Goal: Task Accomplishment & Management: Use online tool/utility

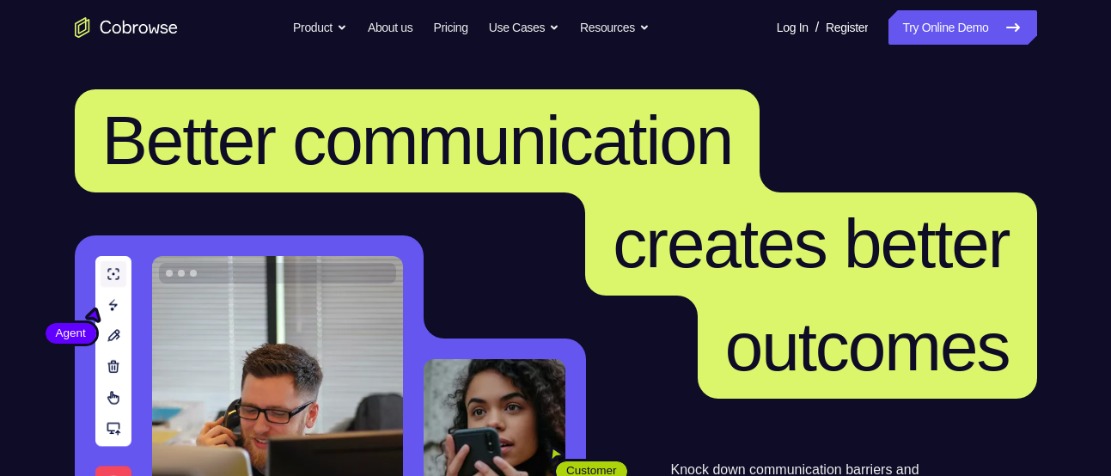
click at [932, 29] on link "Try Online Demo" at bounding box center [963, 27] width 148 height 34
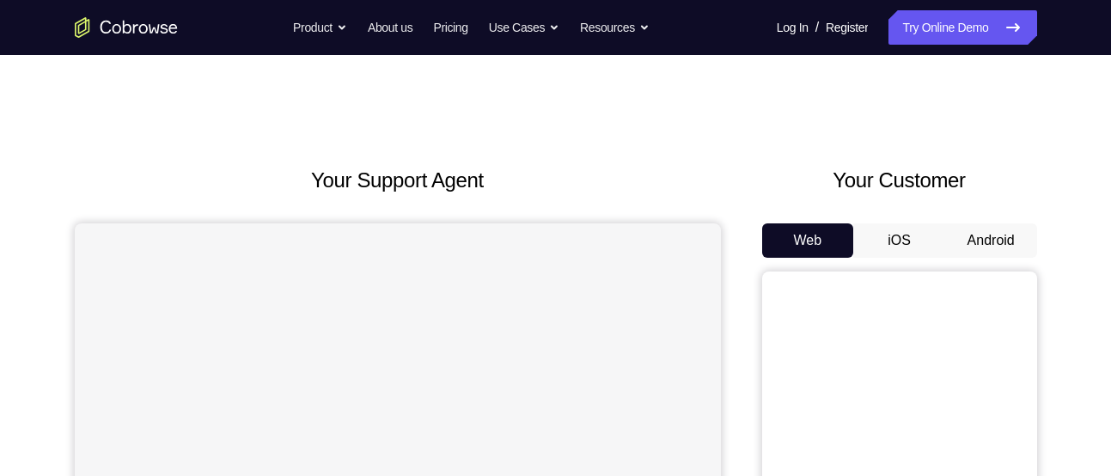
click at [974, 240] on button "Android" at bounding box center [991, 240] width 92 height 34
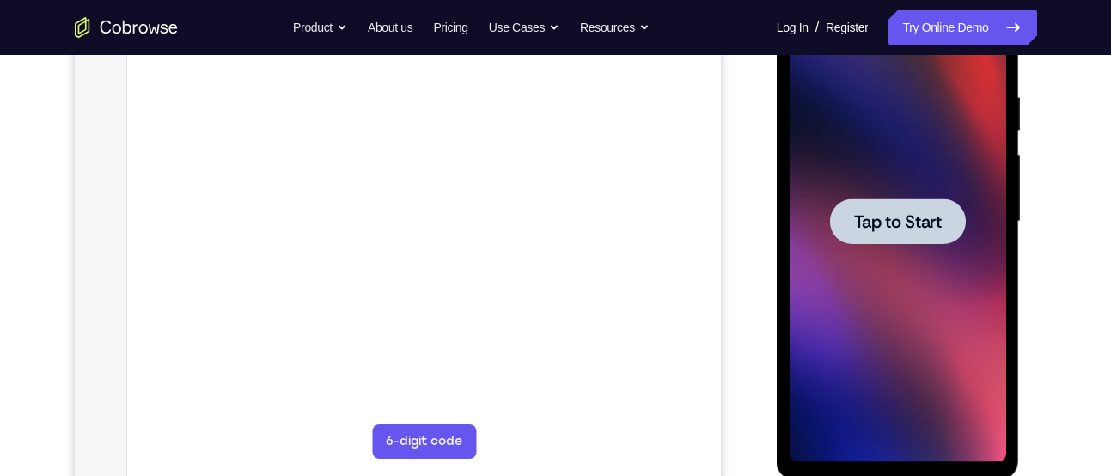
scroll to position [314, 0]
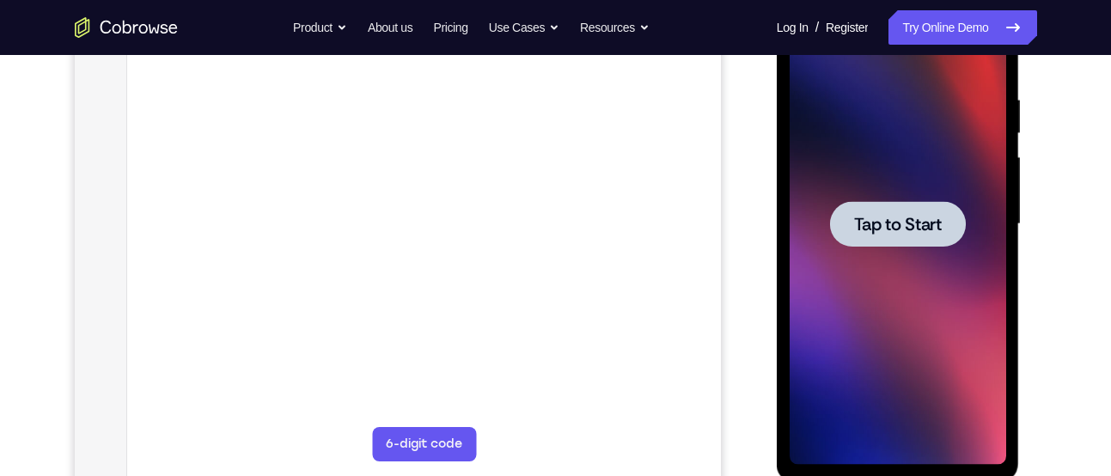
click at [894, 235] on div at bounding box center [898, 224] width 136 height 46
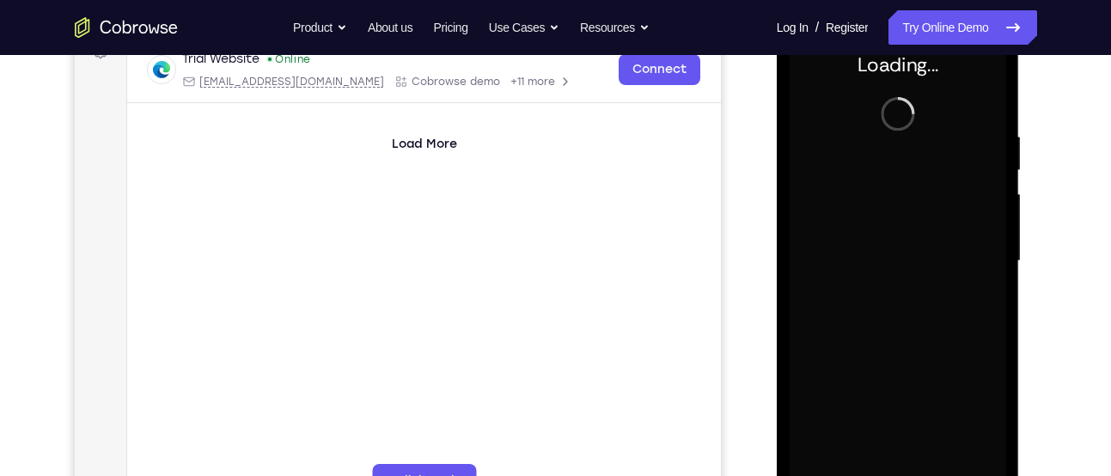
scroll to position [276, 0]
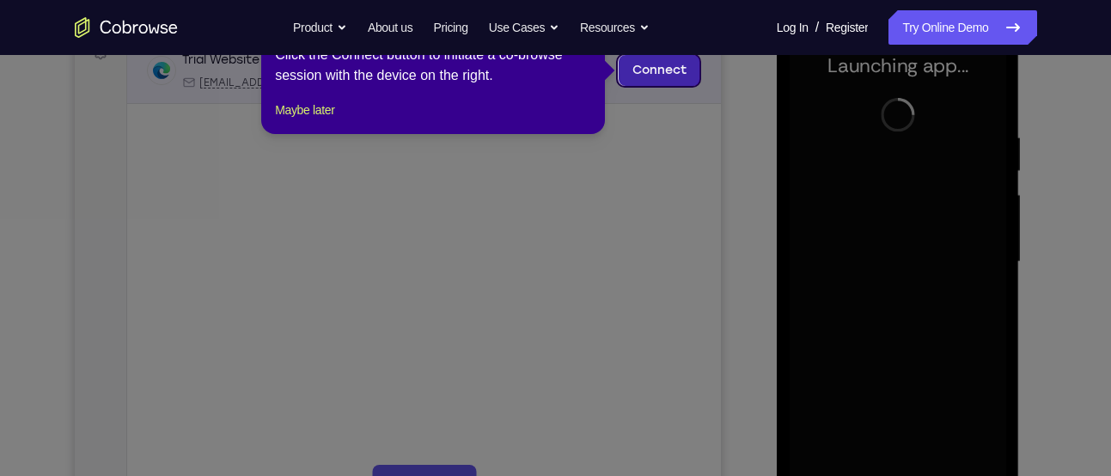
click at [651, 64] on link "Connect" at bounding box center [659, 70] width 82 height 31
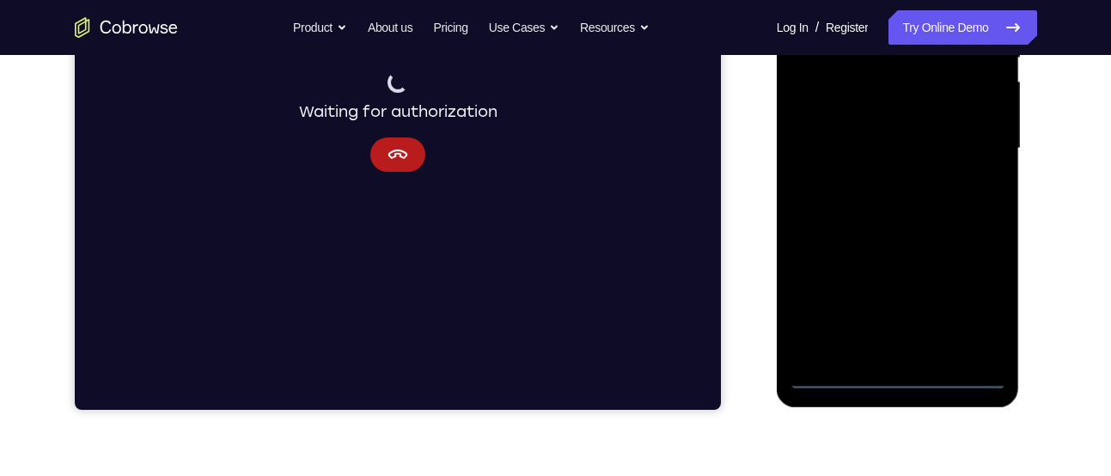
scroll to position [388, 0]
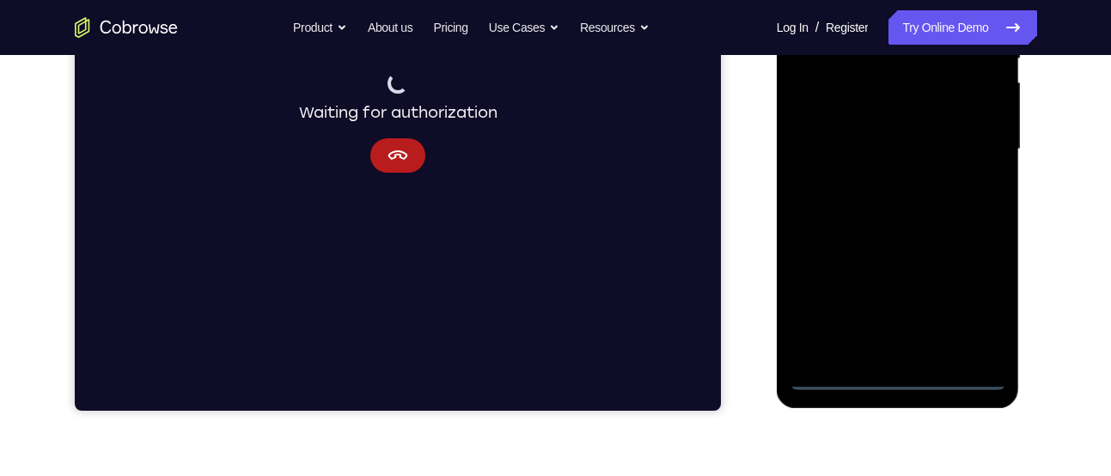
click at [900, 380] on div at bounding box center [898, 149] width 217 height 481
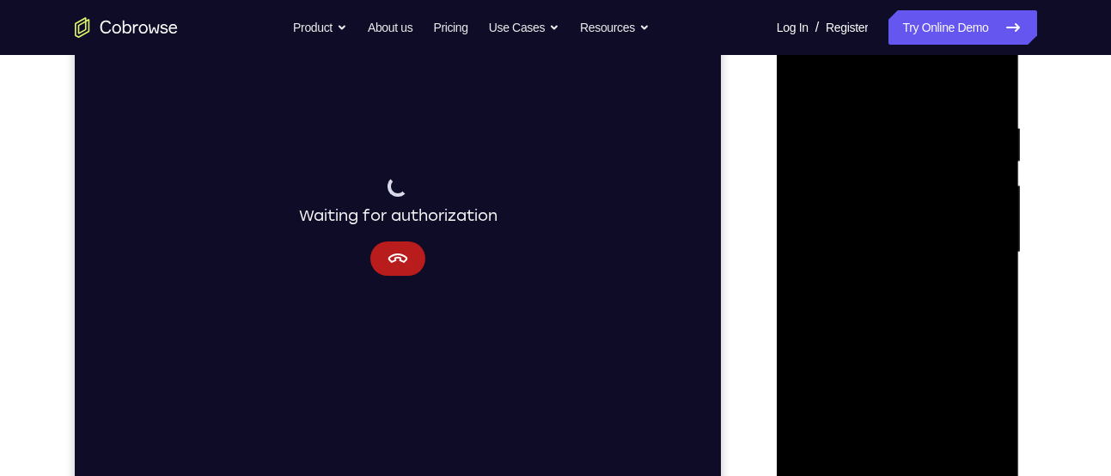
scroll to position [286, 0]
click at [978, 408] on div at bounding box center [898, 251] width 217 height 481
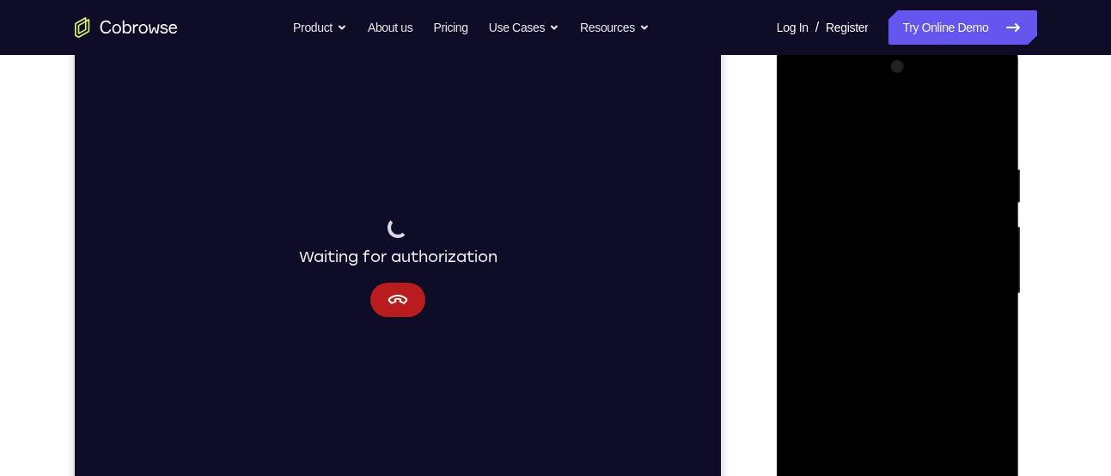
scroll to position [243, 0]
click at [401, 291] on icon "Cancel" at bounding box center [397, 300] width 21 height 21
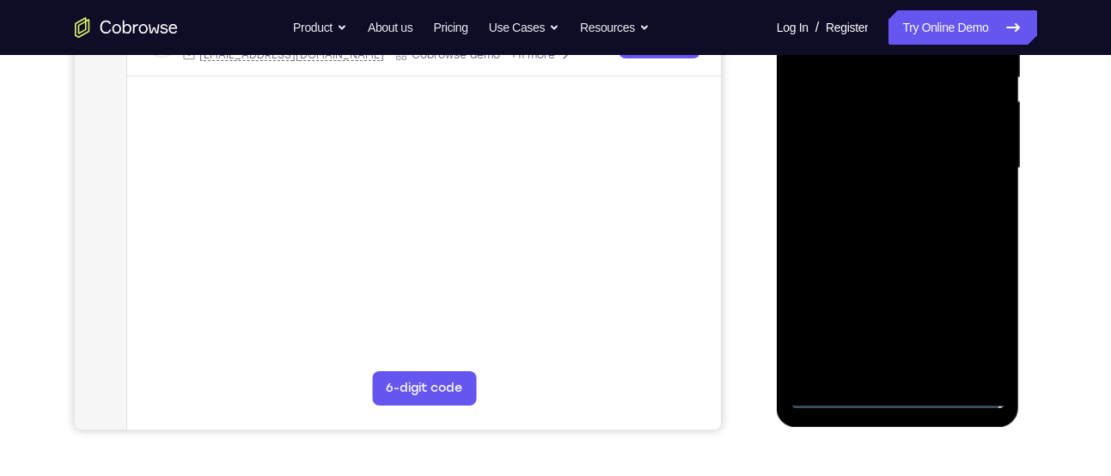
scroll to position [370, 0]
click at [894, 400] on div at bounding box center [898, 167] width 217 height 481
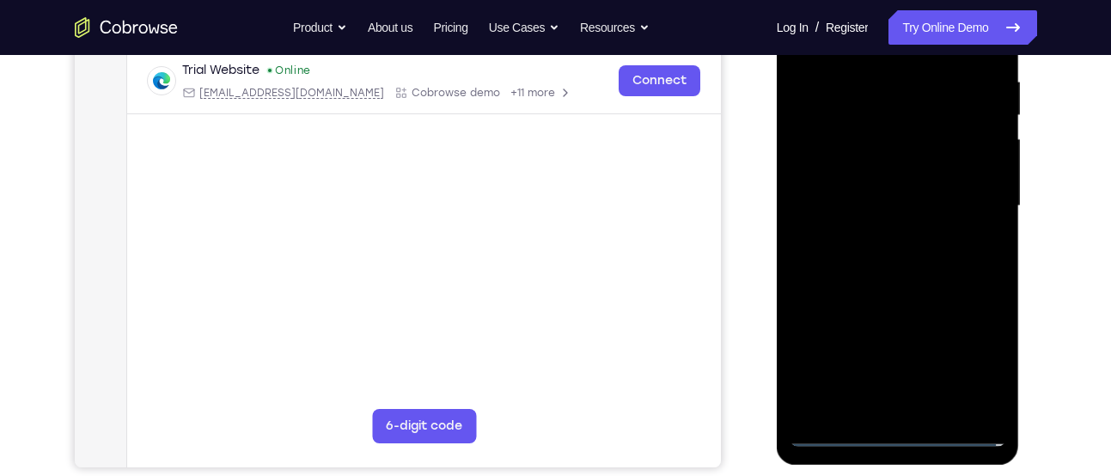
scroll to position [383, 0]
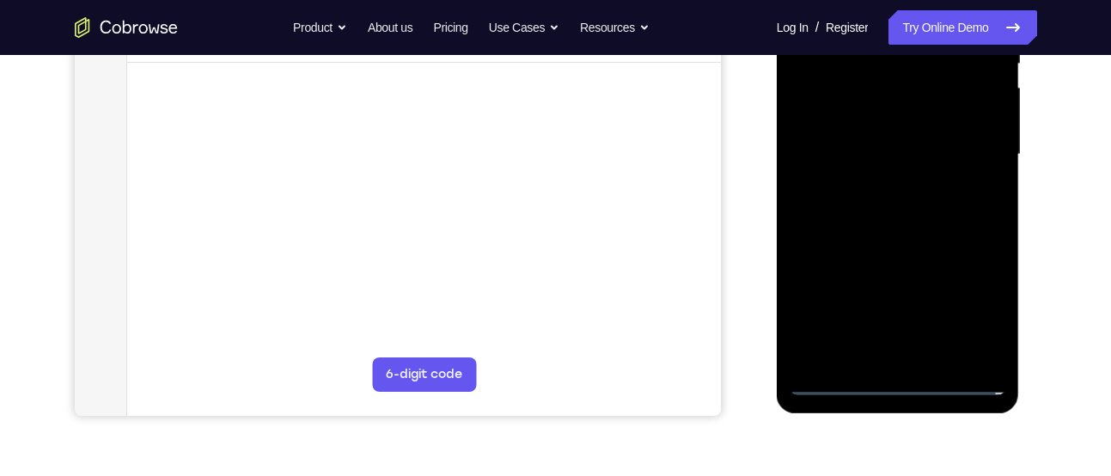
click at [958, 299] on div at bounding box center [898, 154] width 217 height 481
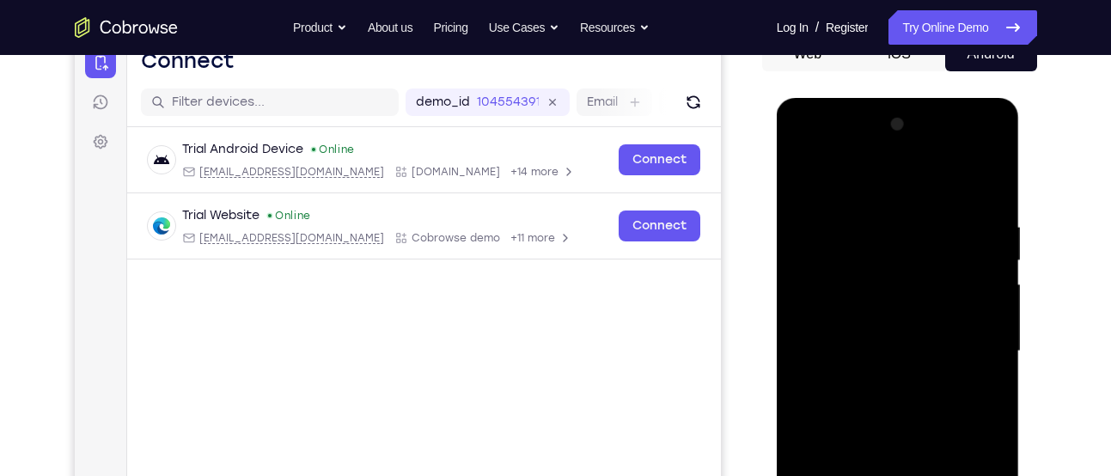
scroll to position [181, 0]
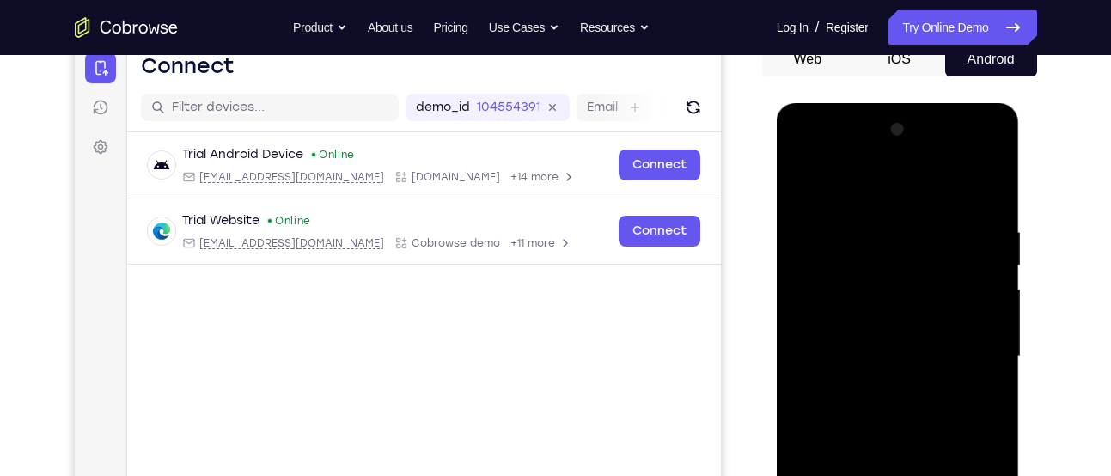
click at [896, 177] on div at bounding box center [898, 356] width 217 height 481
click at [966, 345] on div at bounding box center [898, 356] width 217 height 481
click at [878, 386] on div at bounding box center [898, 356] width 217 height 481
click at [907, 330] on div at bounding box center [898, 356] width 217 height 481
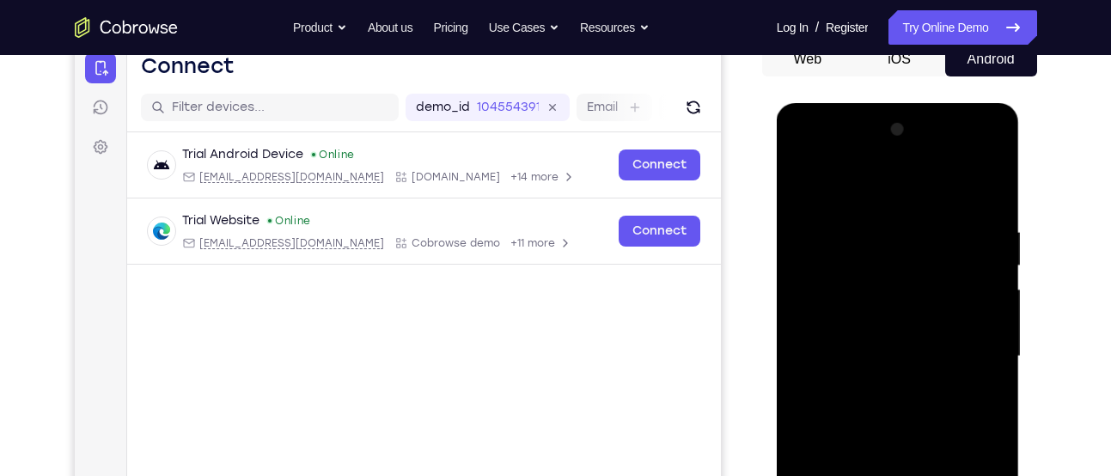
click at [935, 312] on div at bounding box center [898, 356] width 217 height 481
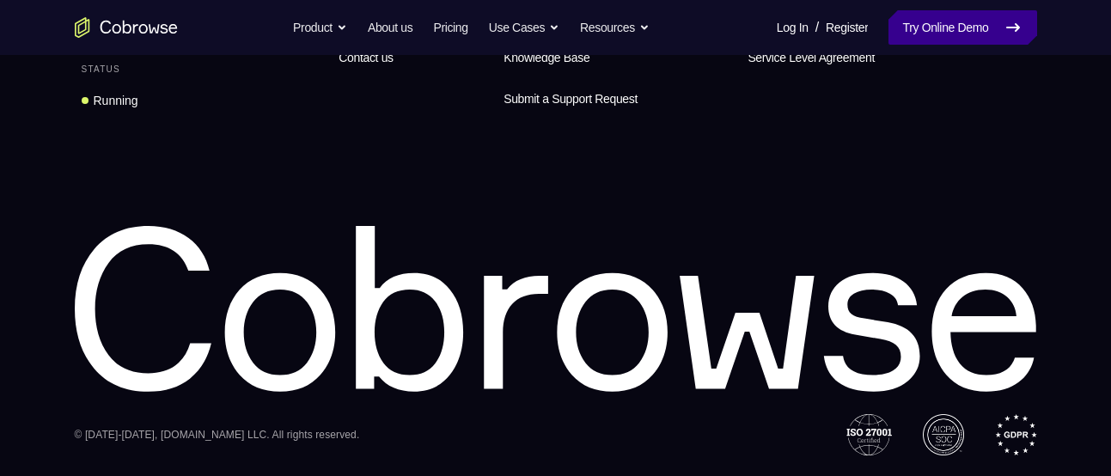
click at [910, 31] on link "Try Online Demo" at bounding box center [963, 27] width 148 height 34
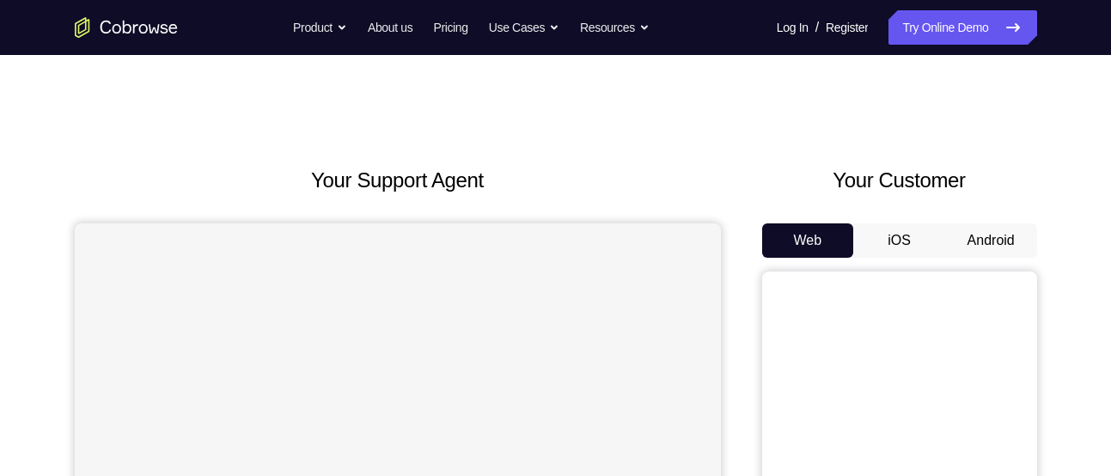
click at [965, 223] on button "Android" at bounding box center [991, 240] width 92 height 34
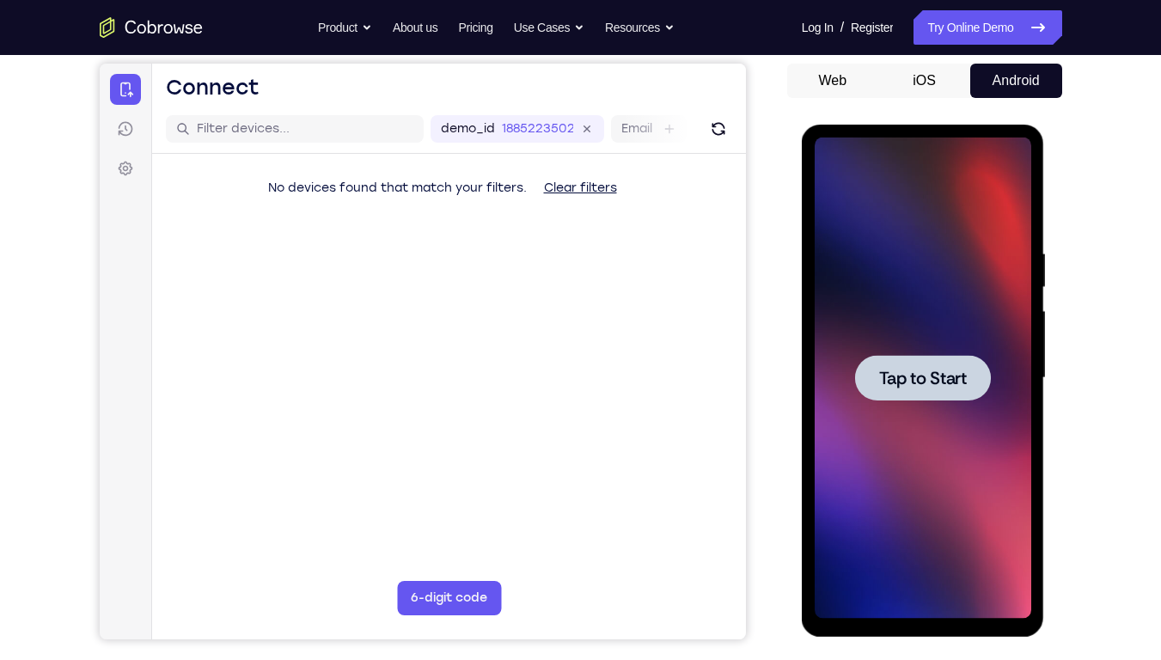
click at [948, 361] on div at bounding box center [923, 378] width 136 height 46
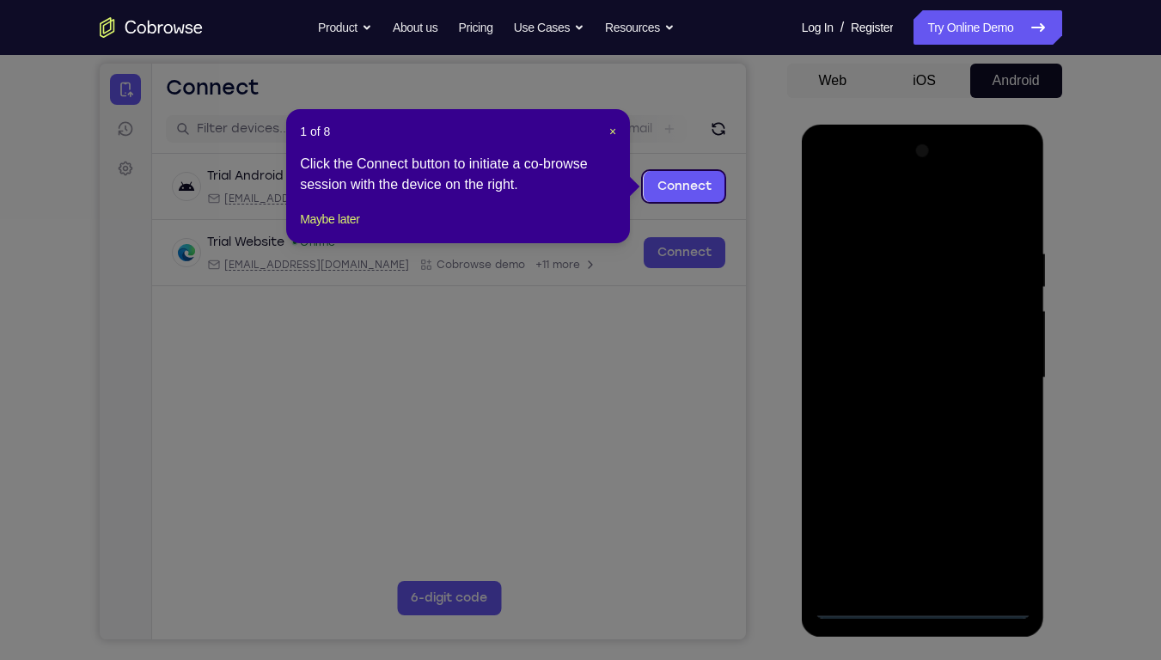
drag, startPoint x: 118, startPoint y: 487, endPoint x: 920, endPoint y: 612, distance: 811.5
click at [920, 475] on icon at bounding box center [587, 330] width 1174 height 660
click at [609, 373] on icon at bounding box center [587, 330] width 1174 height 660
click at [612, 128] on span "×" at bounding box center [612, 132] width 7 height 14
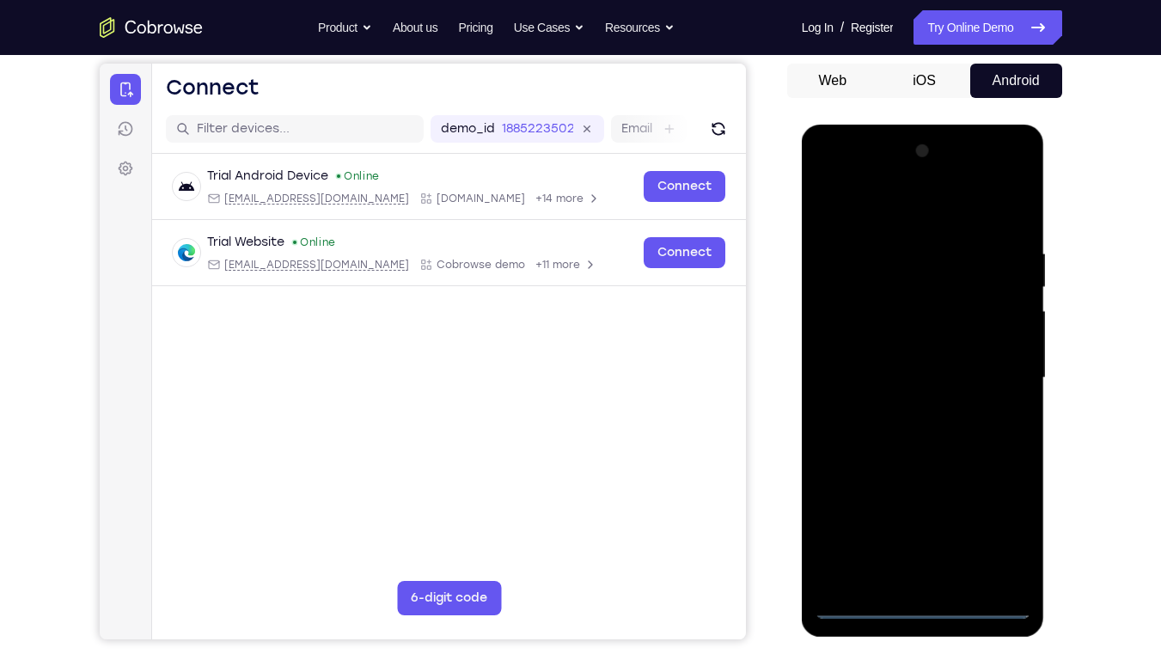
click at [923, 475] on div at bounding box center [923, 378] width 217 height 481
click at [1007, 475] on div at bounding box center [923, 378] width 217 height 481
click at [913, 199] on div at bounding box center [923, 378] width 217 height 481
click at [908, 211] on div at bounding box center [923, 378] width 217 height 481
click at [831, 173] on div at bounding box center [923, 378] width 217 height 481
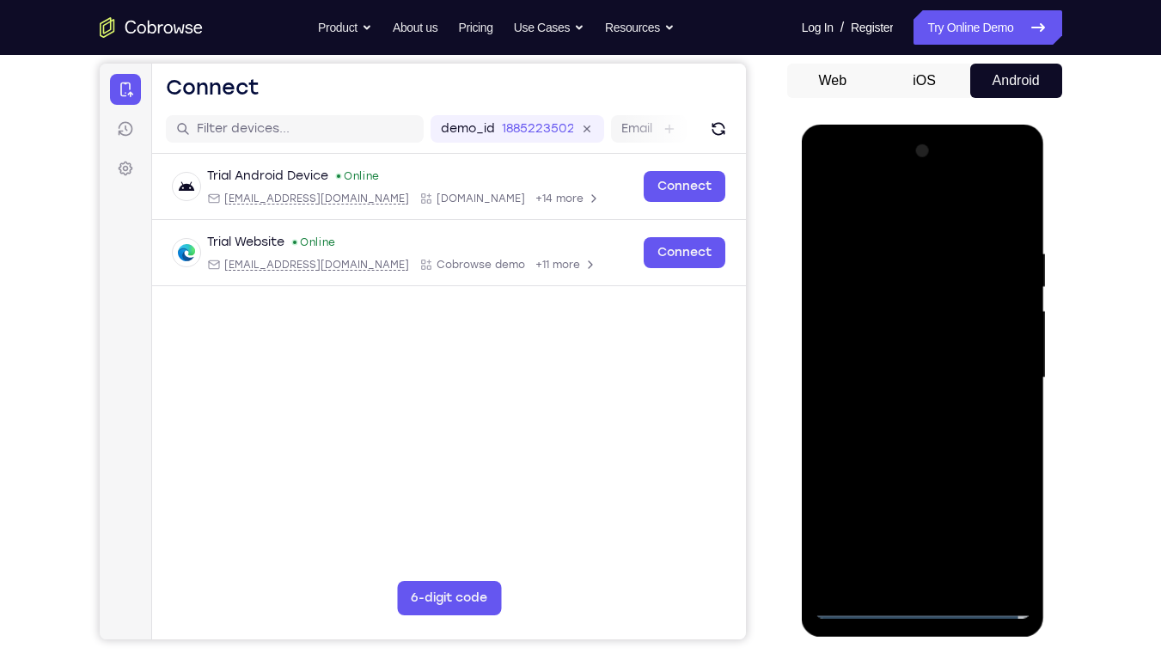
click at [988, 353] on div at bounding box center [923, 378] width 217 height 481
click at [995, 364] on div at bounding box center [923, 378] width 217 height 481
click at [910, 409] on div at bounding box center [923, 378] width 217 height 481
click at [921, 363] on div at bounding box center [923, 378] width 217 height 481
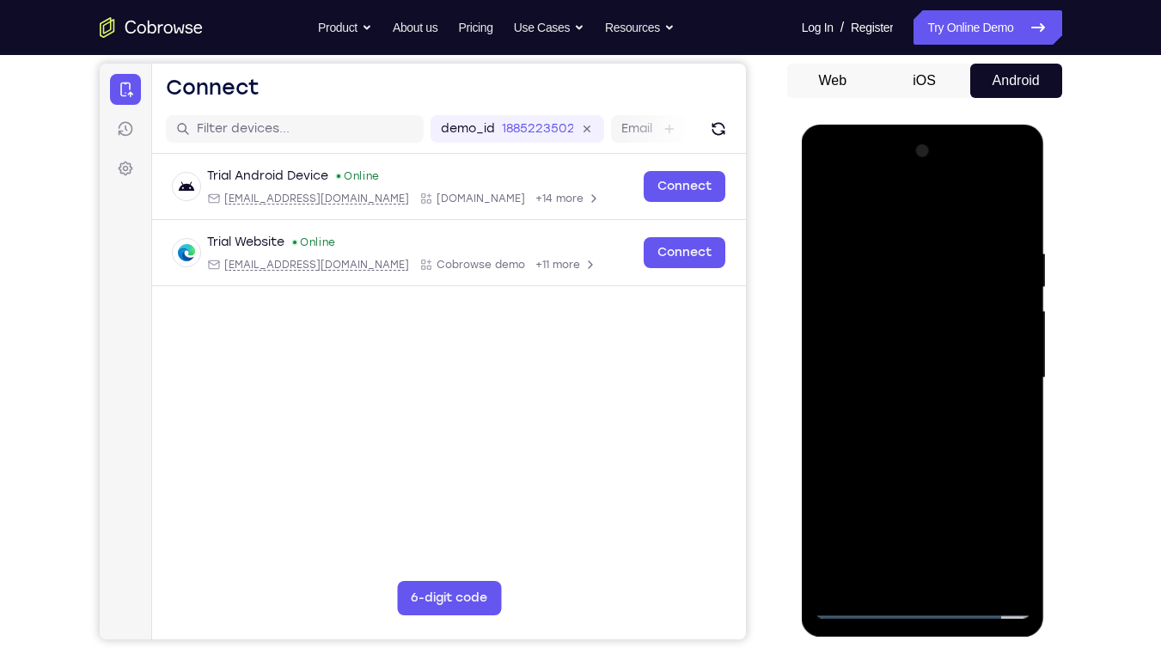
click at [921, 351] on div at bounding box center [923, 378] width 217 height 481
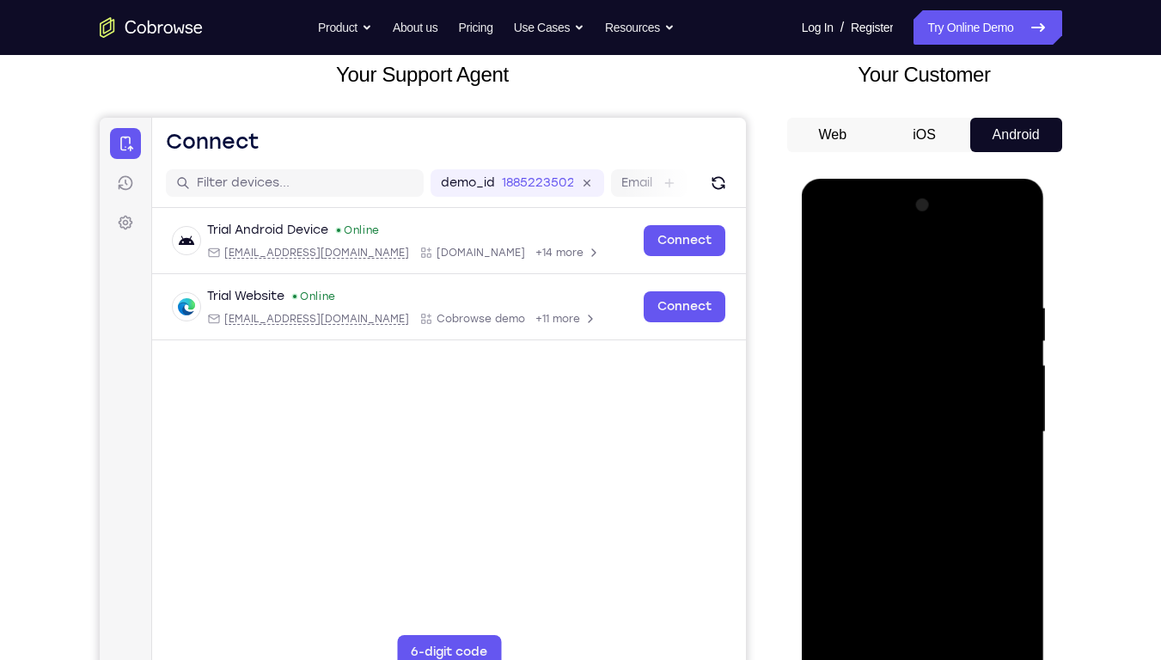
scroll to position [107, 0]
click at [1014, 394] on div at bounding box center [923, 431] width 217 height 481
click at [974, 394] on div at bounding box center [923, 431] width 217 height 481
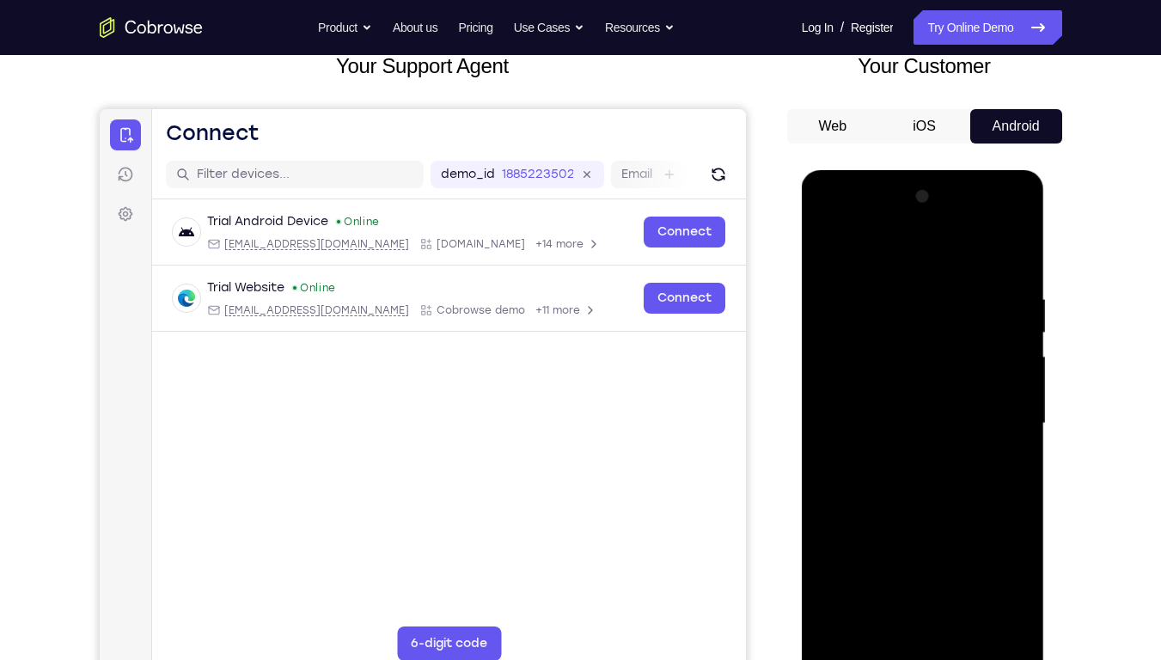
scroll to position [112, 0]
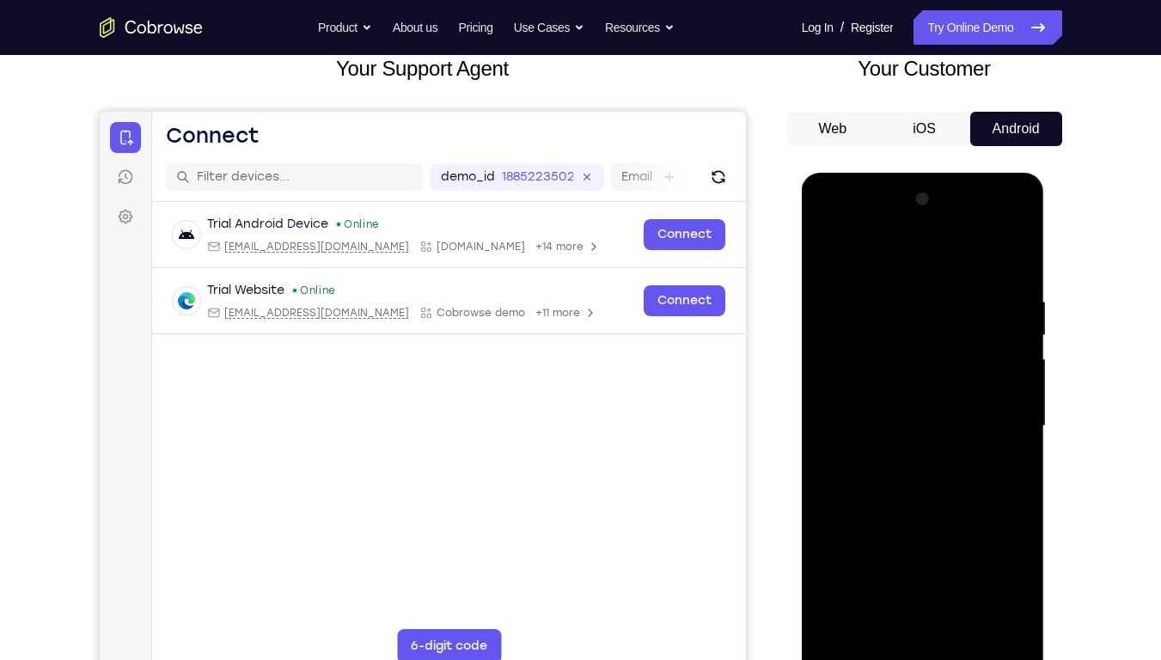
click at [946, 388] on div at bounding box center [923, 426] width 217 height 481
click at [935, 398] on div at bounding box center [923, 426] width 217 height 481
click at [948, 385] on div at bounding box center [923, 426] width 217 height 481
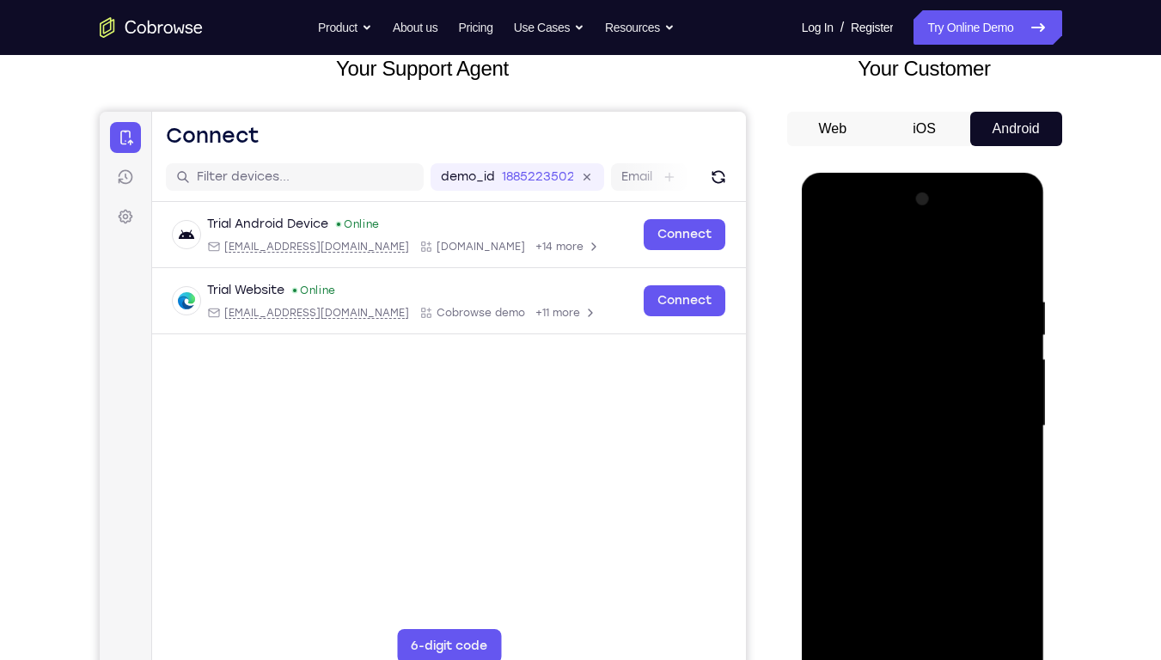
click at [945, 417] on div at bounding box center [923, 426] width 217 height 481
click at [946, 474] on div at bounding box center [923, 426] width 217 height 481
click at [856, 455] on div at bounding box center [923, 426] width 217 height 481
click at [907, 417] on div at bounding box center [923, 426] width 217 height 481
click at [915, 454] on div at bounding box center [923, 426] width 217 height 481
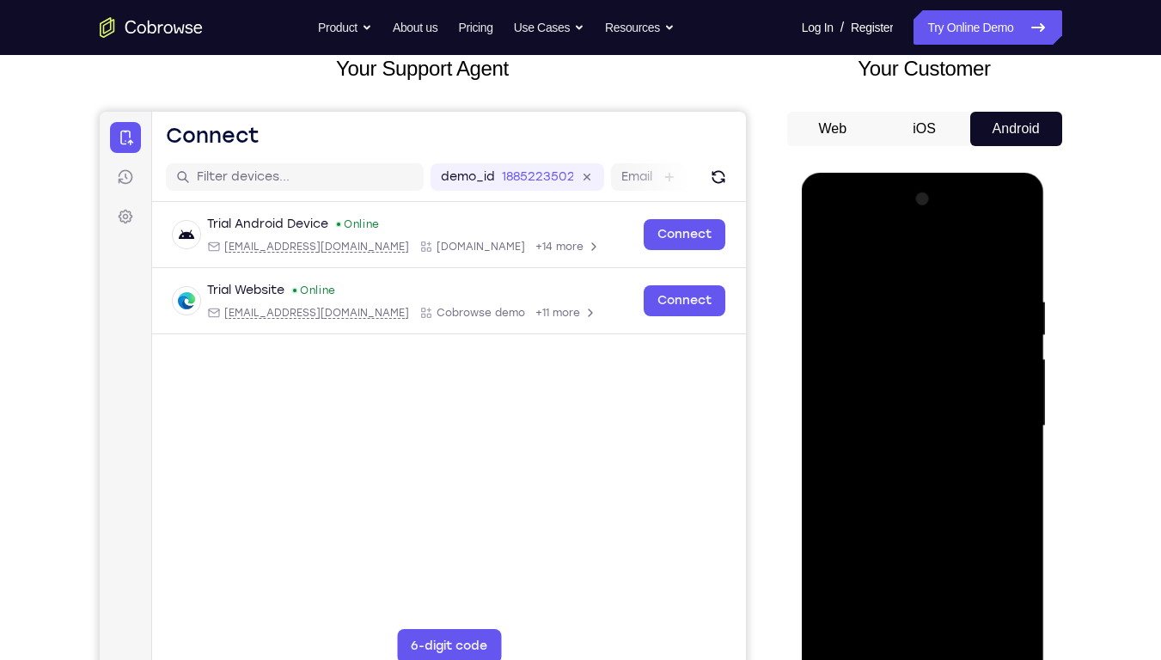
click at [915, 471] on div at bounding box center [923, 426] width 217 height 481
click at [865, 449] on div at bounding box center [923, 426] width 217 height 481
click at [938, 393] on div at bounding box center [923, 426] width 217 height 481
click at [912, 421] on div at bounding box center [923, 426] width 217 height 481
click at [914, 468] on div at bounding box center [923, 426] width 217 height 481
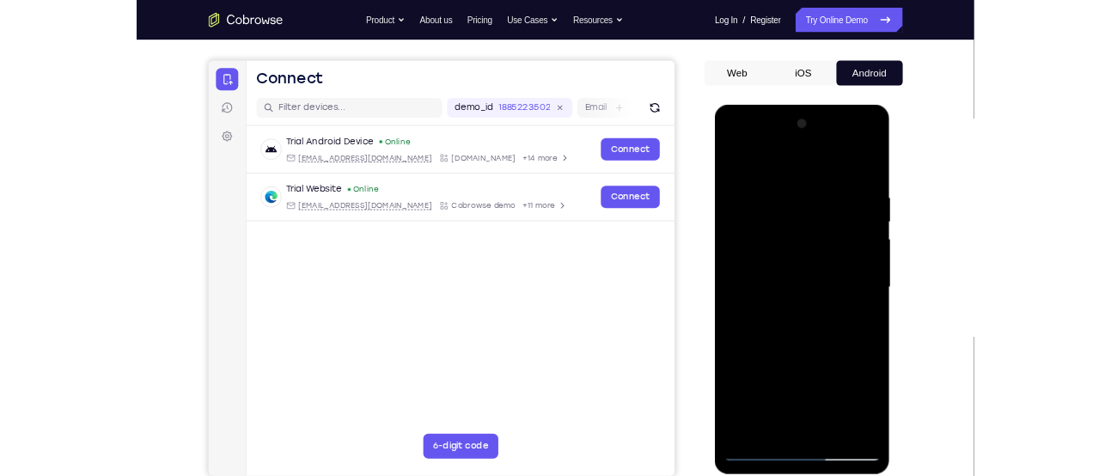
scroll to position [140, 0]
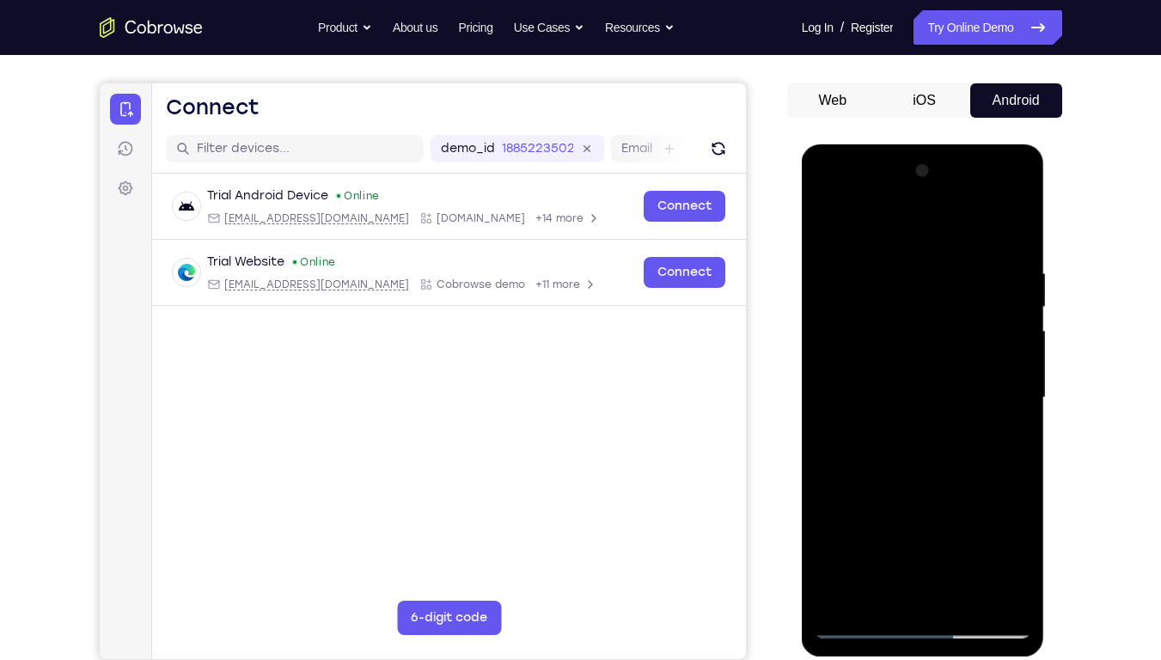
click at [1007, 422] on div at bounding box center [923, 397] width 217 height 481
click at [928, 387] on div at bounding box center [923, 397] width 217 height 481
click at [1007, 361] on div at bounding box center [923, 397] width 217 height 481
click at [856, 364] on div at bounding box center [923, 397] width 217 height 481
click at [895, 387] on div at bounding box center [923, 397] width 217 height 481
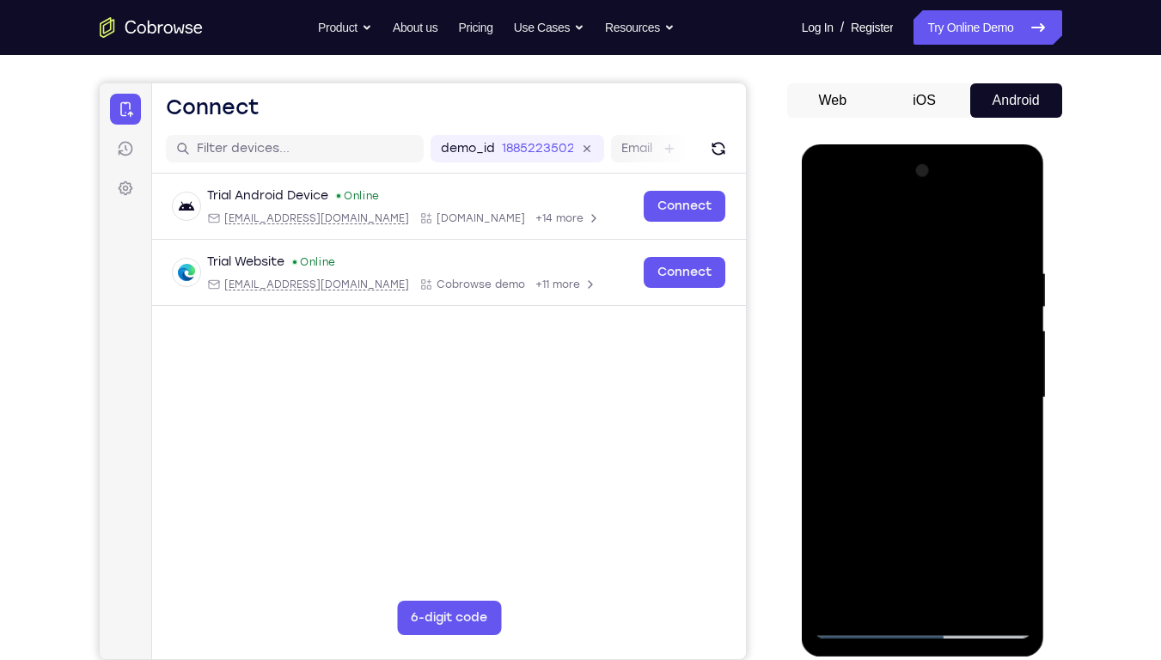
click at [986, 395] on div at bounding box center [923, 397] width 217 height 481
click at [969, 447] on div at bounding box center [923, 397] width 217 height 481
click at [930, 453] on div at bounding box center [923, 397] width 217 height 481
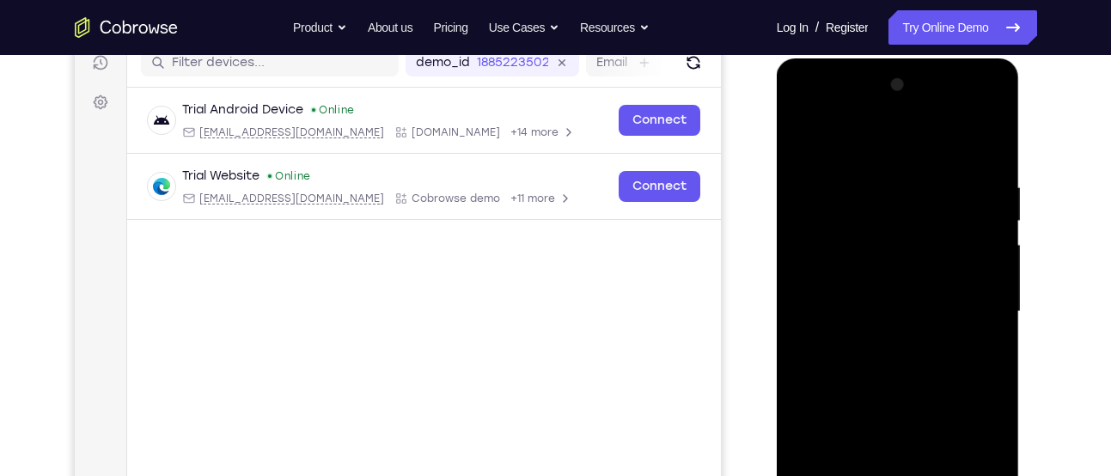
scroll to position [227, 0]
click at [829, 303] on div at bounding box center [898, 310] width 217 height 481
drag, startPoint x: 829, startPoint y: 303, endPoint x: 818, endPoint y: 308, distance: 12.3
click at [818, 308] on div at bounding box center [898, 310] width 217 height 481
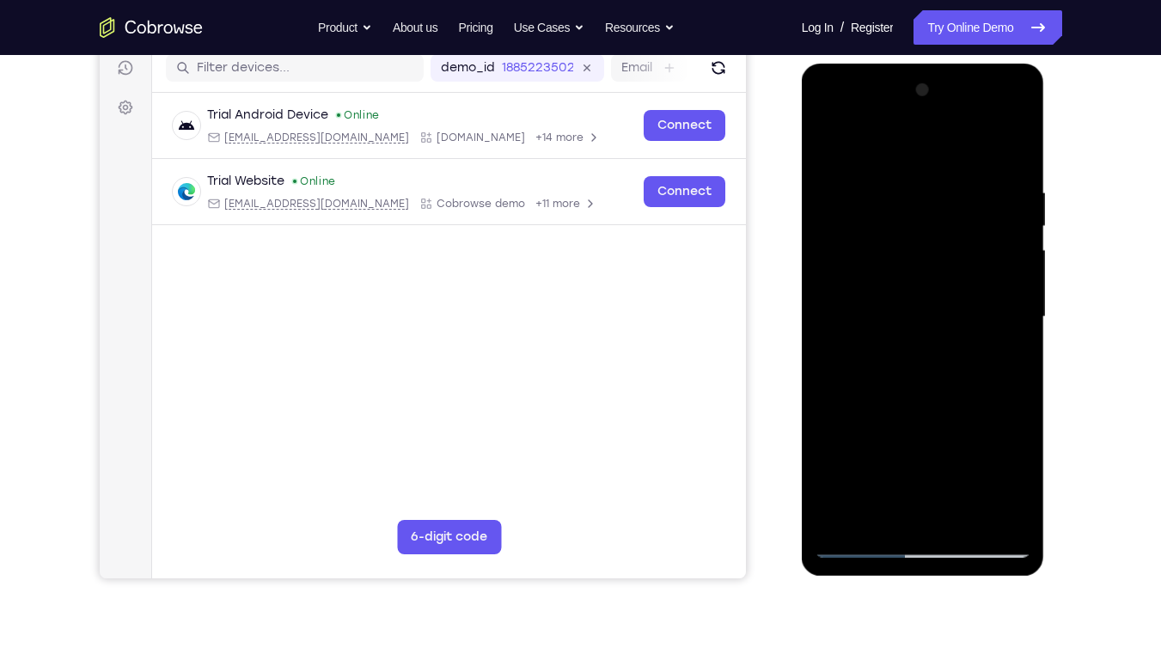
scroll to position [222, 0]
click at [932, 311] on div at bounding box center [923, 316] width 217 height 481
click at [1010, 475] on div at bounding box center [923, 316] width 217 height 481
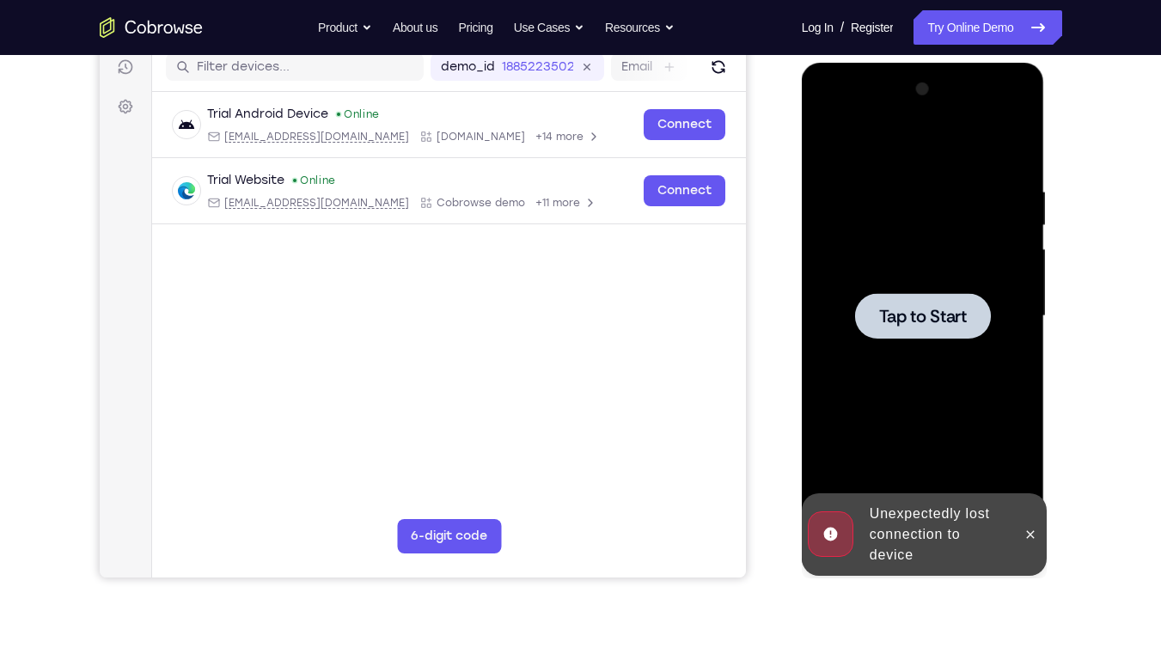
click at [905, 297] on div at bounding box center [923, 316] width 136 height 46
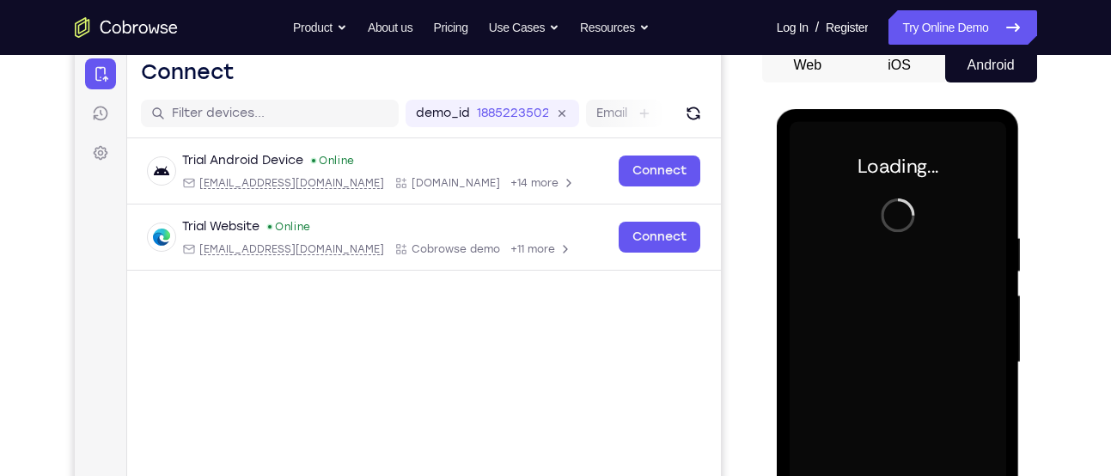
scroll to position [164, 0]
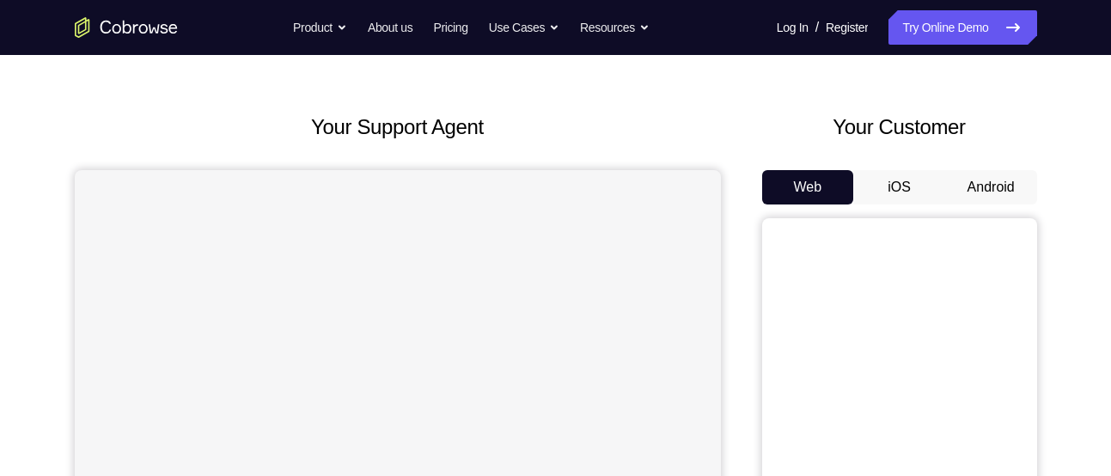
scroll to position [57, 0]
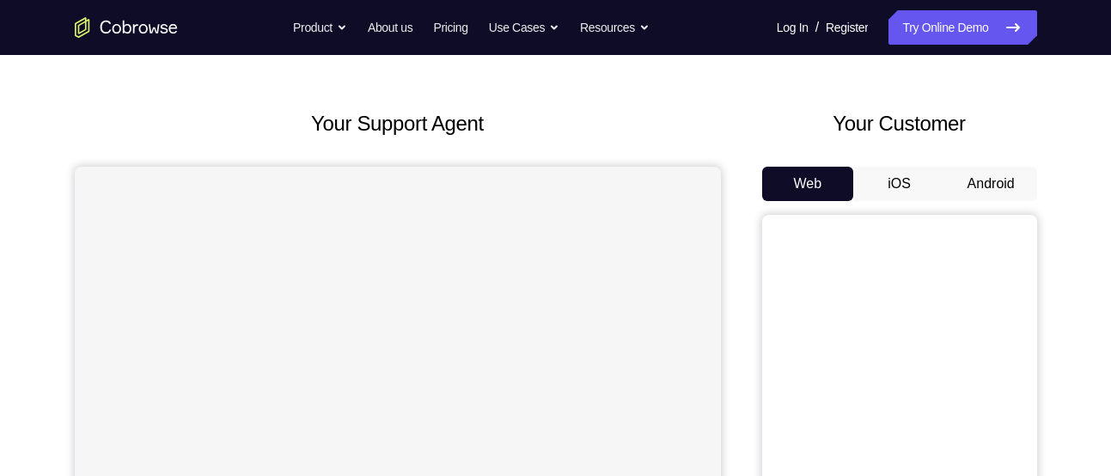
click at [981, 194] on button "Android" at bounding box center [991, 184] width 92 height 34
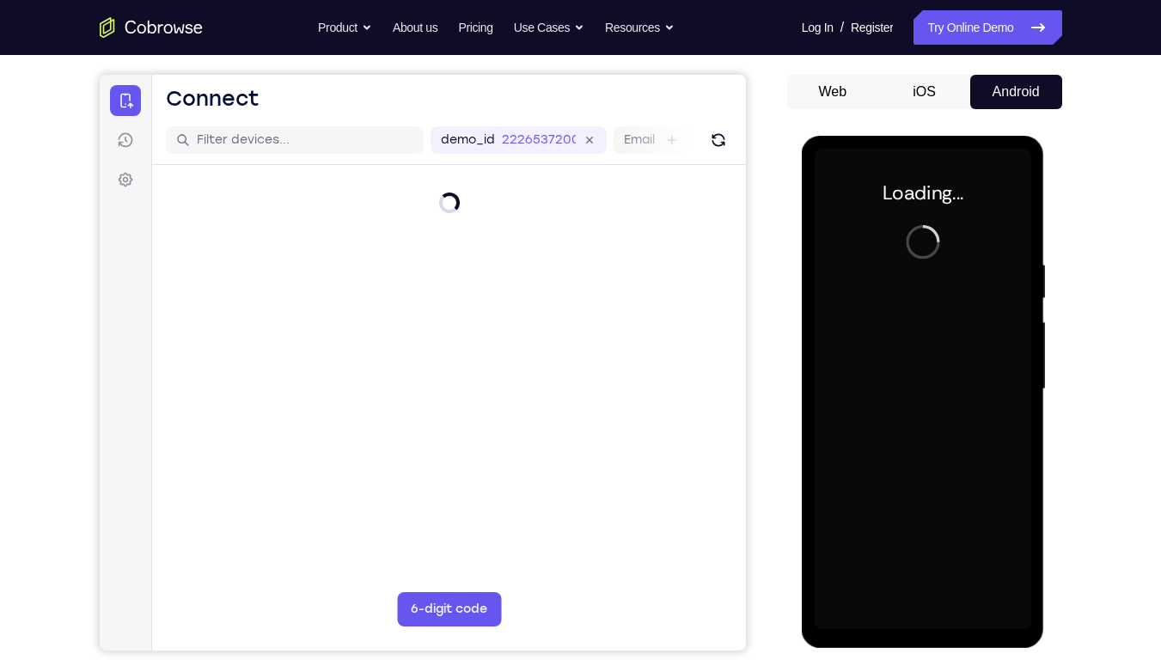
scroll to position [0, 0]
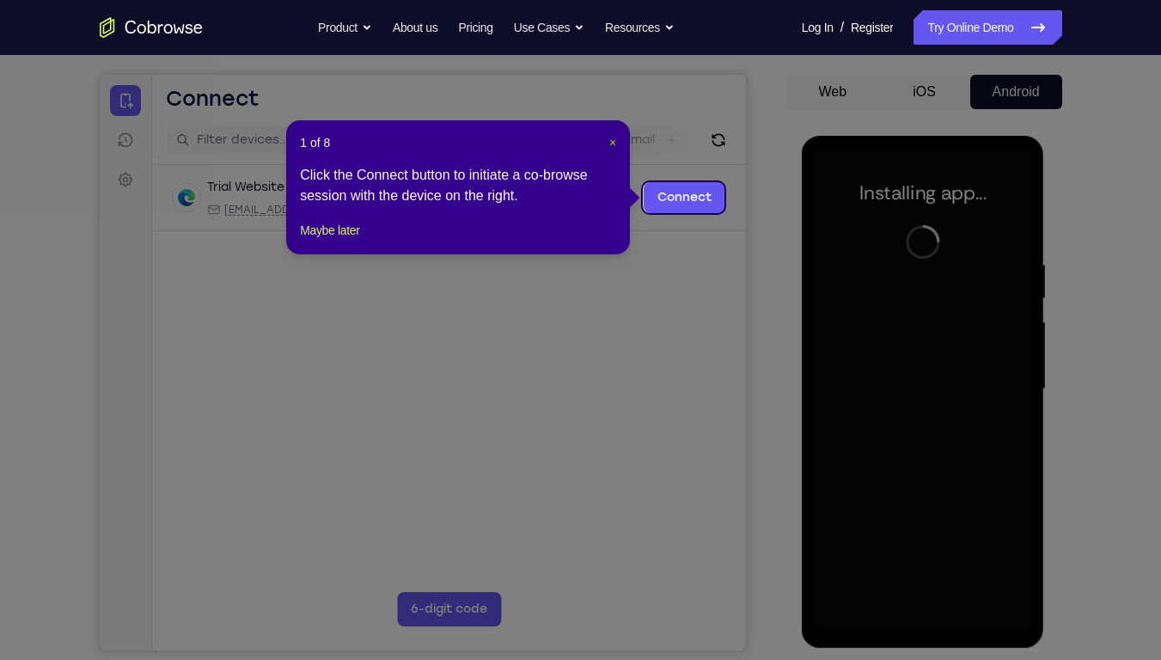
click at [612, 138] on span "×" at bounding box center [612, 143] width 7 height 14
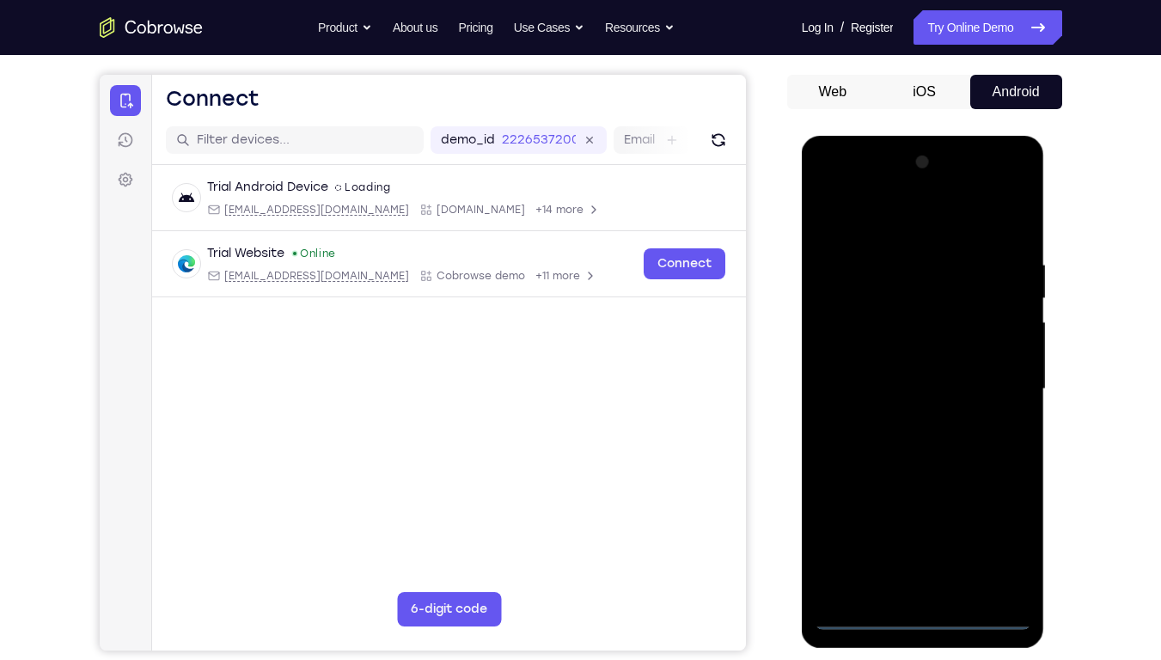
click at [926, 475] on div at bounding box center [923, 389] width 217 height 481
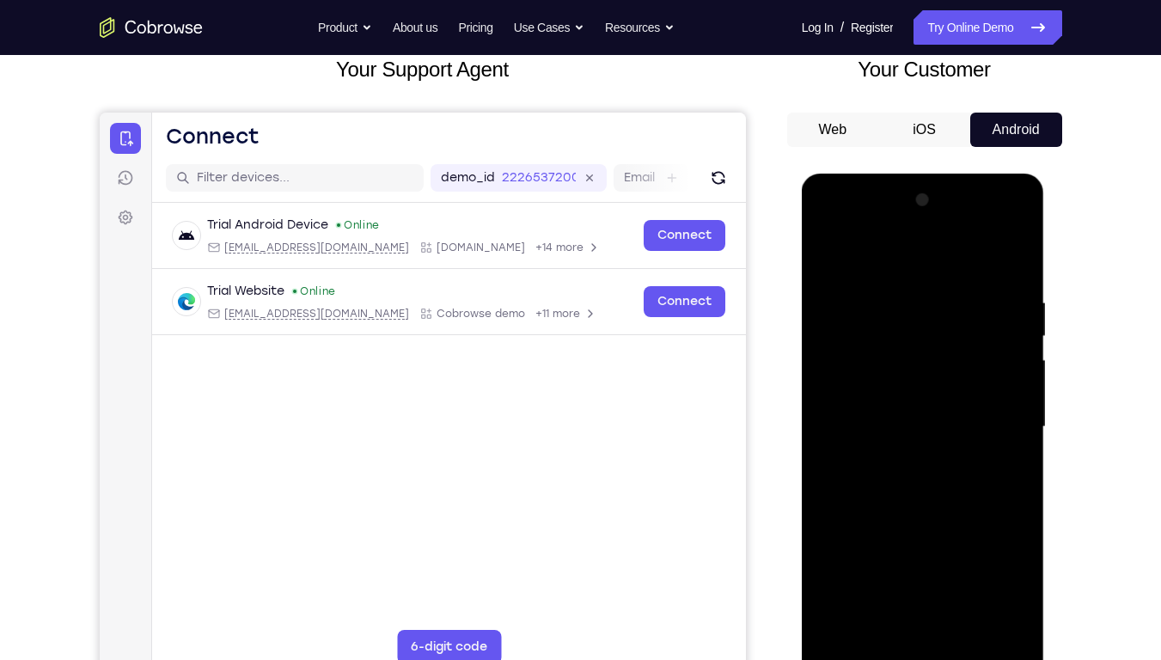
scroll to position [110, 0]
drag, startPoint x: 908, startPoint y: 476, endPoint x: 798, endPoint y: 513, distance: 116.0
click at [802, 475] on html "Online web based iOS Simulators and Android Emulators. Run iPhone, iPad, Mobile…" at bounding box center [924, 432] width 245 height 516
drag, startPoint x: 832, startPoint y: 497, endPoint x: 846, endPoint y: 459, distance: 40.2
click at [846, 459] on div at bounding box center [923, 427] width 217 height 481
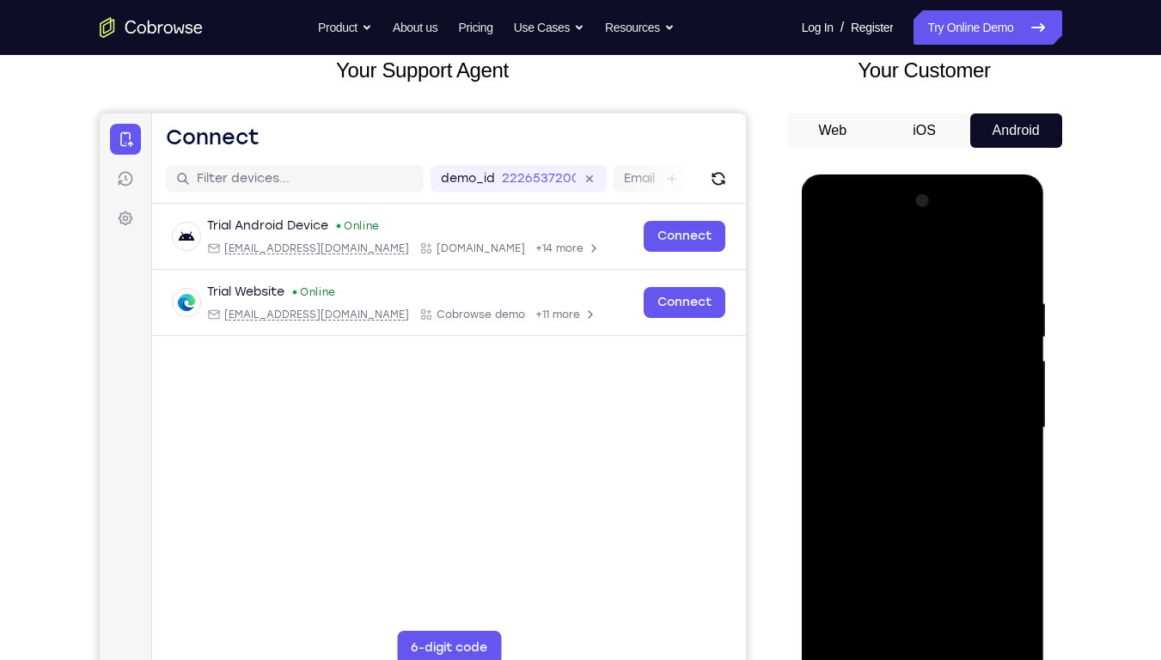
drag, startPoint x: 968, startPoint y: 541, endPoint x: 975, endPoint y: 384, distance: 156.6
click at [975, 384] on div at bounding box center [923, 427] width 217 height 481
click at [943, 278] on div at bounding box center [923, 427] width 217 height 481
click at [925, 255] on div at bounding box center [923, 427] width 217 height 481
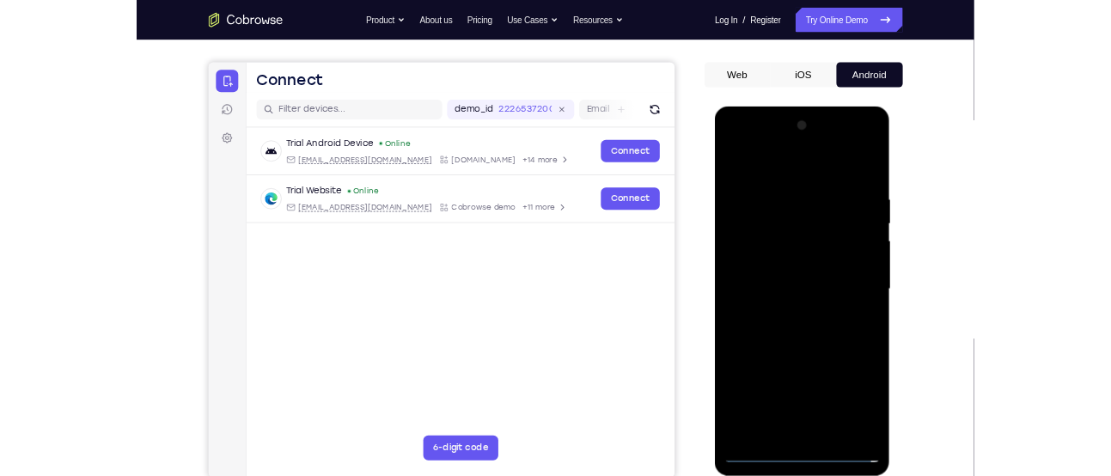
scroll to position [138, 0]
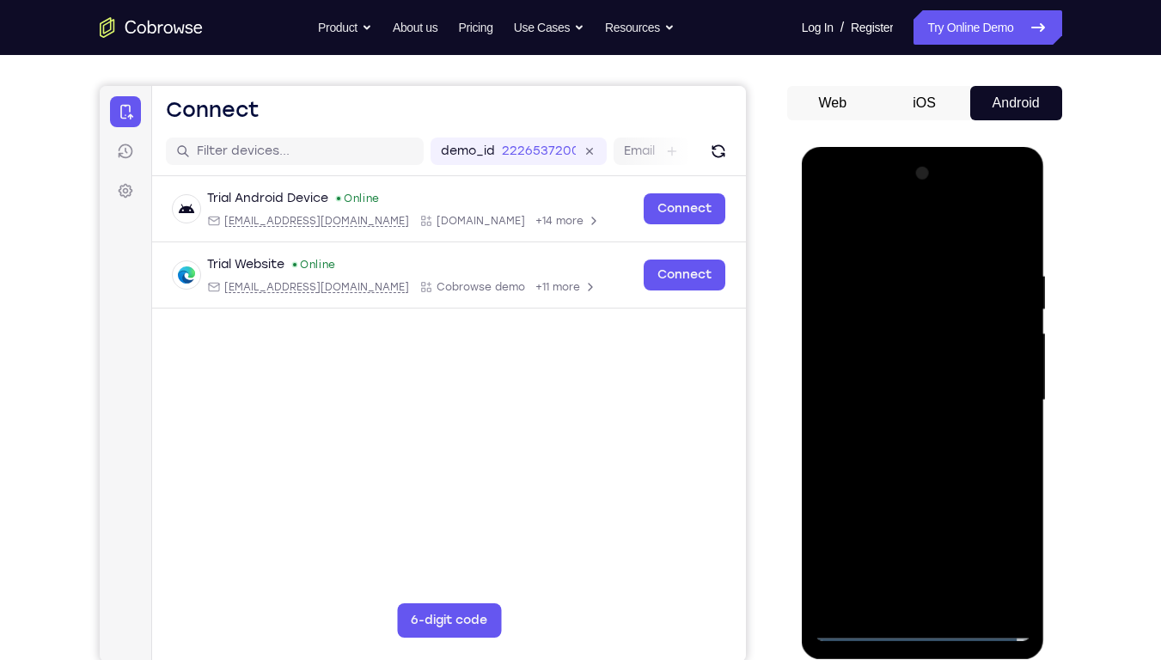
click at [993, 387] on div at bounding box center [923, 400] width 217 height 481
click at [903, 433] on div at bounding box center [923, 400] width 217 height 481
click at [913, 371] on div at bounding box center [923, 400] width 217 height 481
click at [930, 358] on div at bounding box center [923, 400] width 217 height 481
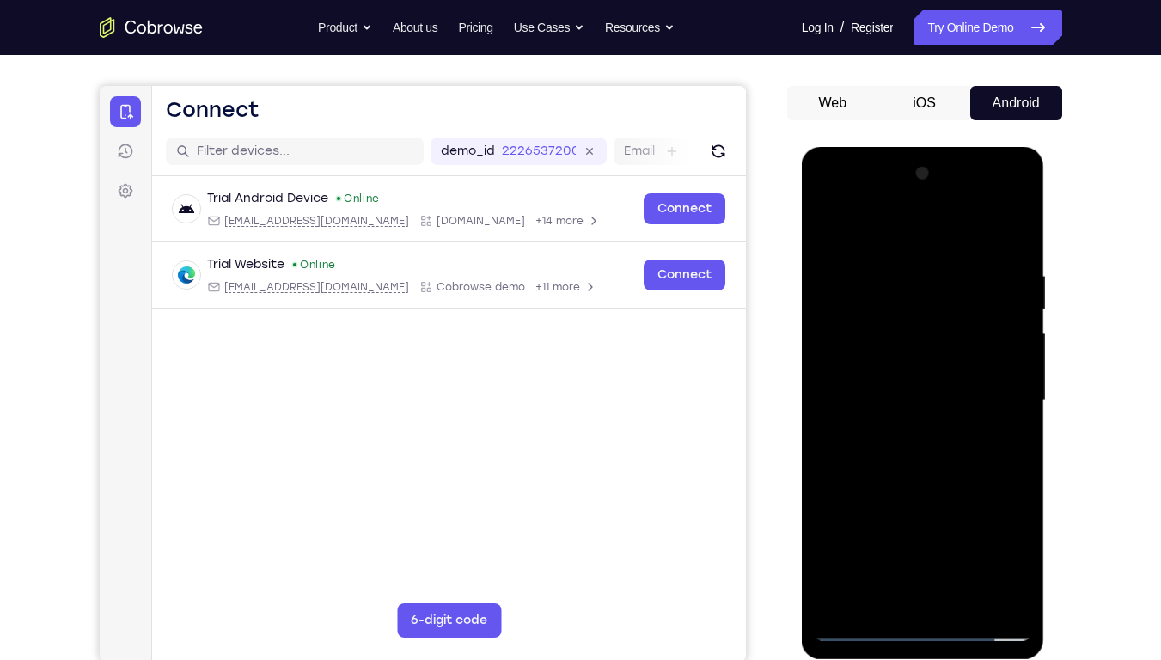
click at [926, 402] on div at bounding box center [923, 400] width 217 height 481
click at [927, 447] on div at bounding box center [923, 400] width 217 height 481
click at [920, 458] on div at bounding box center [923, 400] width 217 height 481
click at [920, 455] on div at bounding box center [923, 400] width 217 height 481
click at [959, 418] on div at bounding box center [923, 400] width 217 height 481
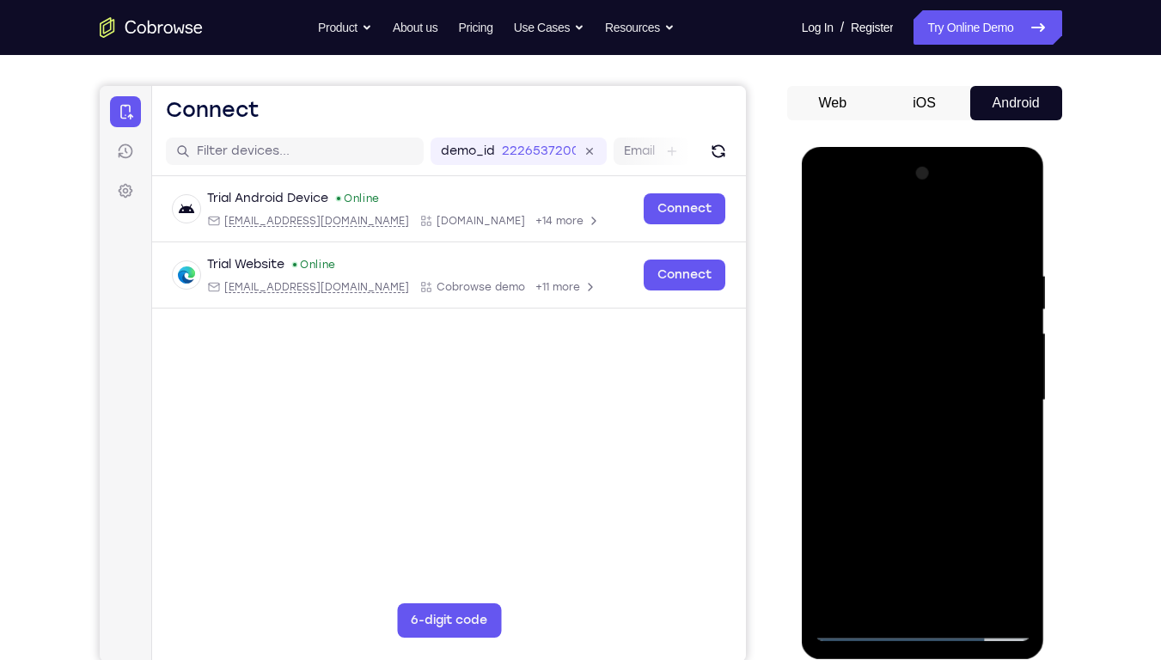
click at [1002, 421] on div at bounding box center [923, 400] width 217 height 481
click at [1009, 424] on div at bounding box center [923, 400] width 217 height 481
click at [859, 366] on div at bounding box center [923, 400] width 217 height 481
click at [902, 392] on div at bounding box center [923, 400] width 217 height 481
click at [938, 451] on div at bounding box center [923, 400] width 217 height 481
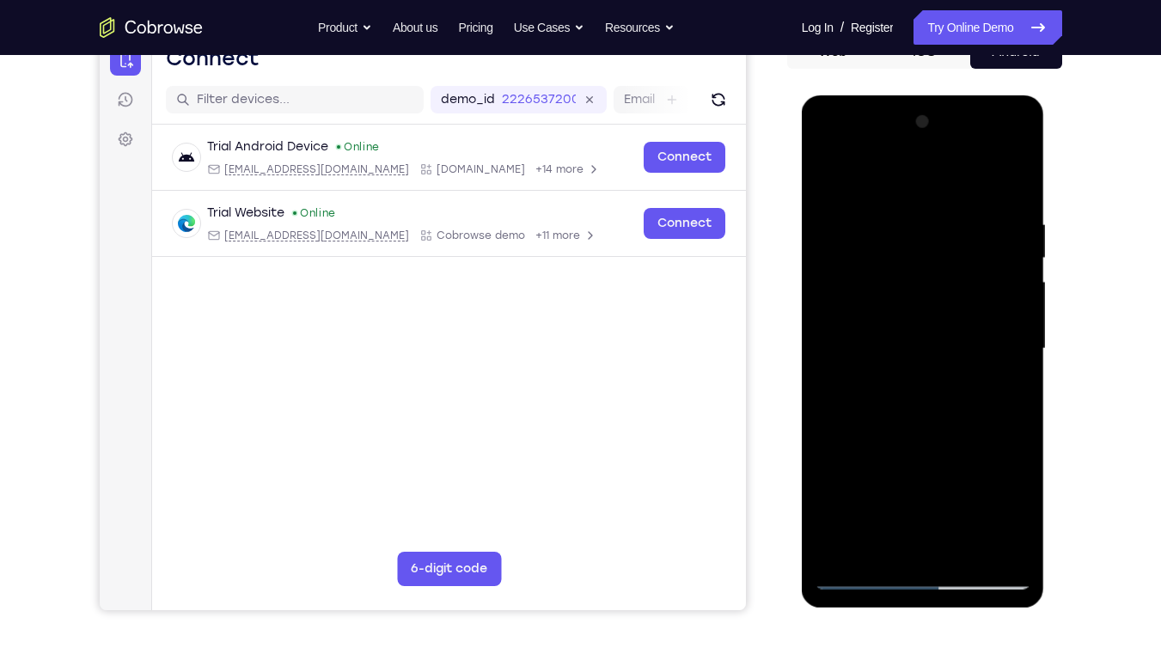
scroll to position [184, 0]
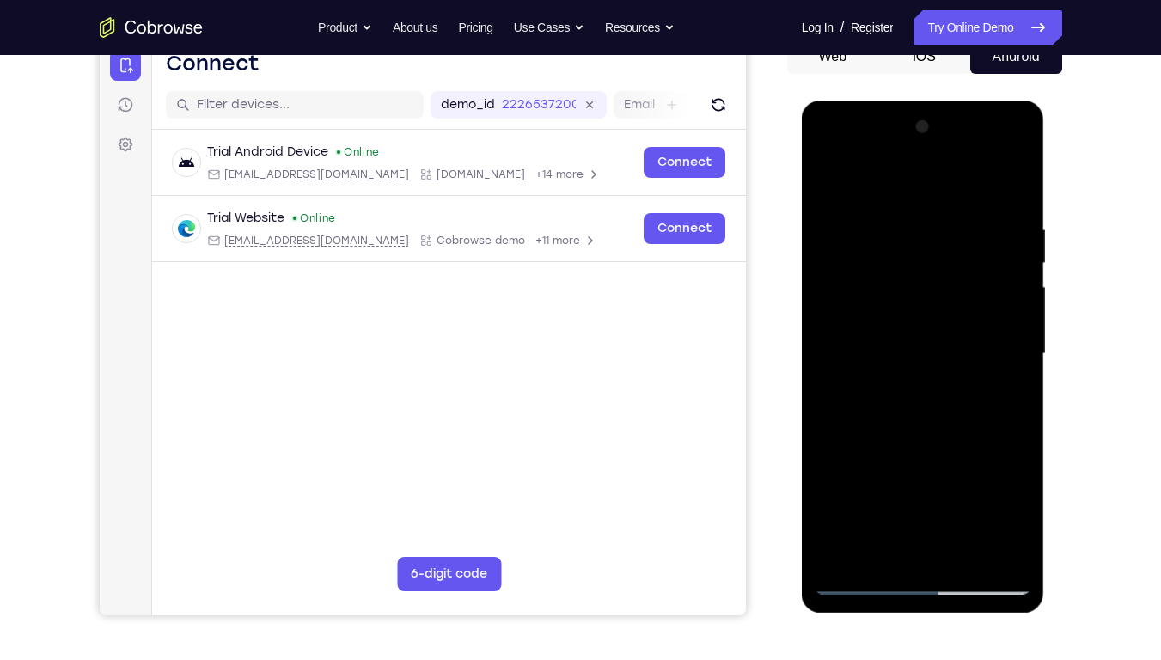
click at [868, 347] on div at bounding box center [923, 353] width 217 height 481
drag, startPoint x: 868, startPoint y: 347, endPoint x: 914, endPoint y: 352, distance: 46.6
click at [914, 352] on div at bounding box center [923, 353] width 217 height 481
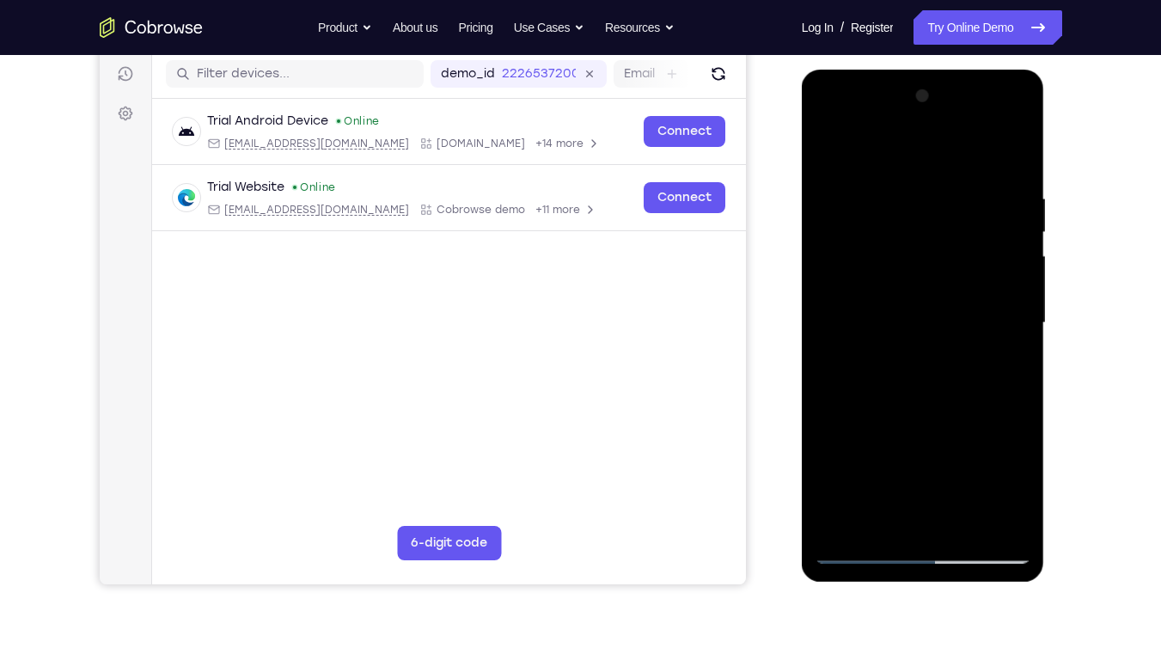
scroll to position [217, 0]
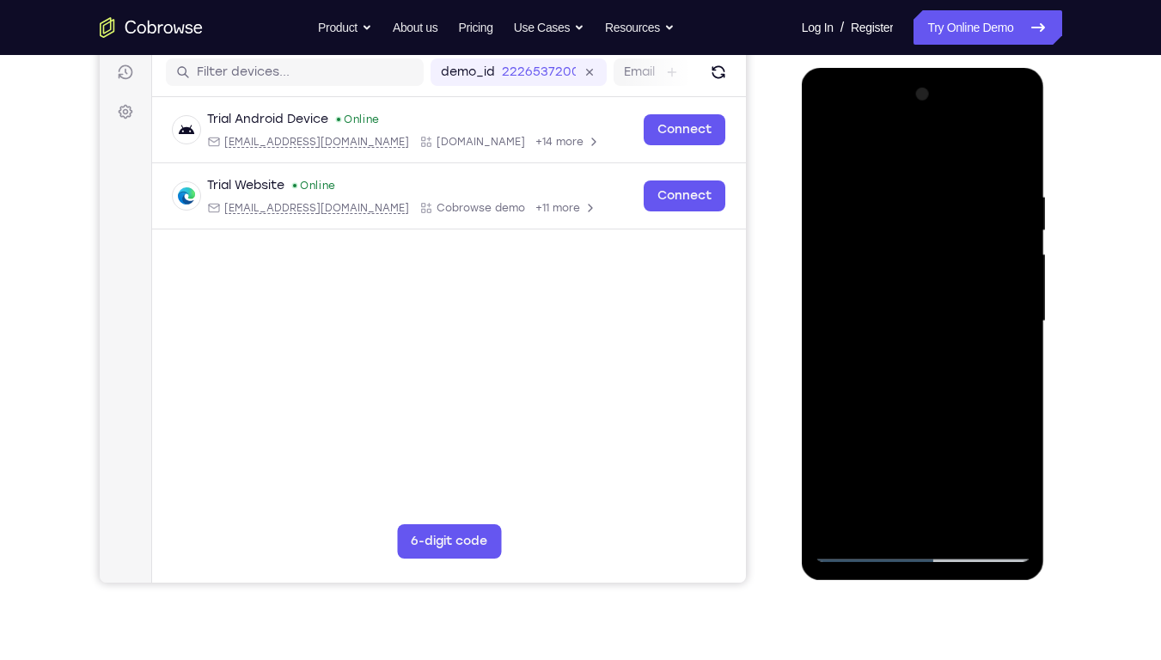
click at [1002, 475] on div at bounding box center [923, 321] width 217 height 481
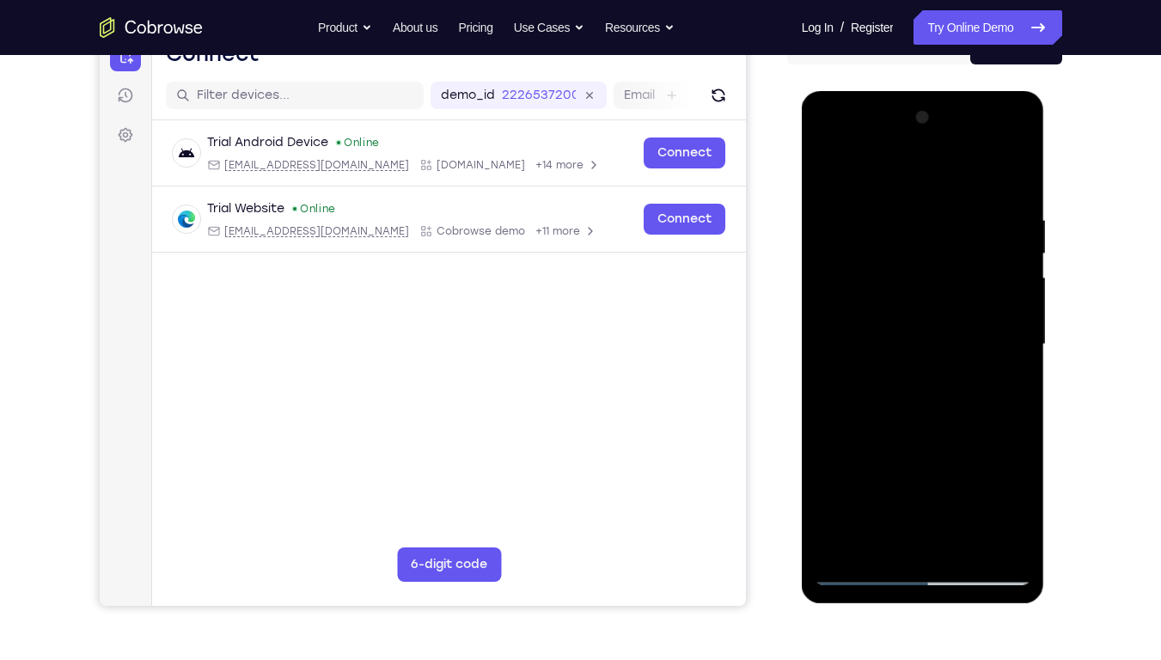
scroll to position [199, 0]
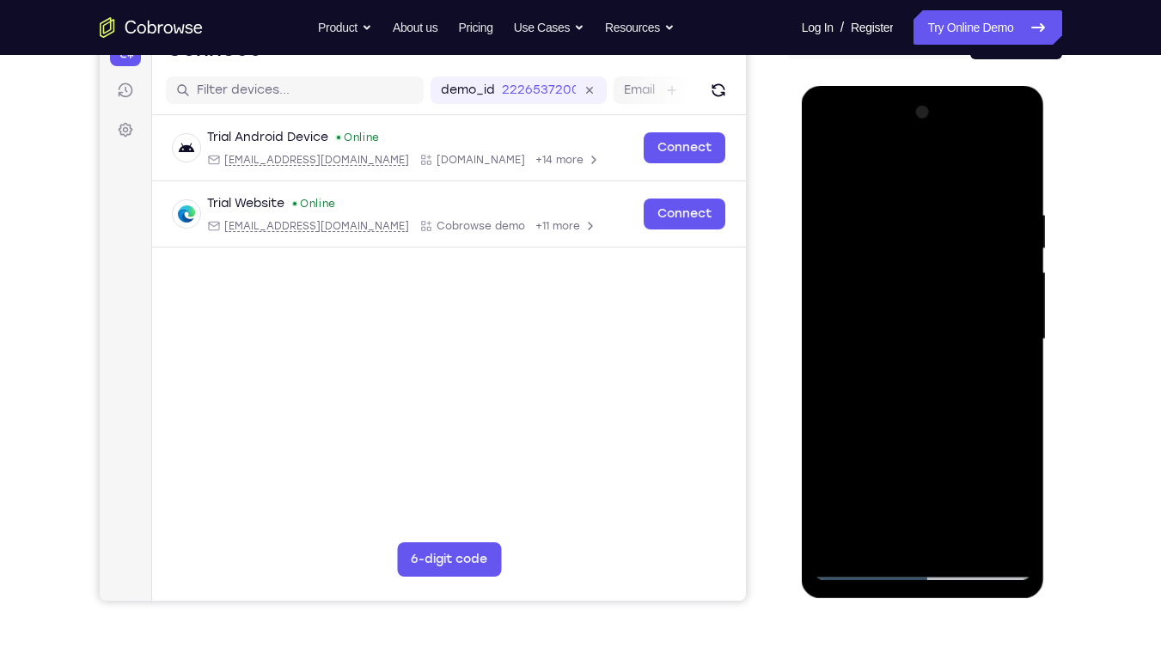
click at [911, 329] on div at bounding box center [923, 339] width 217 height 481
click at [912, 365] on div at bounding box center [923, 339] width 217 height 481
click at [938, 404] on div at bounding box center [923, 339] width 217 height 481
click at [1012, 180] on div at bounding box center [923, 339] width 217 height 481
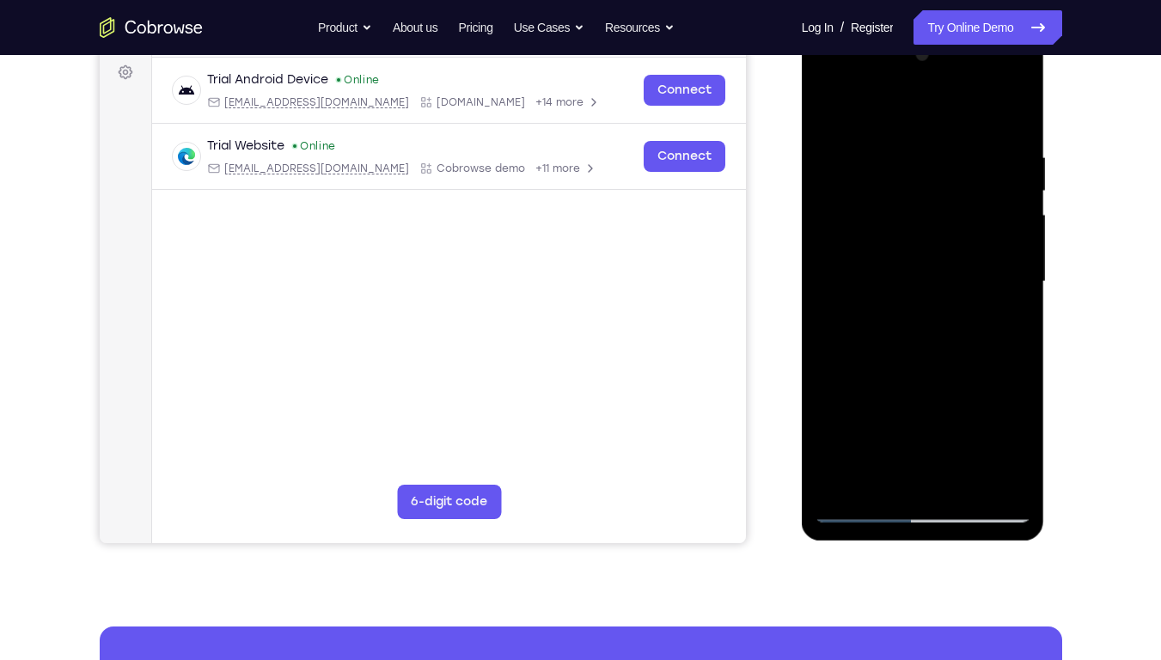
scroll to position [229, 0]
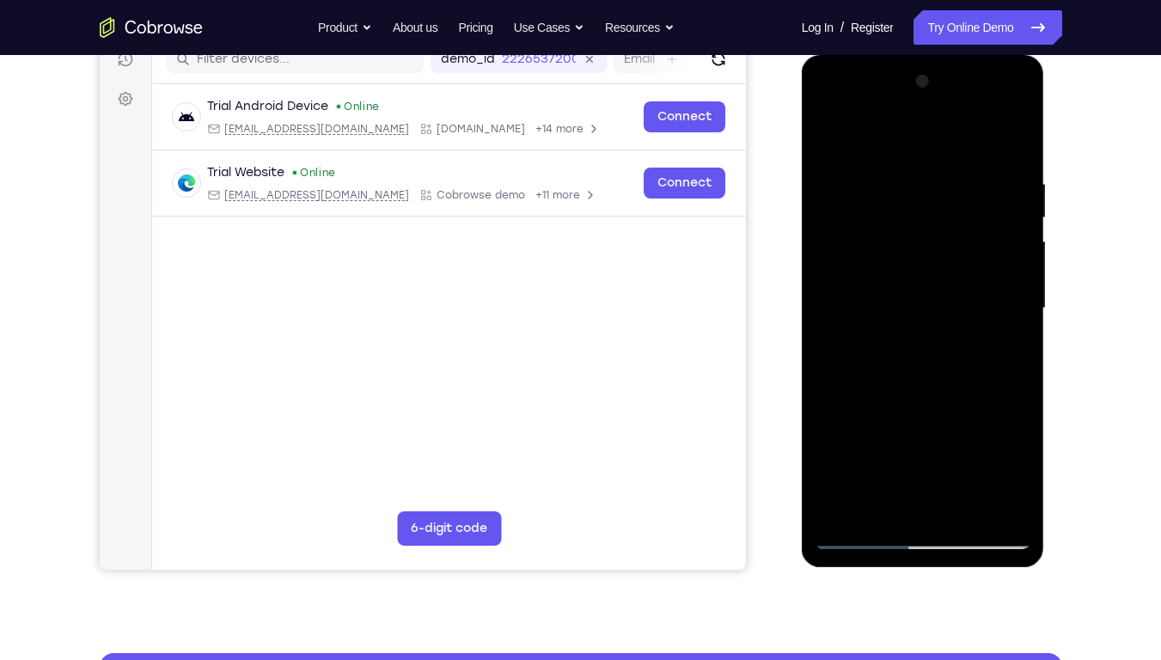
drag, startPoint x: 934, startPoint y: 378, endPoint x: 936, endPoint y: 270, distance: 108.3
click at [936, 270] on div at bounding box center [923, 308] width 217 height 481
click at [828, 437] on div at bounding box center [923, 308] width 217 height 481
drag, startPoint x: 913, startPoint y: 315, endPoint x: 927, endPoint y: 174, distance: 142.6
click at [927, 174] on div at bounding box center [923, 308] width 217 height 481
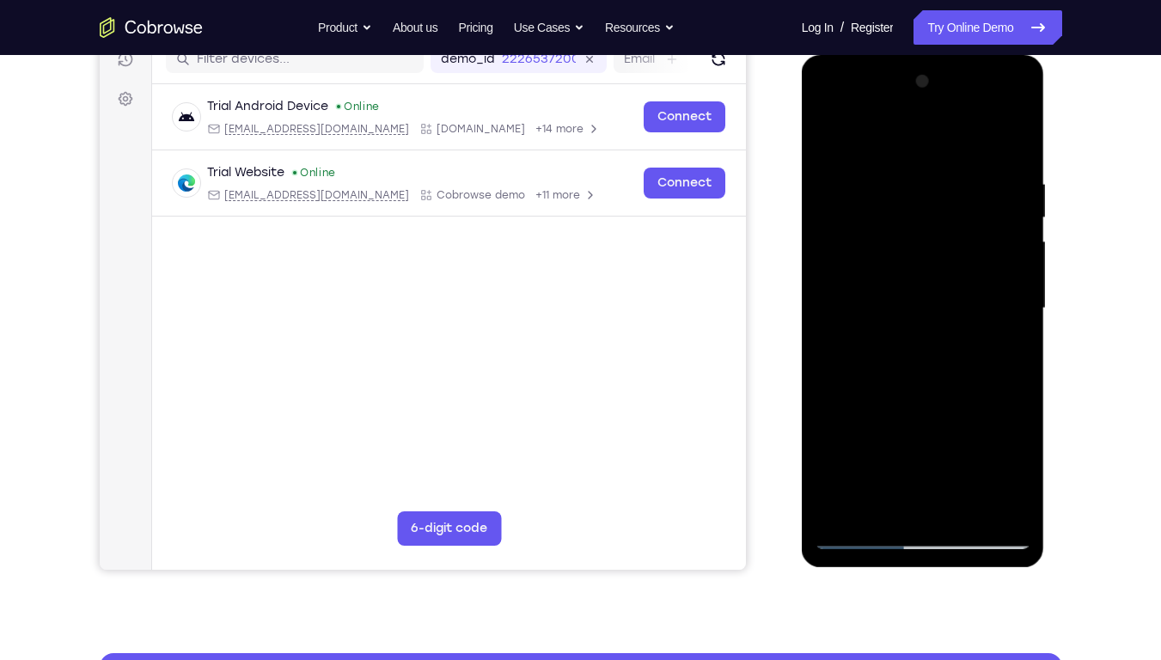
drag, startPoint x: 908, startPoint y: 384, endPoint x: 944, endPoint y: 210, distance: 178.0
click at [944, 210] on div at bounding box center [923, 308] width 217 height 481
click at [916, 388] on div at bounding box center [923, 308] width 217 height 481
drag, startPoint x: 916, startPoint y: 388, endPoint x: 938, endPoint y: 267, distance: 123.1
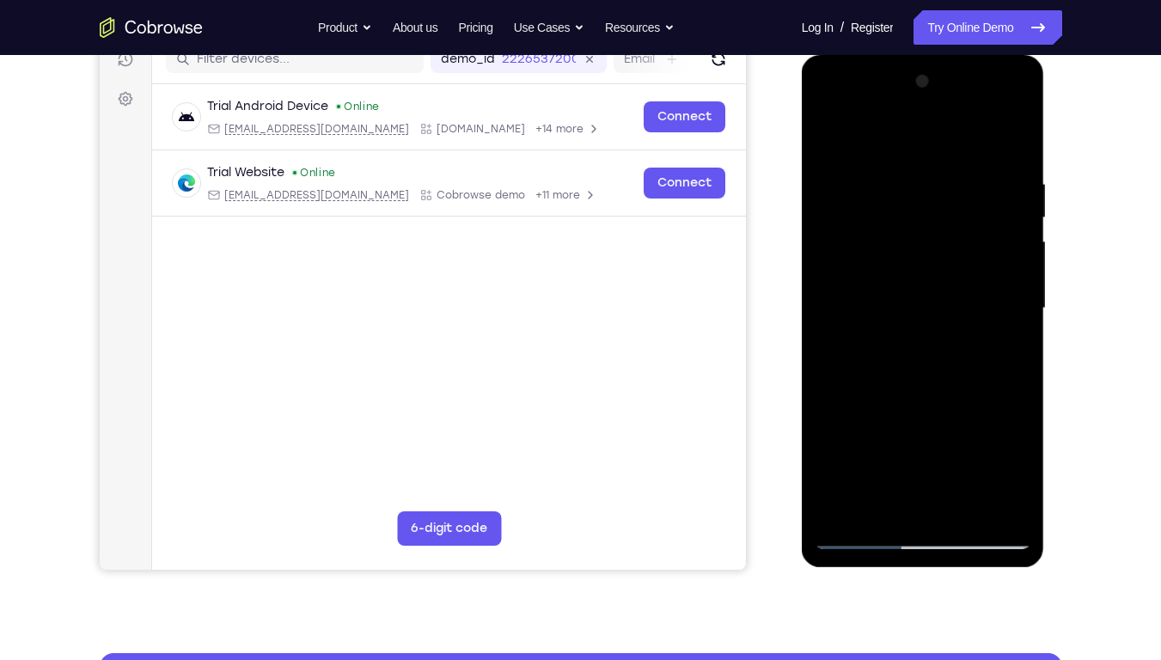
click at [938, 267] on div at bounding box center [923, 308] width 217 height 481
drag, startPoint x: 933, startPoint y: 451, endPoint x: 928, endPoint y: 308, distance: 143.6
click at [928, 308] on div at bounding box center [923, 308] width 217 height 481
drag, startPoint x: 924, startPoint y: 464, endPoint x: 944, endPoint y: 353, distance: 112.6
click at [944, 353] on div at bounding box center [923, 308] width 217 height 481
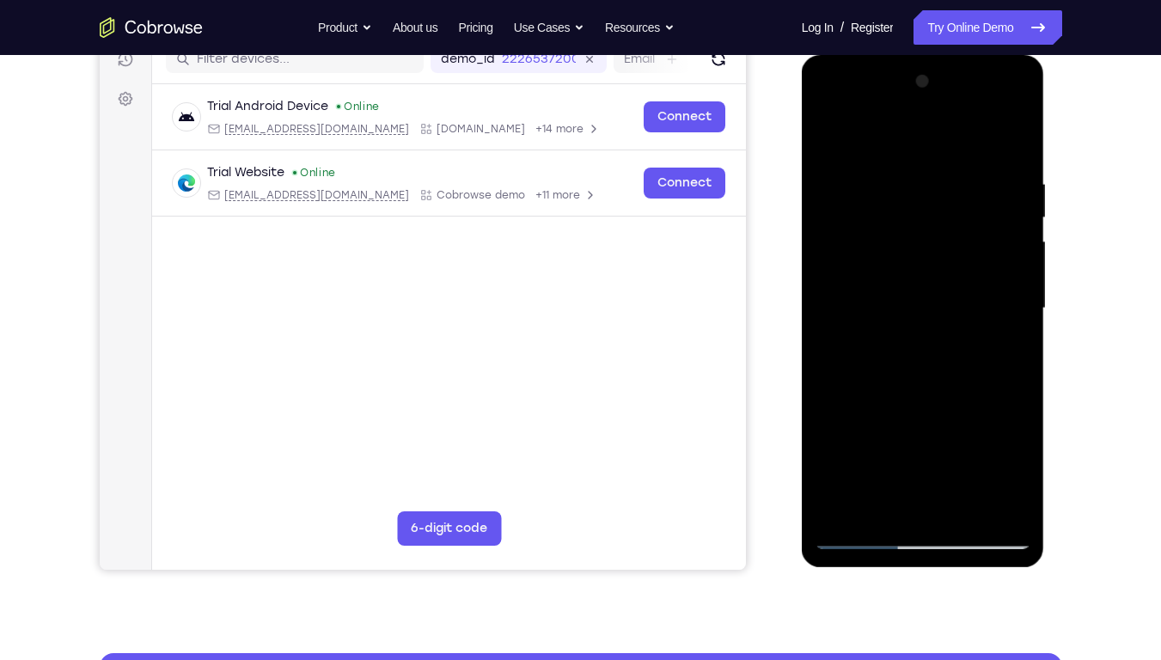
click at [944, 353] on div at bounding box center [923, 308] width 217 height 481
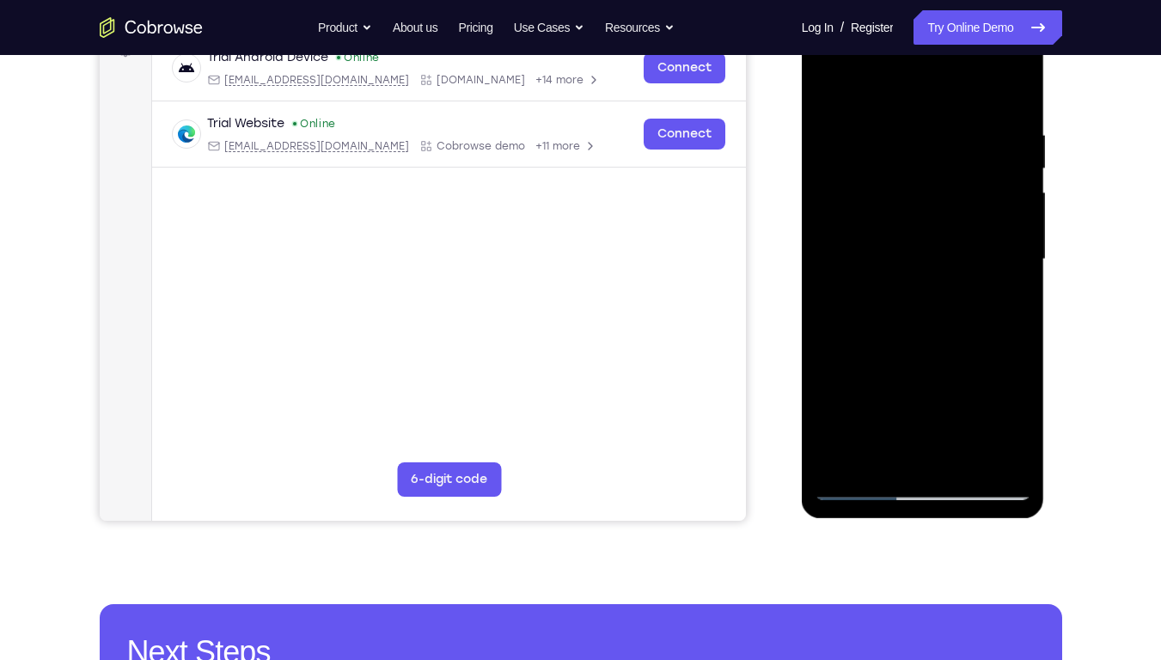
scroll to position [278, 0]
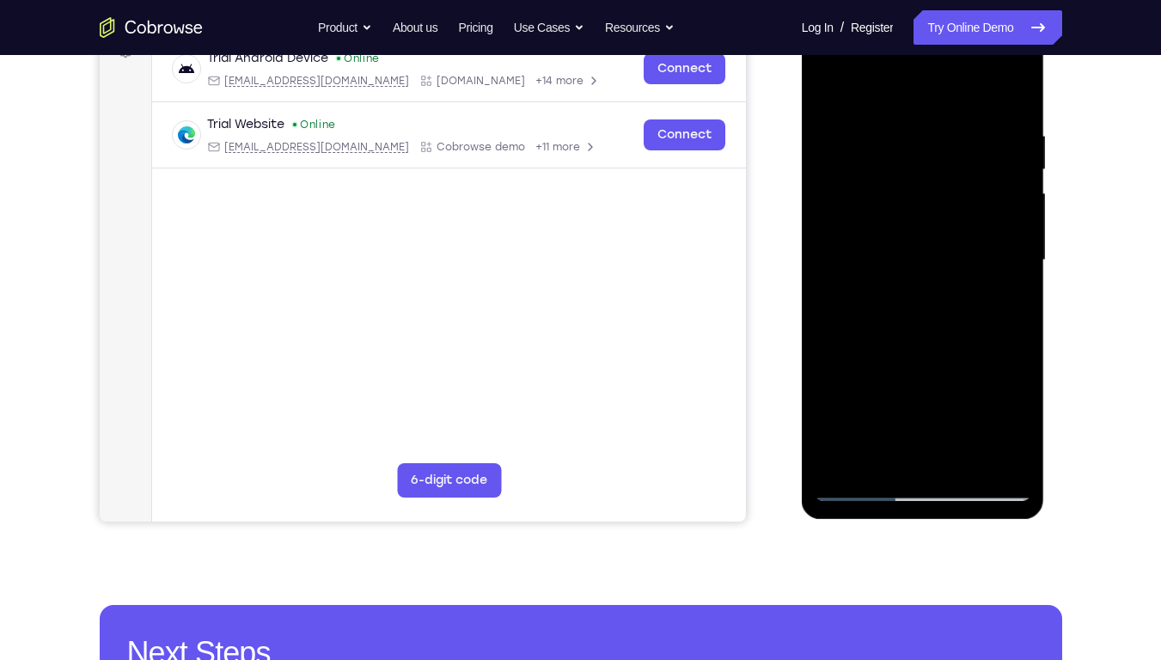
drag, startPoint x: 944, startPoint y: 447, endPoint x: 937, endPoint y: 222, distance: 225.3
click at [937, 222] on div at bounding box center [923, 260] width 217 height 481
click at [828, 373] on div at bounding box center [923, 260] width 217 height 481
click at [846, 372] on div at bounding box center [923, 260] width 217 height 481
click at [890, 399] on div at bounding box center [923, 260] width 217 height 481
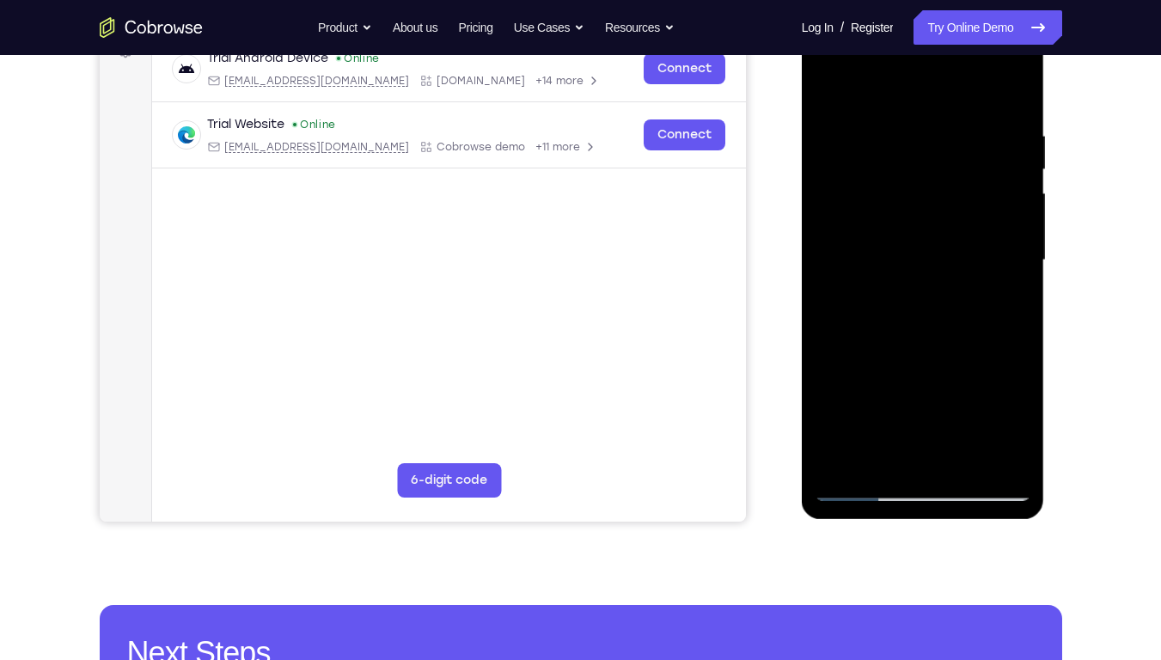
click at [1011, 252] on div at bounding box center [923, 260] width 217 height 481
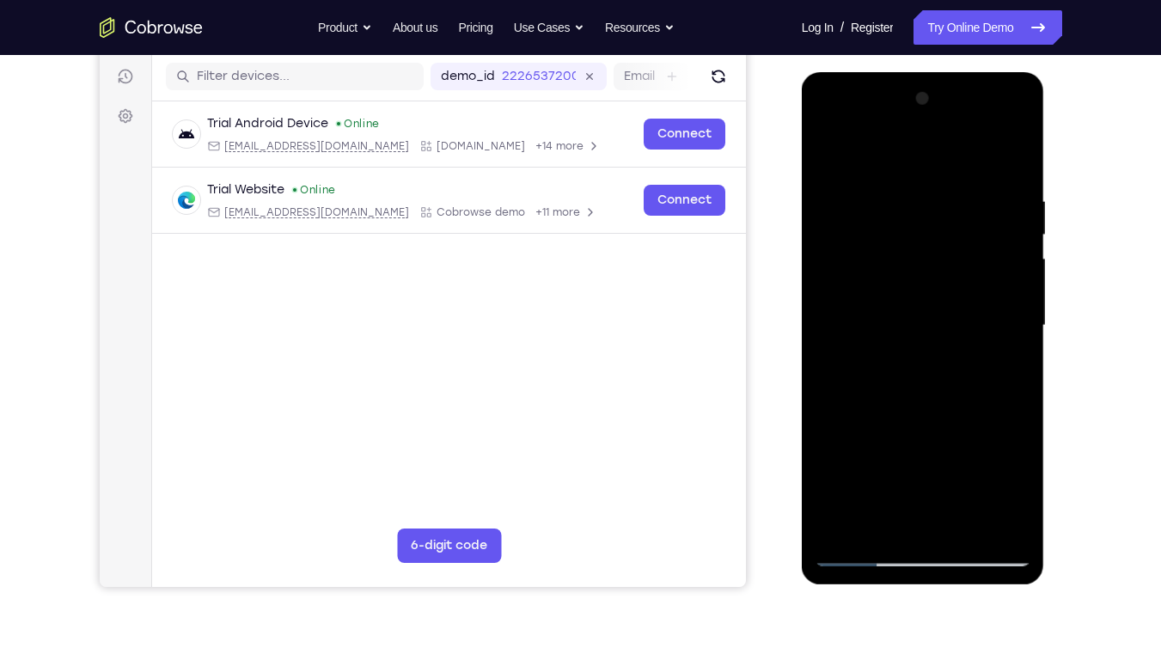
scroll to position [213, 0]
click at [830, 150] on div at bounding box center [923, 324] width 217 height 481
click at [1016, 147] on div at bounding box center [923, 324] width 217 height 481
drag, startPoint x: 898, startPoint y: 223, endPoint x: 904, endPoint y: 150, distance: 73.3
click at [904, 150] on div at bounding box center [923, 324] width 217 height 481
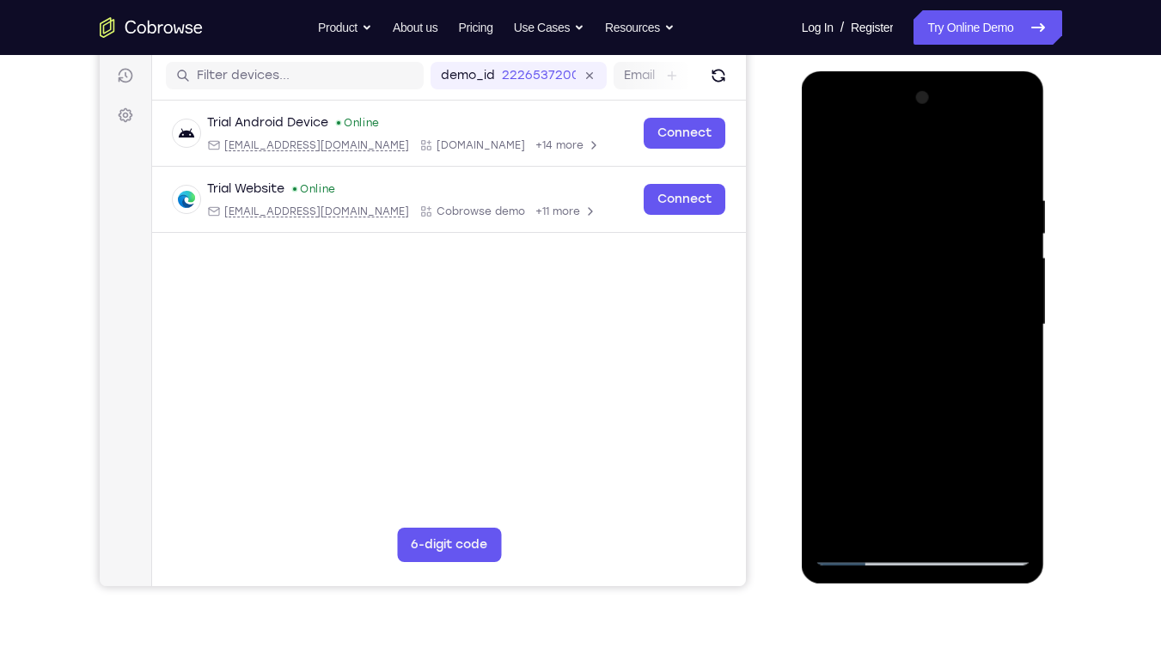
drag, startPoint x: 902, startPoint y: 344, endPoint x: 914, endPoint y: 253, distance: 92.0
click at [914, 253] on div at bounding box center [923, 324] width 217 height 481
click at [895, 266] on div at bounding box center [923, 324] width 217 height 481
click at [978, 284] on div at bounding box center [923, 324] width 217 height 481
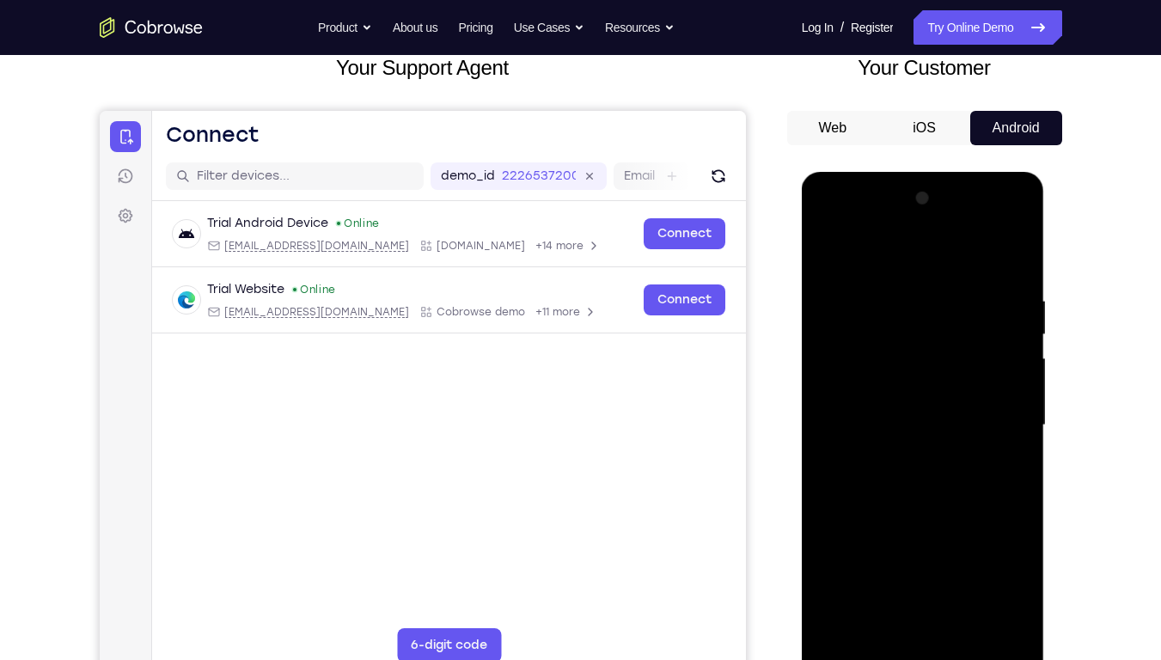
scroll to position [112, 0]
drag, startPoint x: 948, startPoint y: 419, endPoint x: 927, endPoint y: 541, distance: 123.8
click at [927, 475] on div at bounding box center [923, 426] width 217 height 481
drag, startPoint x: 918, startPoint y: 414, endPoint x: 913, endPoint y: 533, distance: 118.7
click at [913, 475] on div at bounding box center [923, 426] width 217 height 481
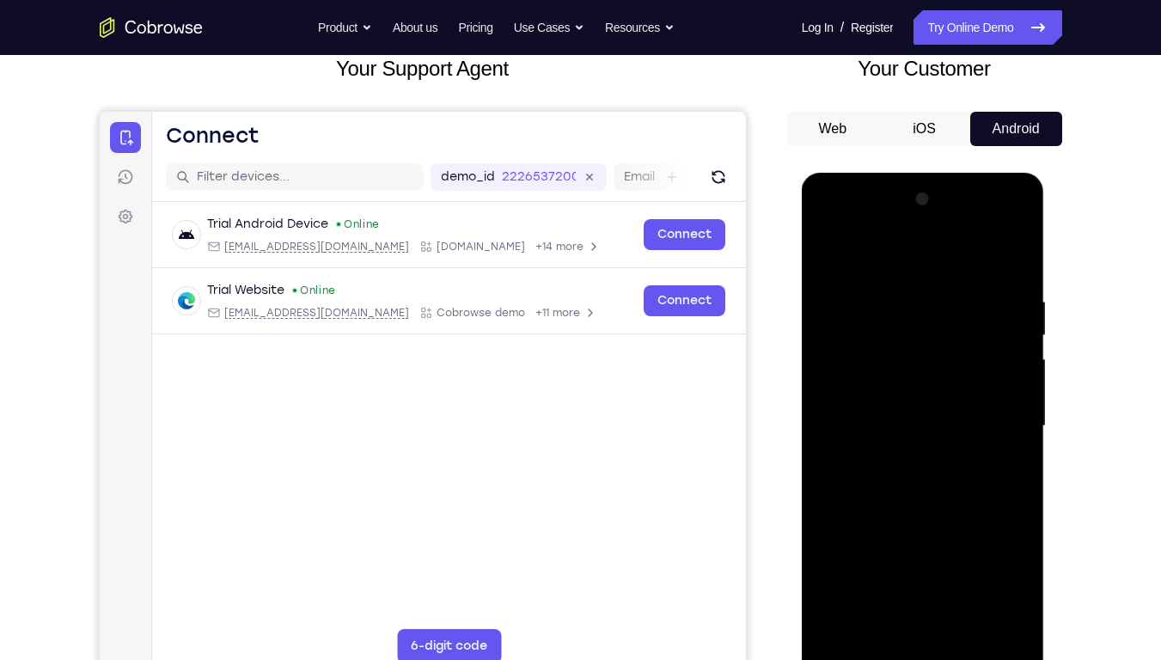
drag, startPoint x: 883, startPoint y: 474, endPoint x: 907, endPoint y: 298, distance: 176.9
click at [907, 298] on div at bounding box center [923, 426] width 217 height 481
click at [835, 248] on div at bounding box center [923, 426] width 217 height 481
drag, startPoint x: 925, startPoint y: 392, endPoint x: 921, endPoint y: 506, distance: 114.4
click at [921, 475] on div at bounding box center [923, 426] width 217 height 481
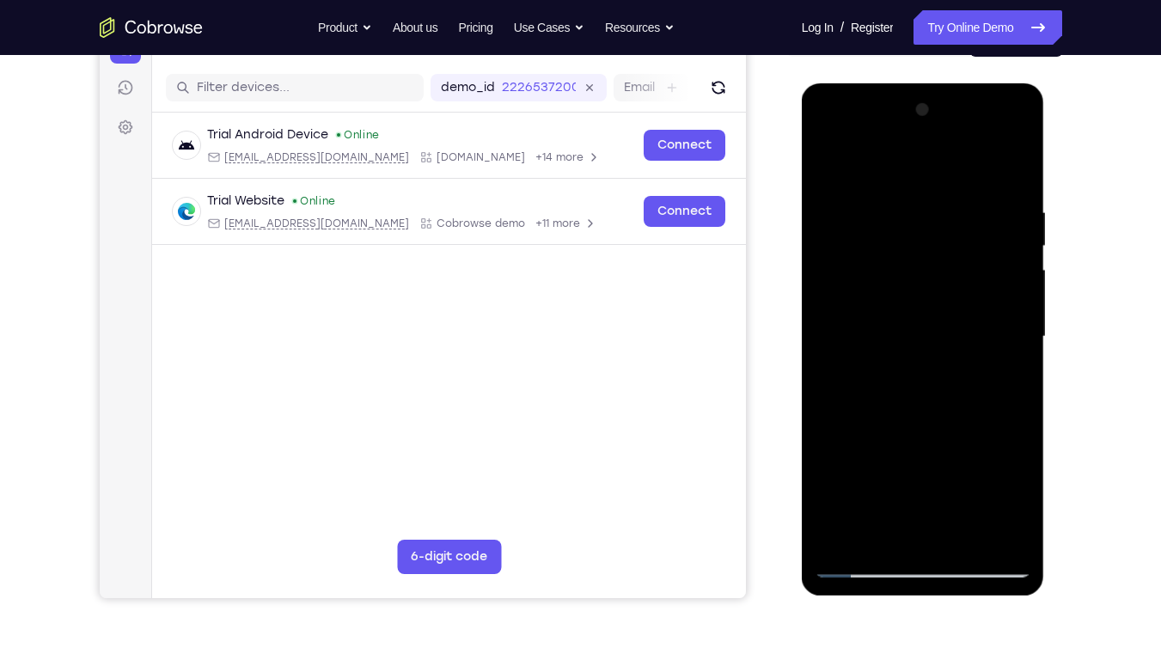
scroll to position [205, 0]
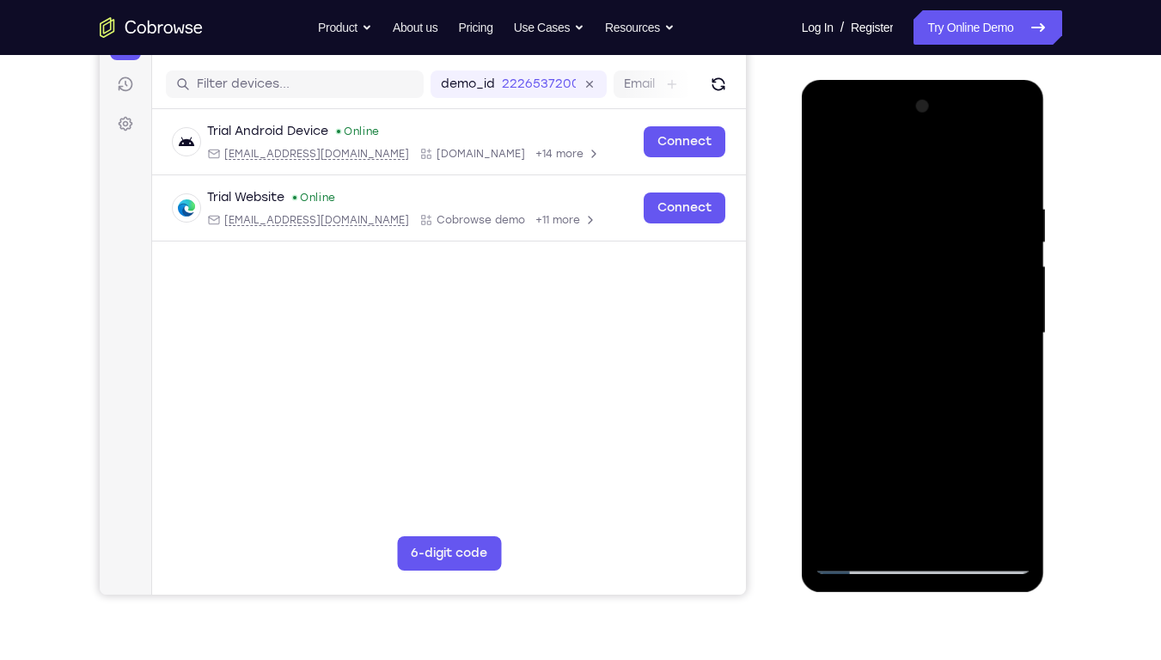
click at [892, 194] on div at bounding box center [923, 333] width 217 height 481
click at [992, 475] on div at bounding box center [923, 333] width 217 height 481
click at [1010, 171] on div at bounding box center [923, 333] width 217 height 481
drag, startPoint x: 956, startPoint y: 358, endPoint x: 975, endPoint y: 176, distance: 182.4
click at [975, 176] on div at bounding box center [923, 333] width 217 height 481
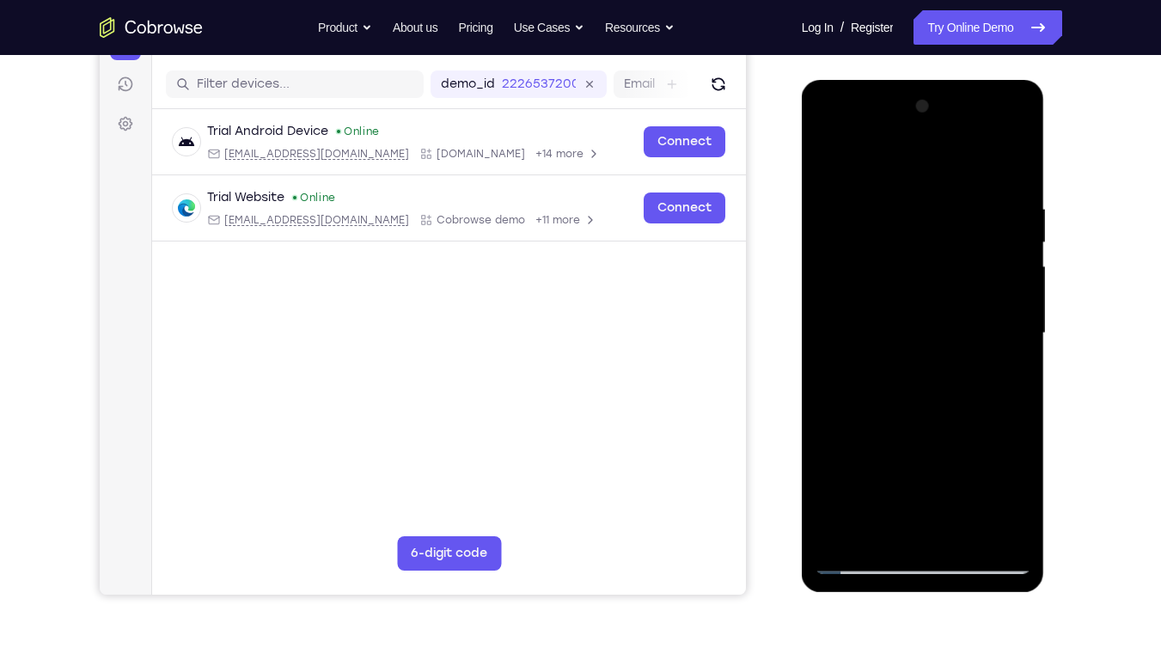
drag, startPoint x: 948, startPoint y: 334, endPoint x: 949, endPoint y: 235, distance: 99.7
click at [949, 235] on div at bounding box center [923, 333] width 217 height 481
click at [965, 475] on div at bounding box center [923, 333] width 217 height 481
click at [926, 428] on div at bounding box center [923, 333] width 217 height 481
click at [923, 419] on div at bounding box center [923, 333] width 217 height 481
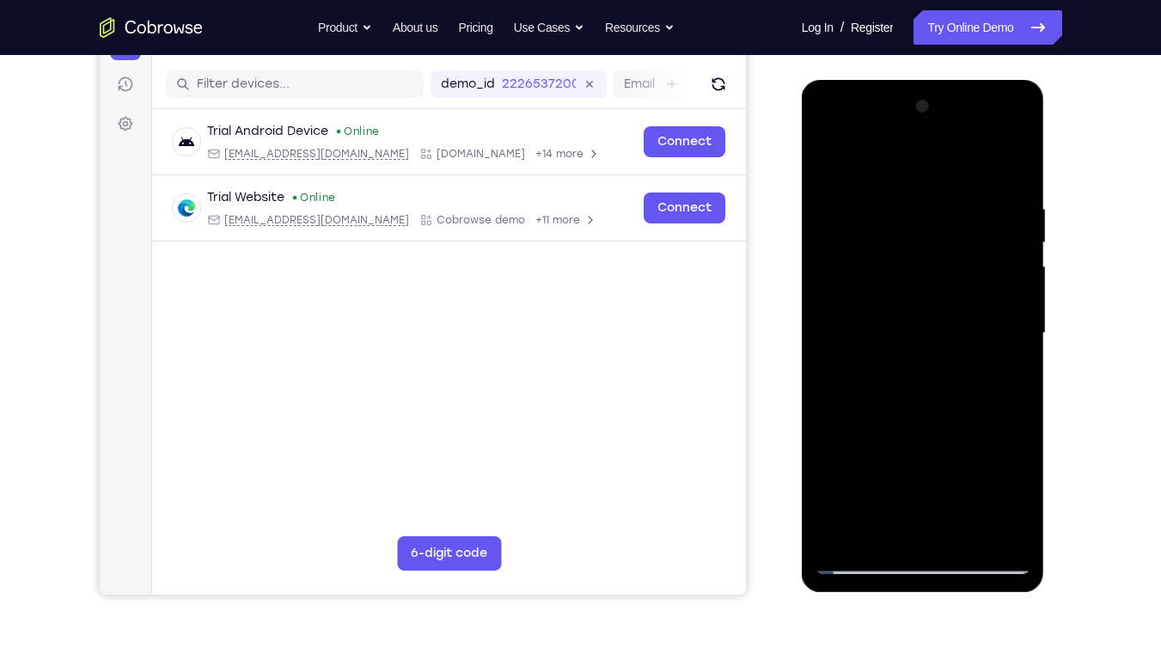
click at [896, 320] on div at bounding box center [923, 333] width 217 height 481
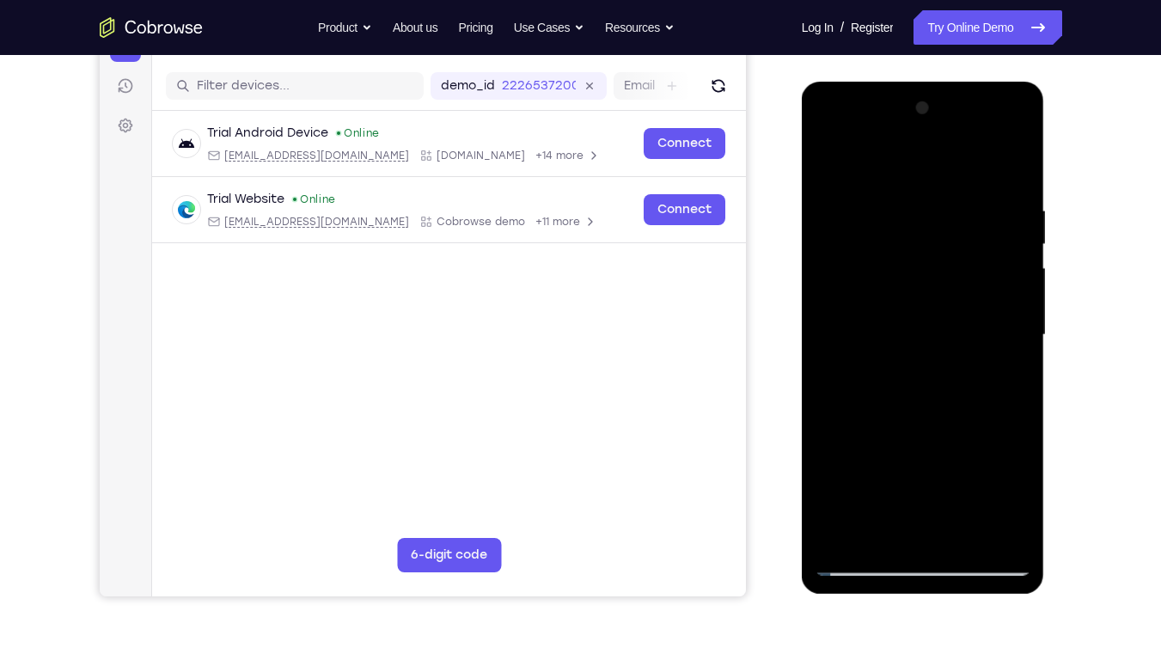
scroll to position [199, 0]
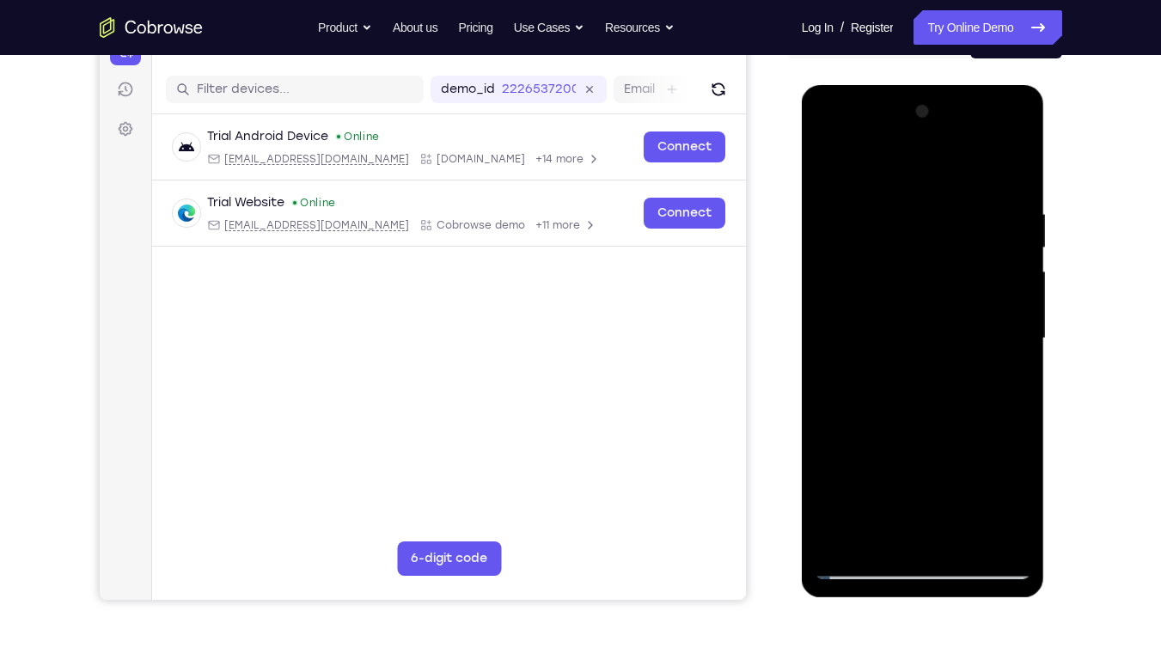
drag, startPoint x: 963, startPoint y: 457, endPoint x: 954, endPoint y: 388, distance: 70.3
click at [954, 388] on div at bounding box center [923, 338] width 217 height 481
click at [822, 173] on div at bounding box center [923, 338] width 217 height 481
click at [1022, 248] on div at bounding box center [923, 338] width 217 height 481
drag, startPoint x: 951, startPoint y: 406, endPoint x: 947, endPoint y: 305, distance: 100.6
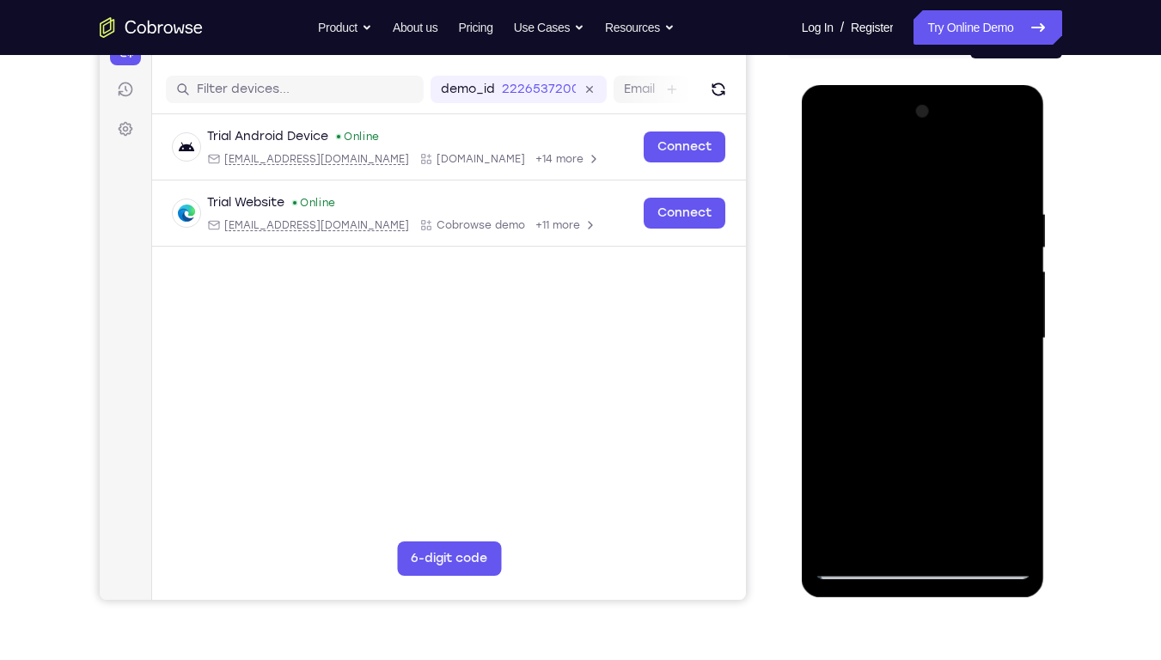
click at [947, 305] on div at bounding box center [923, 338] width 217 height 481
click at [902, 425] on div at bounding box center [923, 338] width 217 height 481
drag, startPoint x: 919, startPoint y: 459, endPoint x: 923, endPoint y: 426, distance: 32.9
click at [923, 426] on div at bounding box center [923, 338] width 217 height 481
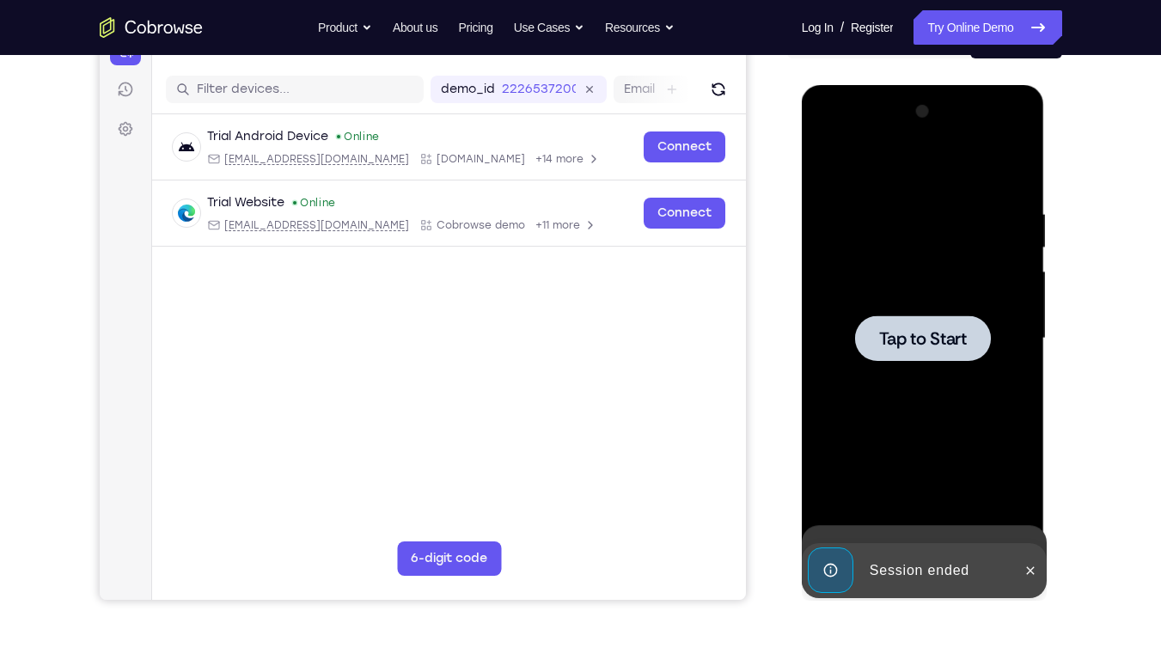
click at [828, 173] on div at bounding box center [923, 338] width 217 height 481
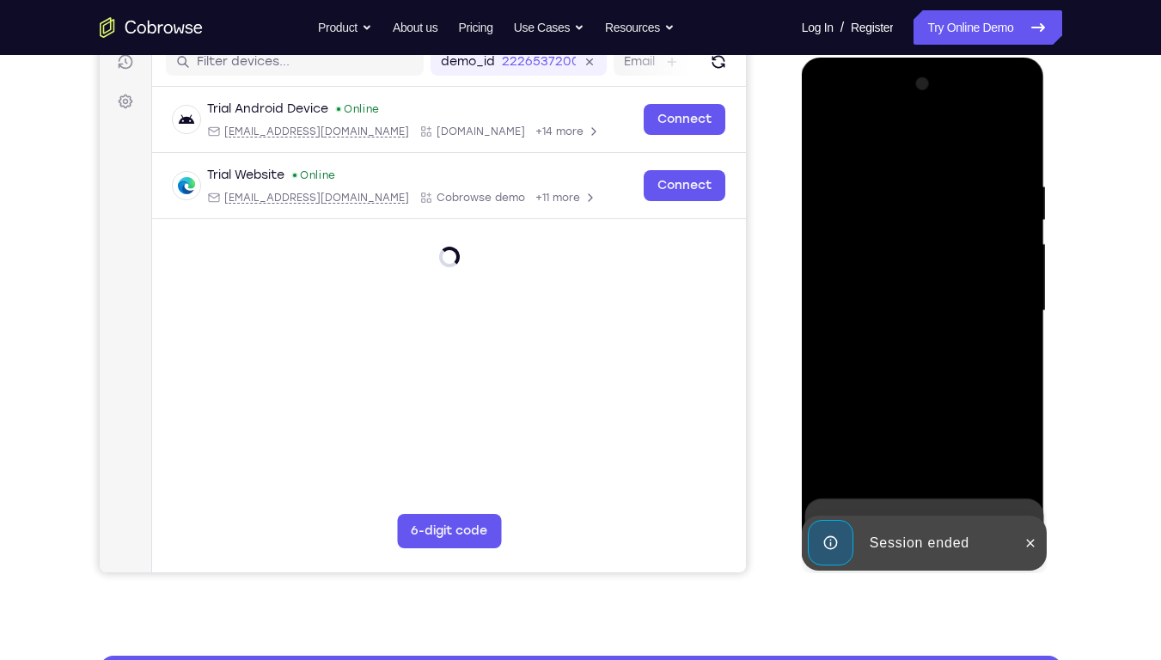
scroll to position [231, 0]
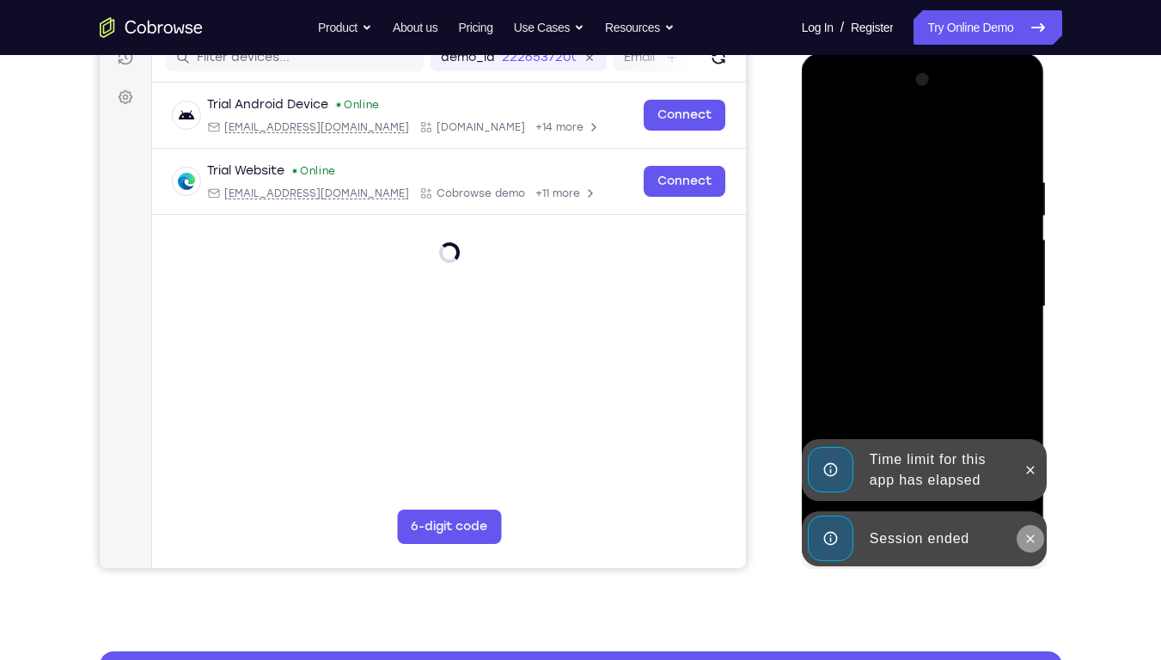
click at [1031, 475] on icon at bounding box center [1031, 539] width 14 height 14
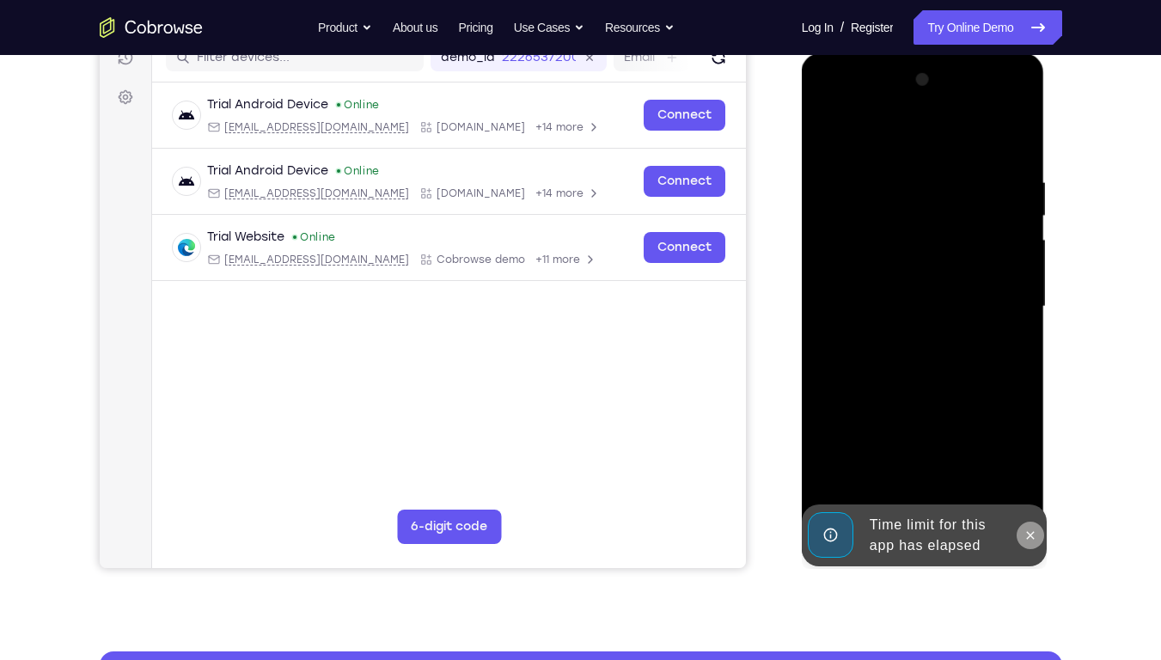
click at [1028, 475] on icon at bounding box center [1031, 536] width 14 height 14
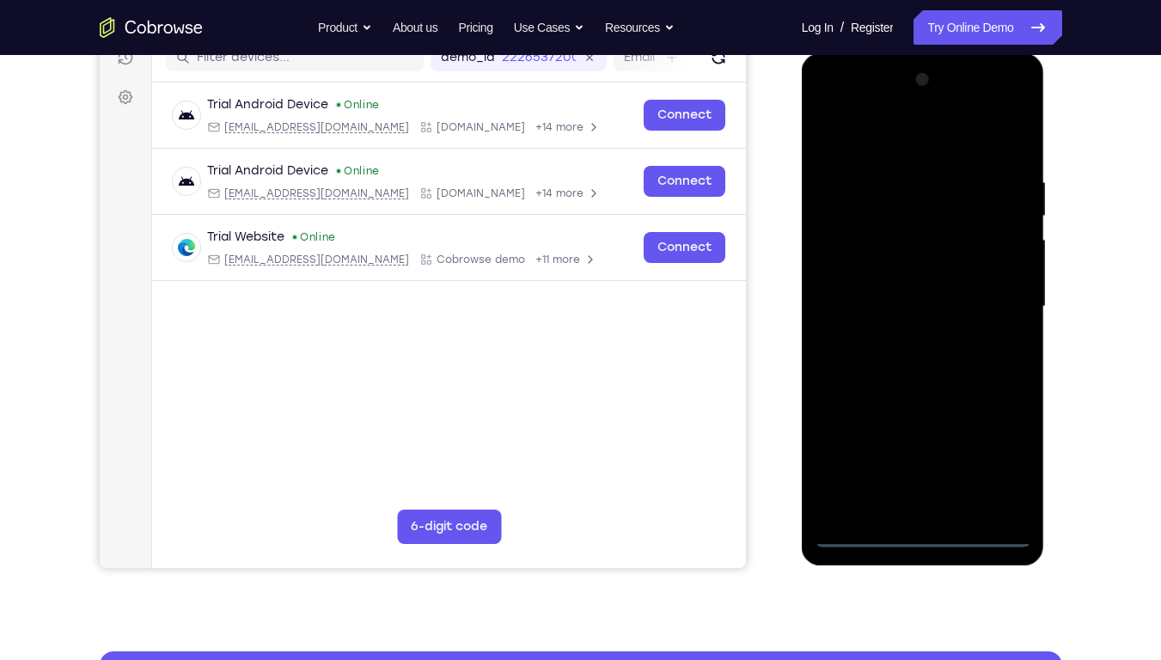
click at [936, 475] on div at bounding box center [923, 306] width 217 height 481
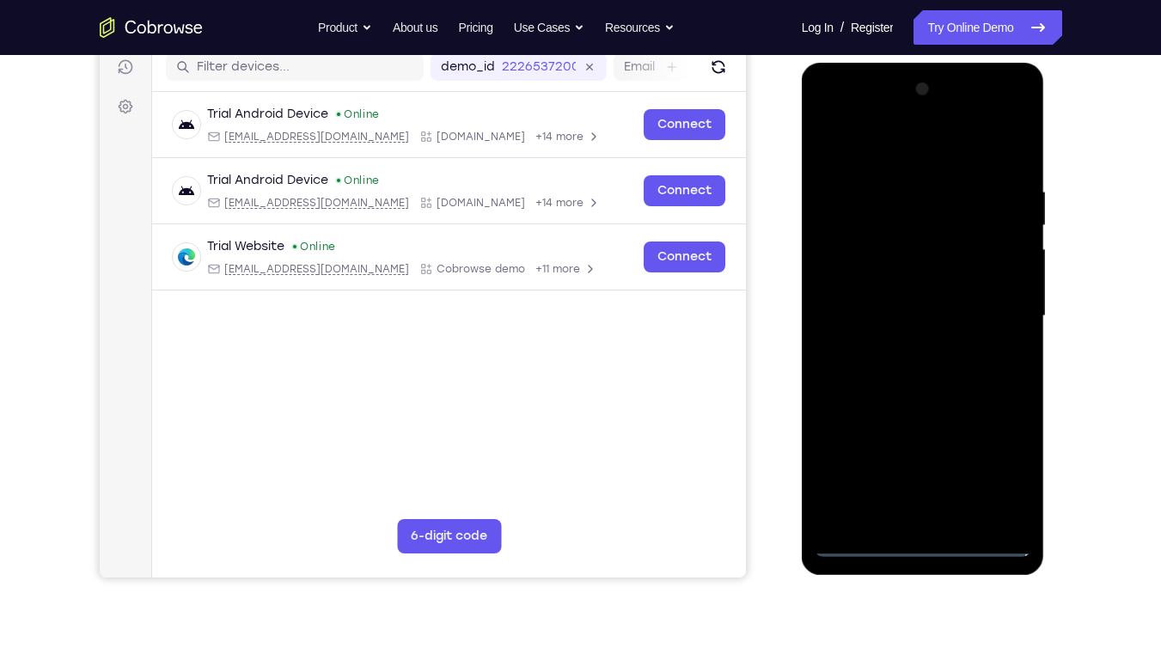
scroll to position [215, 0]
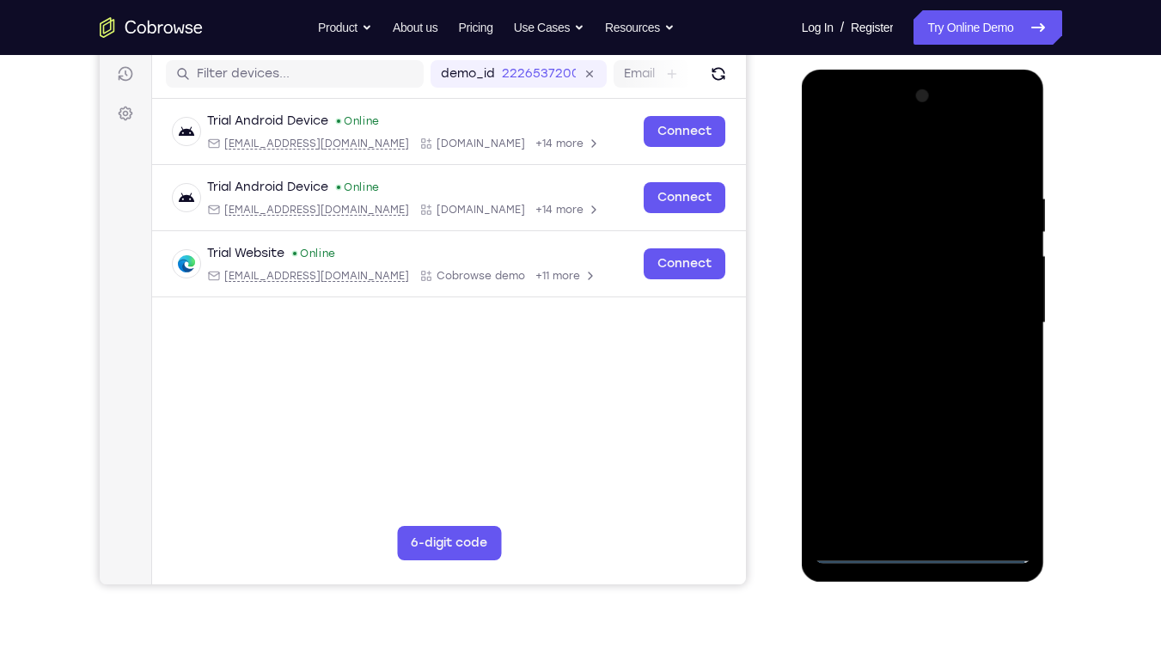
click at [996, 474] on div at bounding box center [923, 323] width 217 height 481
click at [904, 153] on div at bounding box center [923, 323] width 217 height 481
click at [990, 123] on div at bounding box center [923, 323] width 217 height 481
click at [932, 168] on div at bounding box center [923, 323] width 217 height 481
click at [987, 320] on div at bounding box center [923, 323] width 217 height 481
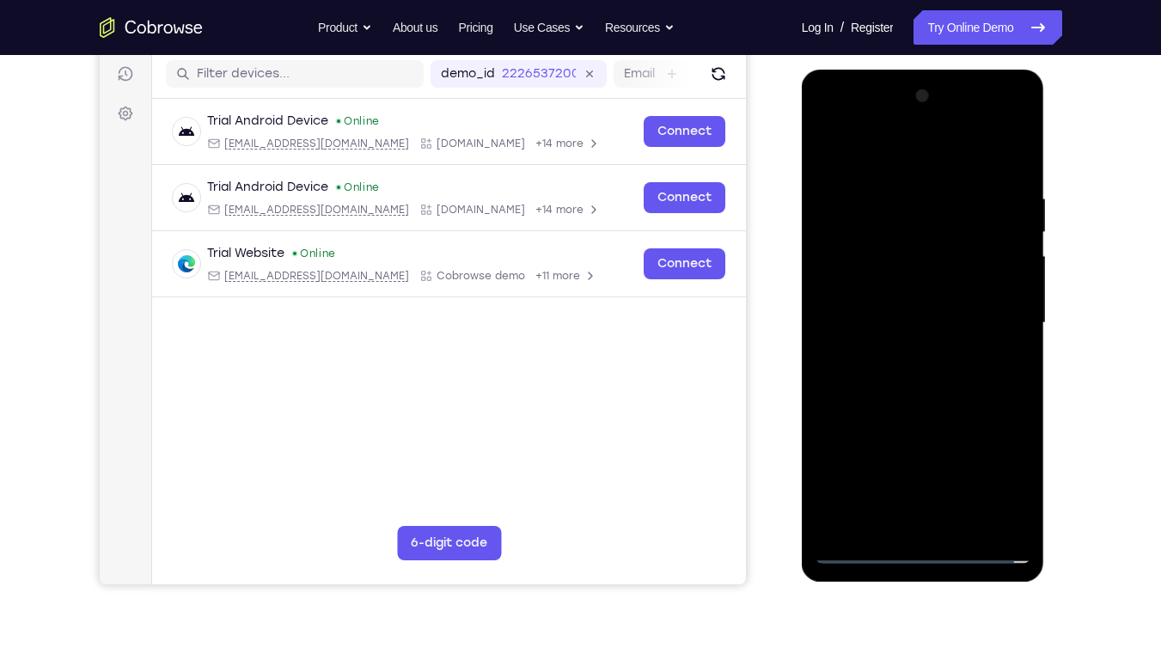
click at [905, 327] on div at bounding box center [923, 323] width 217 height 481
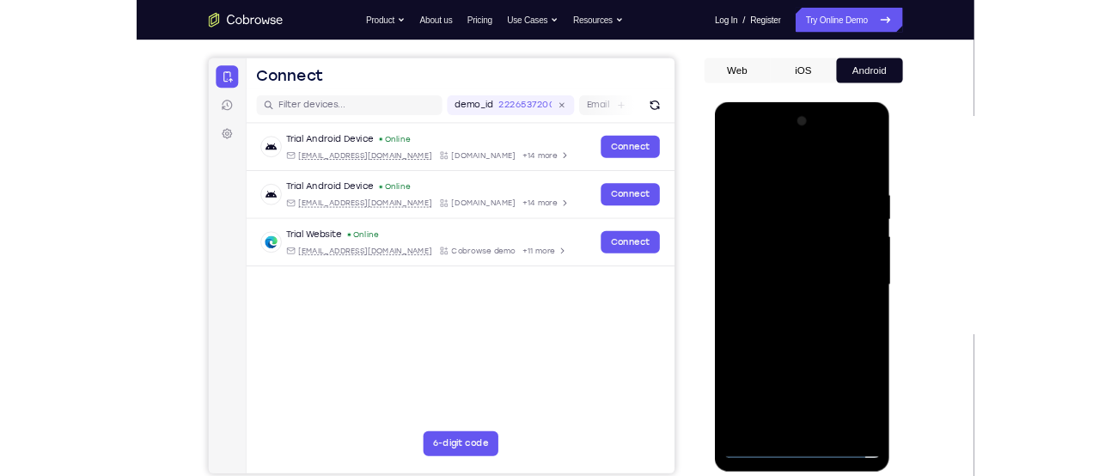
scroll to position [141, 0]
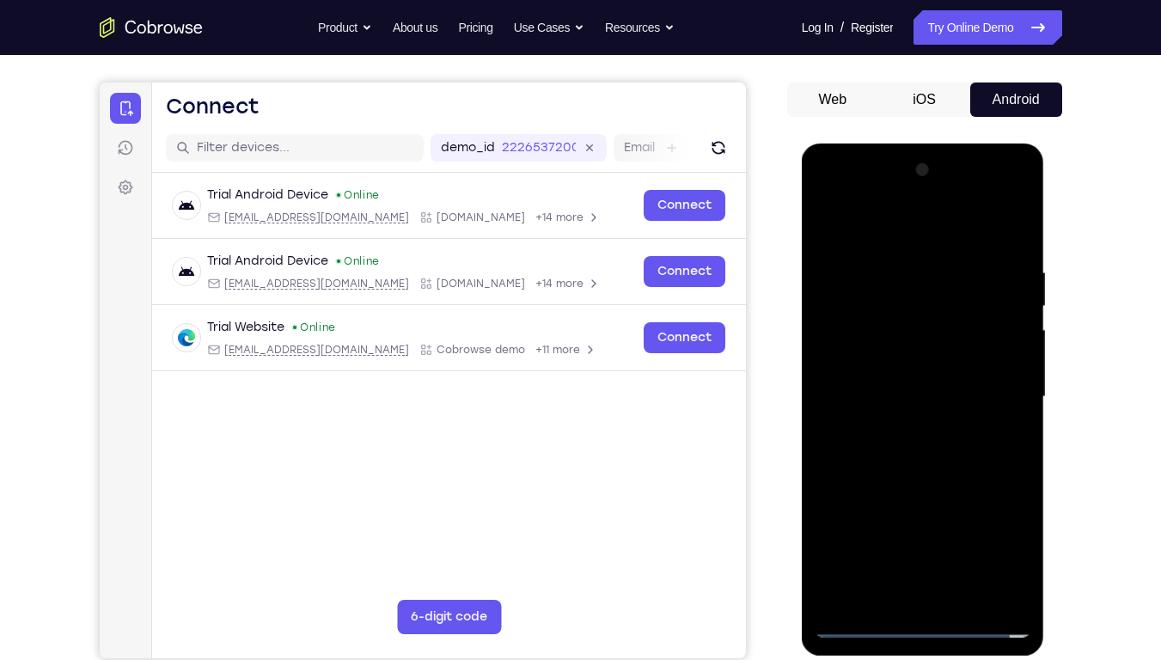
click at [898, 428] on div at bounding box center [923, 396] width 217 height 481
click at [902, 383] on div at bounding box center [923, 396] width 217 height 481
click at [909, 364] on div at bounding box center [923, 396] width 217 height 481
click at [908, 394] on div at bounding box center [923, 396] width 217 height 481
click at [920, 438] on div at bounding box center [923, 396] width 217 height 481
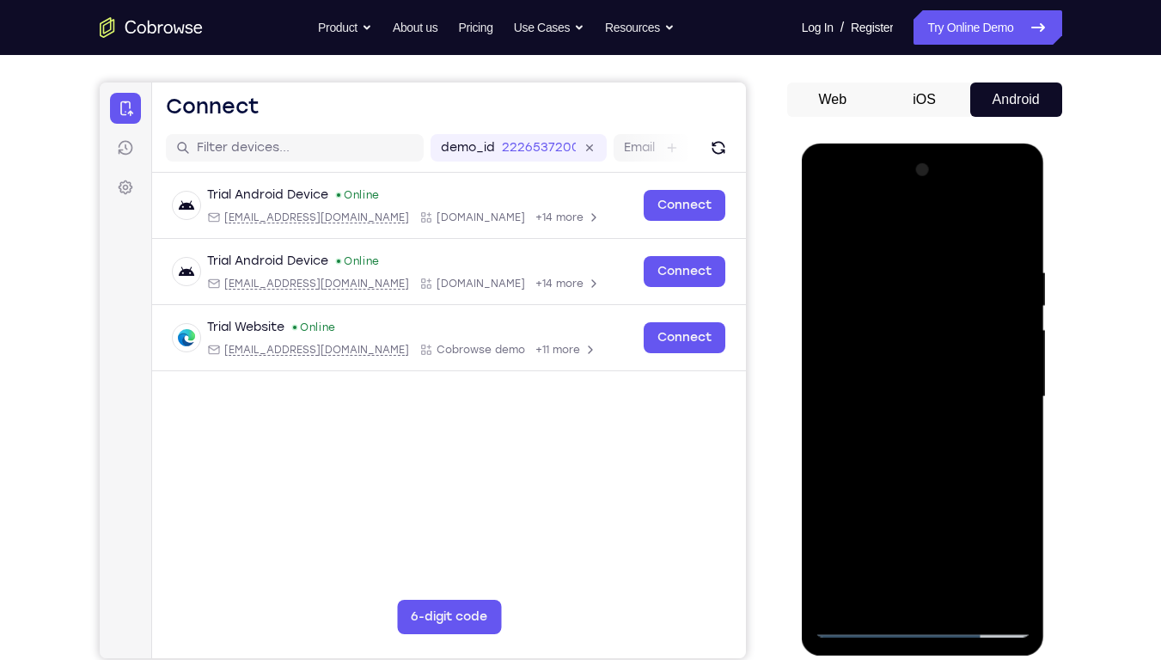
click at [902, 453] on div at bounding box center [923, 396] width 217 height 481
click at [929, 442] on div at bounding box center [923, 396] width 217 height 481
click at [922, 452] on div at bounding box center [923, 396] width 217 height 481
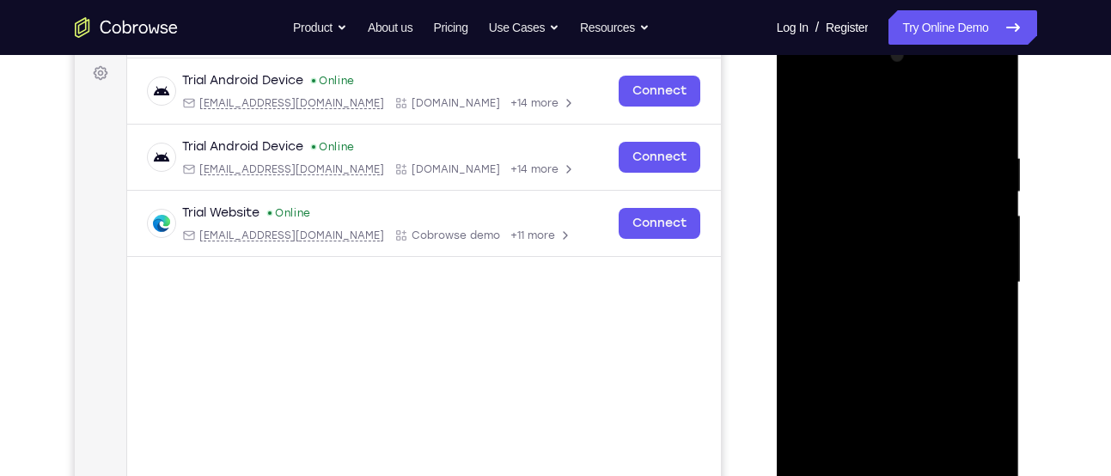
scroll to position [256, 0]
click at [896, 321] on div at bounding box center [898, 281] width 217 height 481
click at [890, 315] on div at bounding box center [898, 281] width 217 height 481
click at [986, 248] on div at bounding box center [898, 281] width 217 height 481
click at [836, 249] on div at bounding box center [898, 281] width 217 height 481
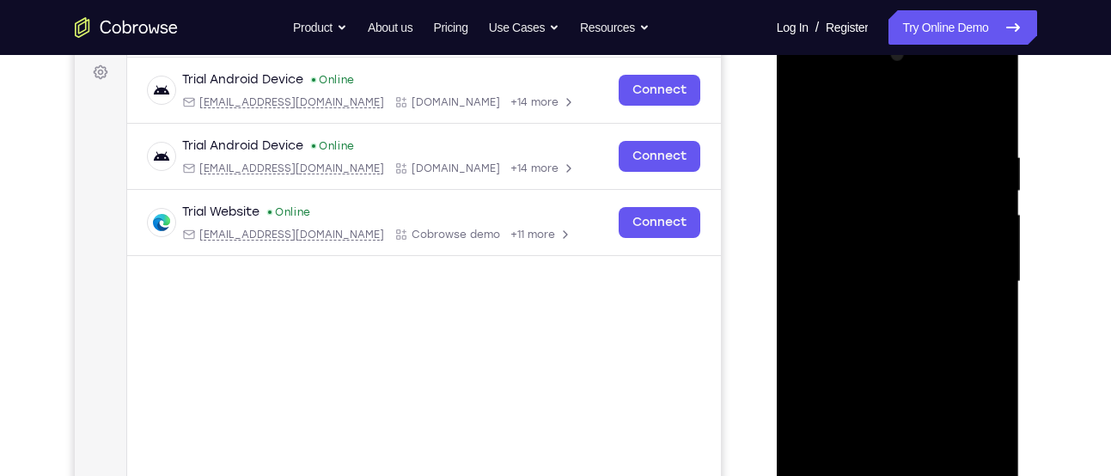
click at [838, 266] on div at bounding box center [898, 281] width 217 height 481
click at [872, 270] on div at bounding box center [898, 281] width 217 height 481
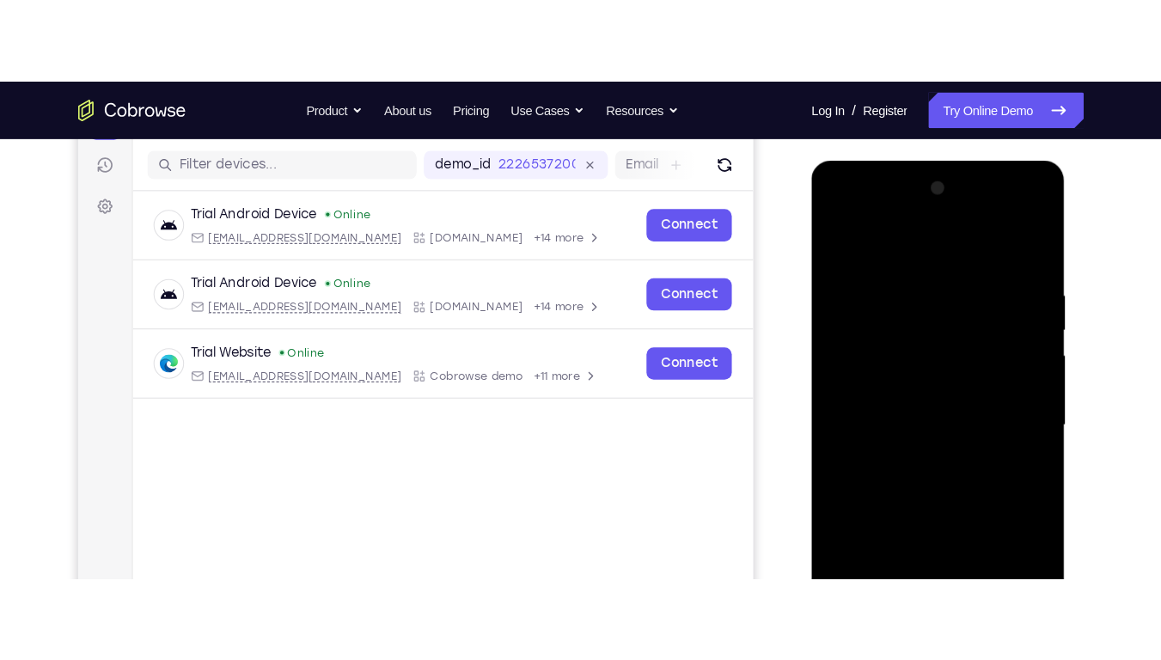
scroll to position [211, 0]
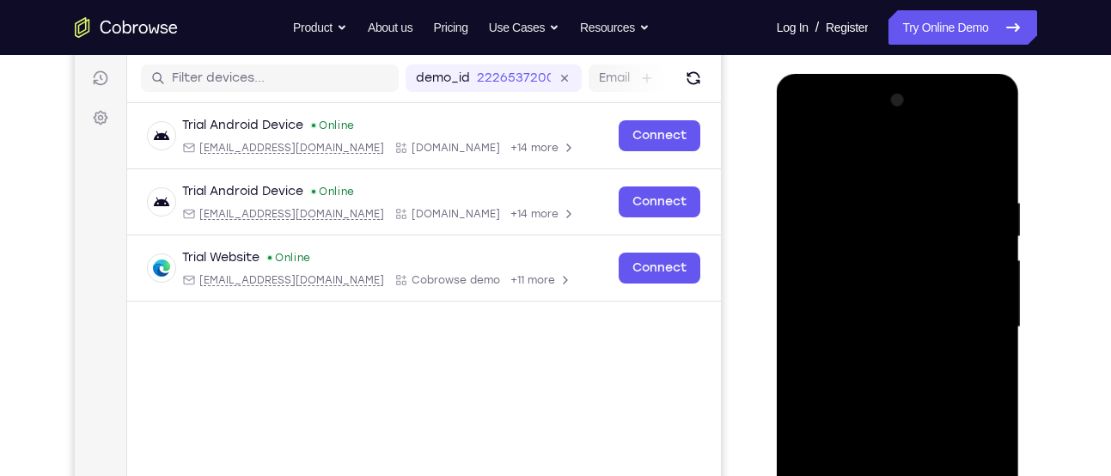
click at [871, 327] on div at bounding box center [898, 327] width 217 height 481
click at [890, 376] on div at bounding box center [898, 327] width 217 height 481
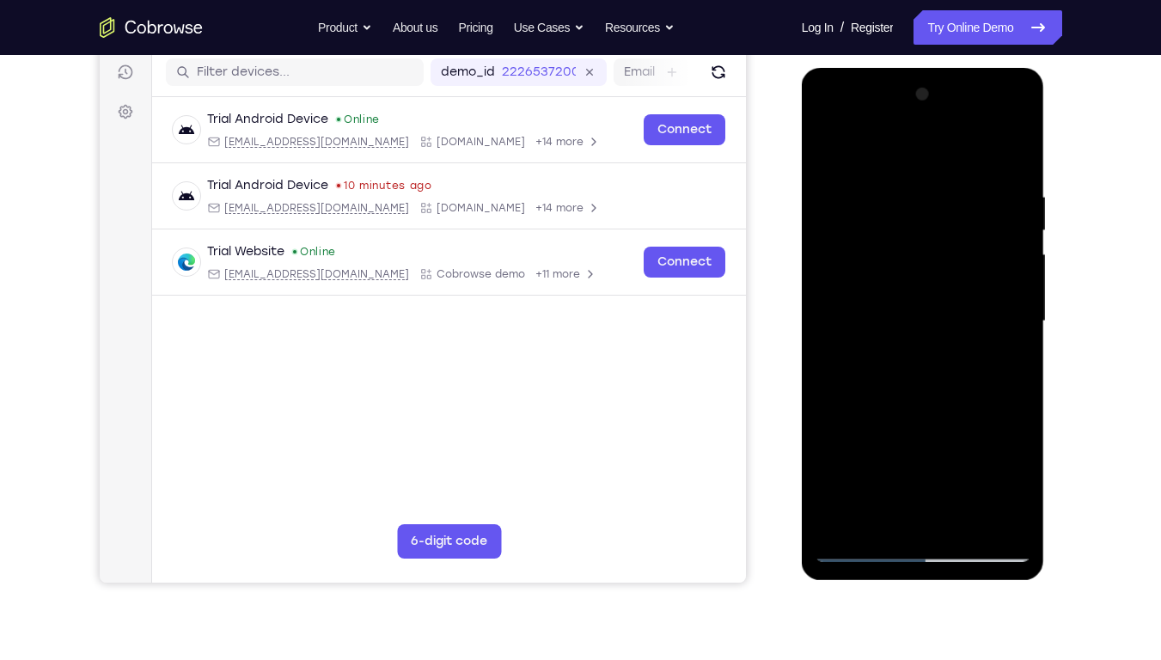
scroll to position [216, 0]
click at [925, 320] on div at bounding box center [923, 322] width 217 height 481
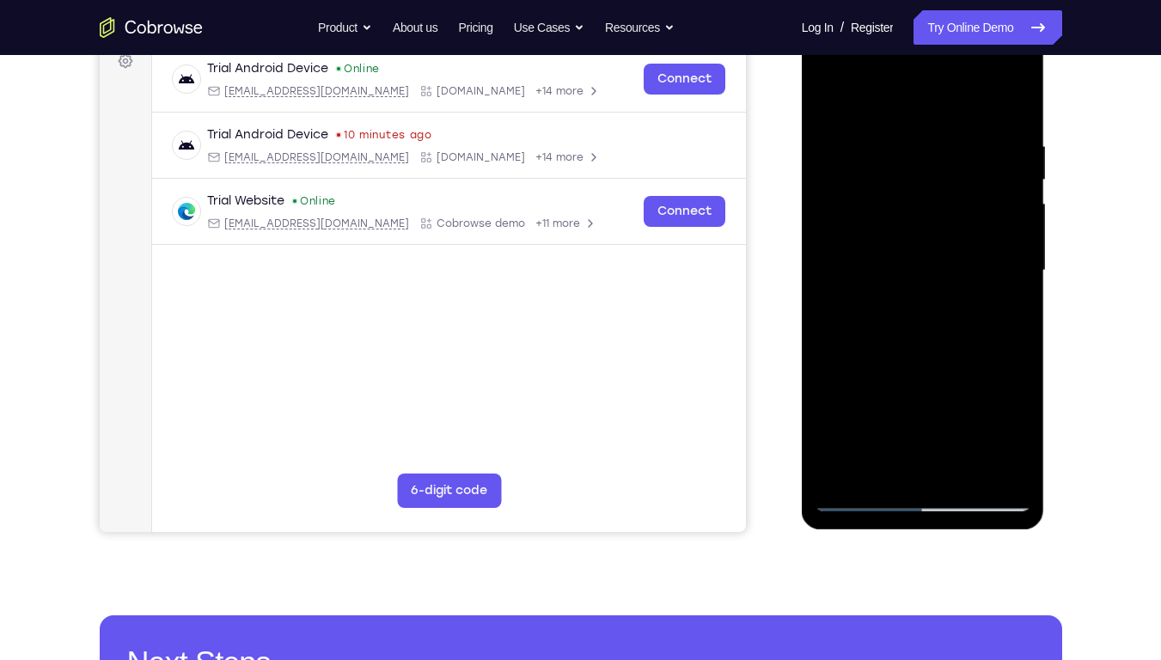
scroll to position [269, 0]
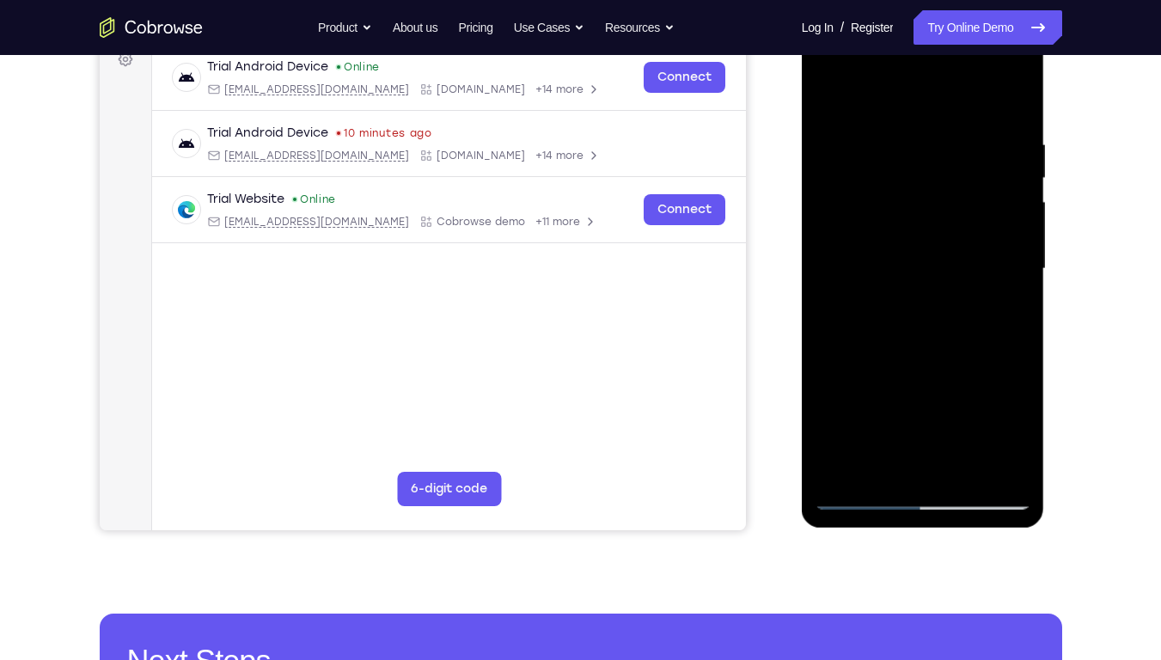
click at [1003, 474] on div at bounding box center [923, 268] width 217 height 481
click at [969, 281] on div at bounding box center [923, 268] width 217 height 481
click at [1011, 233] on div at bounding box center [923, 268] width 217 height 481
click at [954, 330] on div at bounding box center [923, 268] width 217 height 481
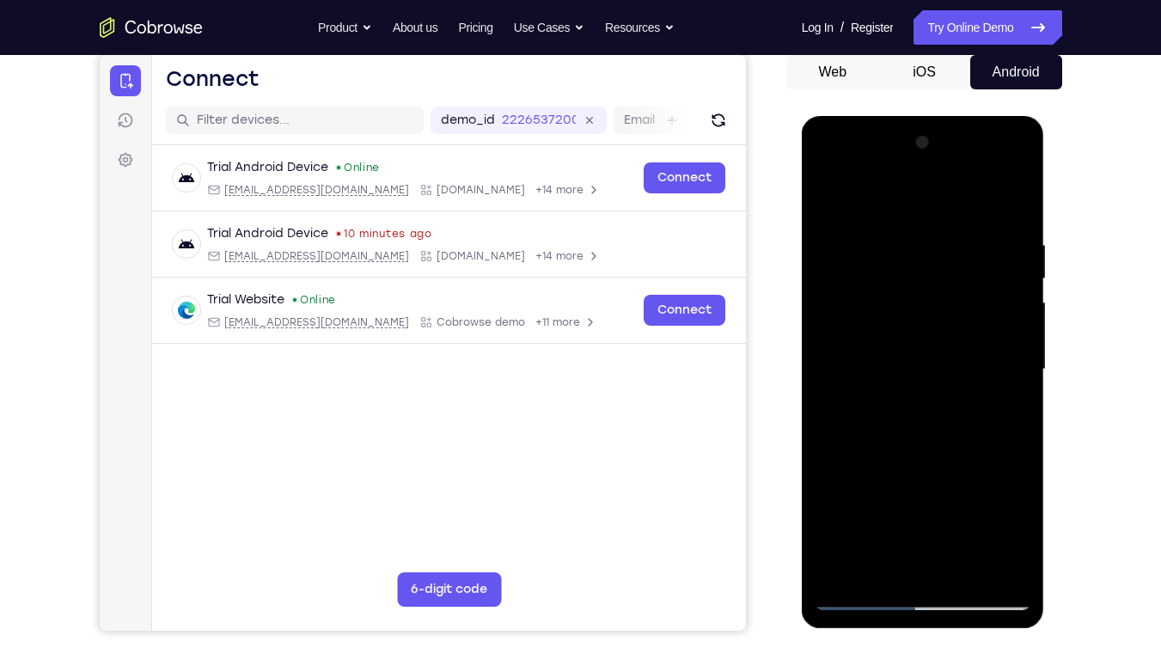
scroll to position [168, 0]
click at [946, 411] on div at bounding box center [923, 370] width 217 height 481
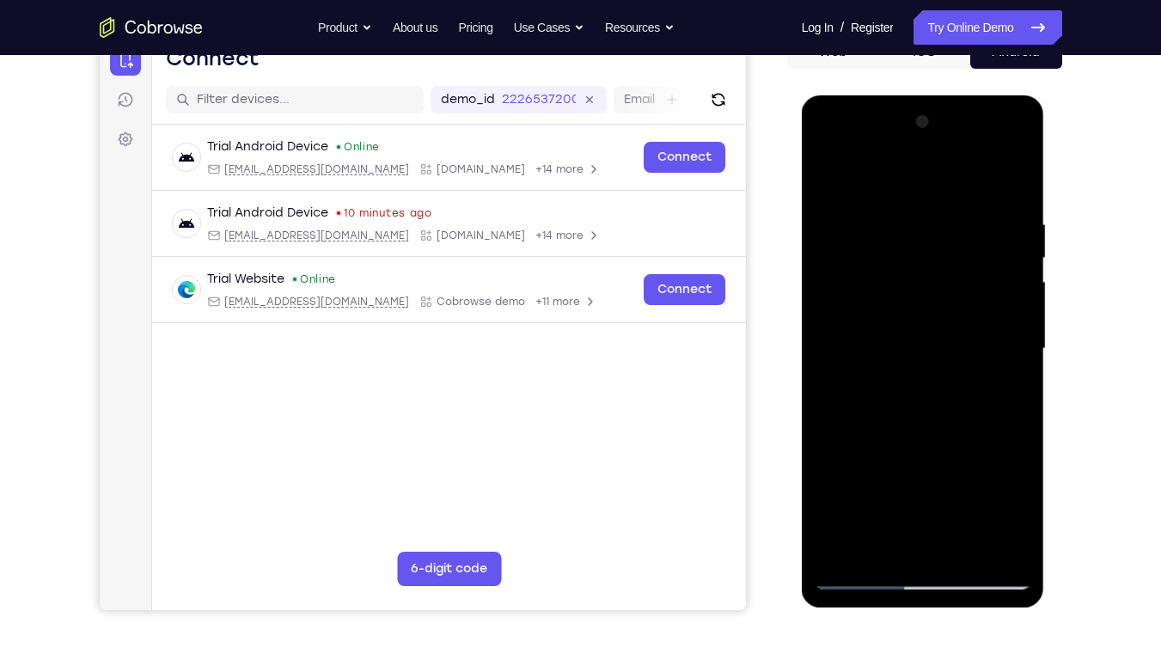
scroll to position [190, 0]
drag, startPoint x: 908, startPoint y: 433, endPoint x: 912, endPoint y: 366, distance: 67.2
click at [912, 366] on div at bounding box center [923, 347] width 217 height 481
click at [892, 402] on div at bounding box center [923, 347] width 217 height 481
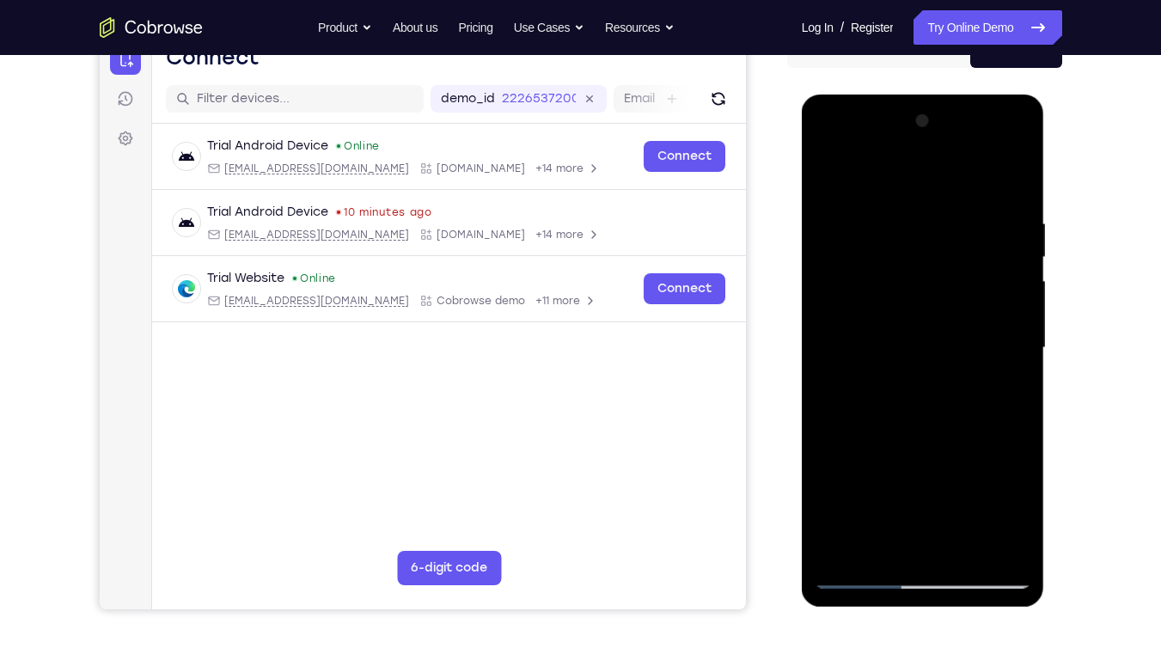
click at [892, 402] on div at bounding box center [923, 347] width 217 height 481
drag, startPoint x: 892, startPoint y: 402, endPoint x: 898, endPoint y: 313, distance: 89.6
click at [898, 313] on div at bounding box center [923, 347] width 217 height 481
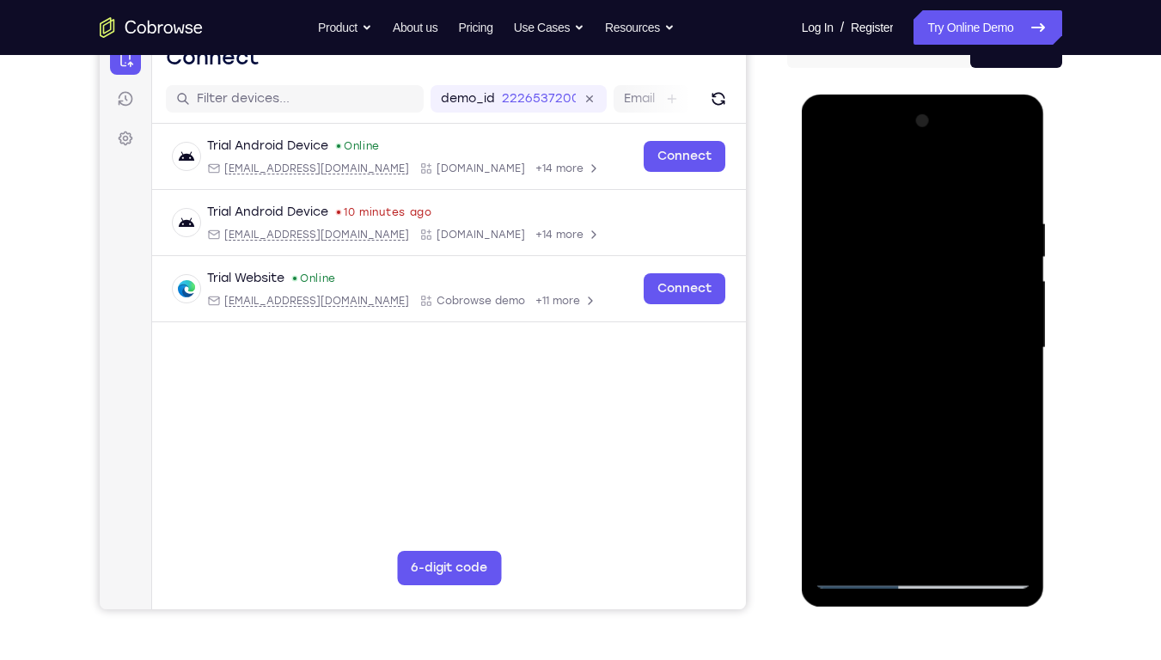
click at [828, 434] on div at bounding box center [923, 347] width 217 height 481
drag, startPoint x: 880, startPoint y: 374, endPoint x: 886, endPoint y: 215, distance: 159.1
click at [886, 215] on div at bounding box center [923, 347] width 217 height 481
drag, startPoint x: 889, startPoint y: 335, endPoint x: 907, endPoint y: 202, distance: 134.4
click at [907, 202] on div at bounding box center [923, 347] width 217 height 481
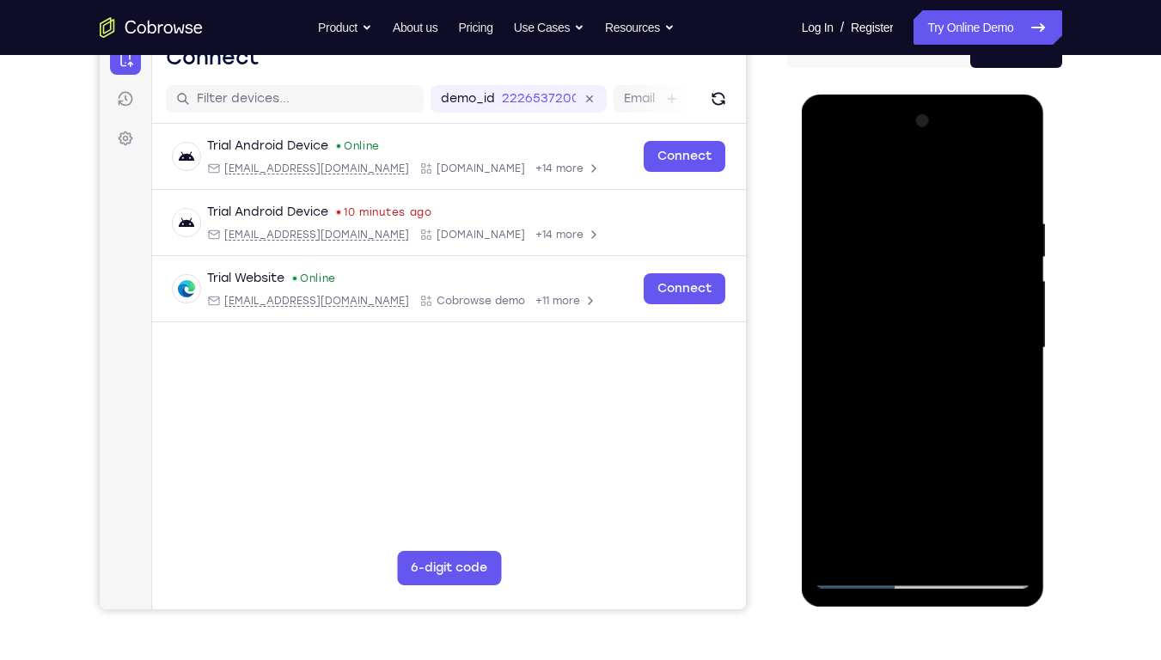
click at [964, 475] on div at bounding box center [923, 347] width 217 height 481
click at [928, 433] on div at bounding box center [923, 347] width 217 height 481
click at [920, 340] on div at bounding box center [923, 347] width 217 height 481
click at [877, 475] on div at bounding box center [923, 347] width 217 height 481
click at [938, 384] on div at bounding box center [923, 347] width 217 height 481
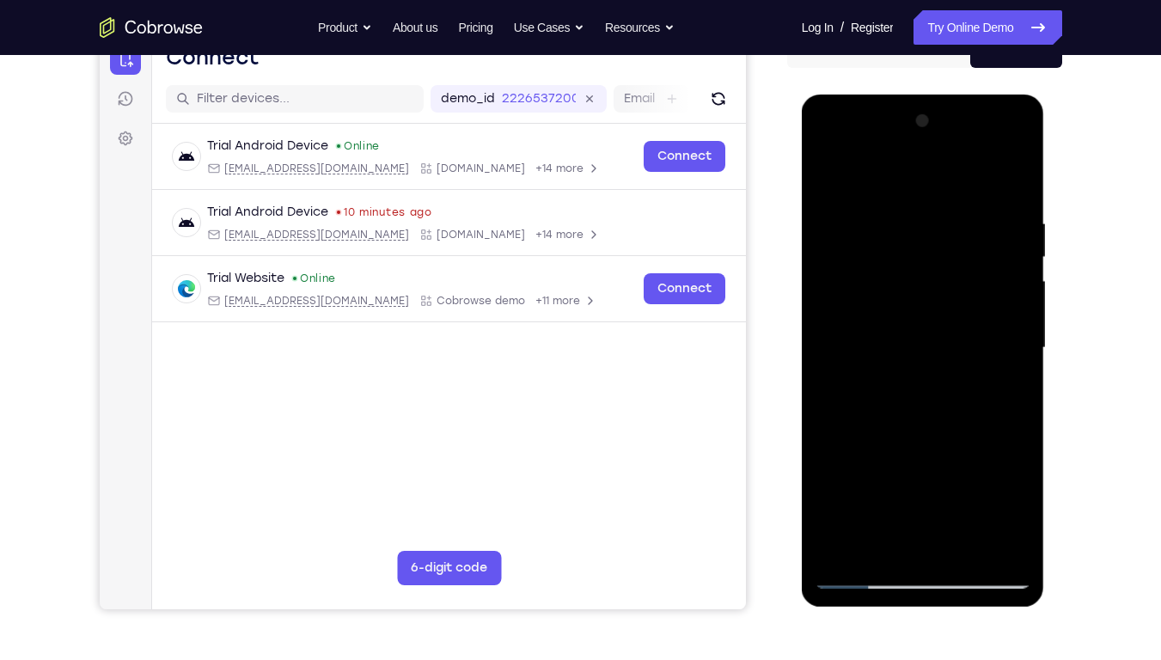
click at [834, 176] on div at bounding box center [923, 347] width 217 height 481
click at [916, 379] on div at bounding box center [923, 347] width 217 height 481
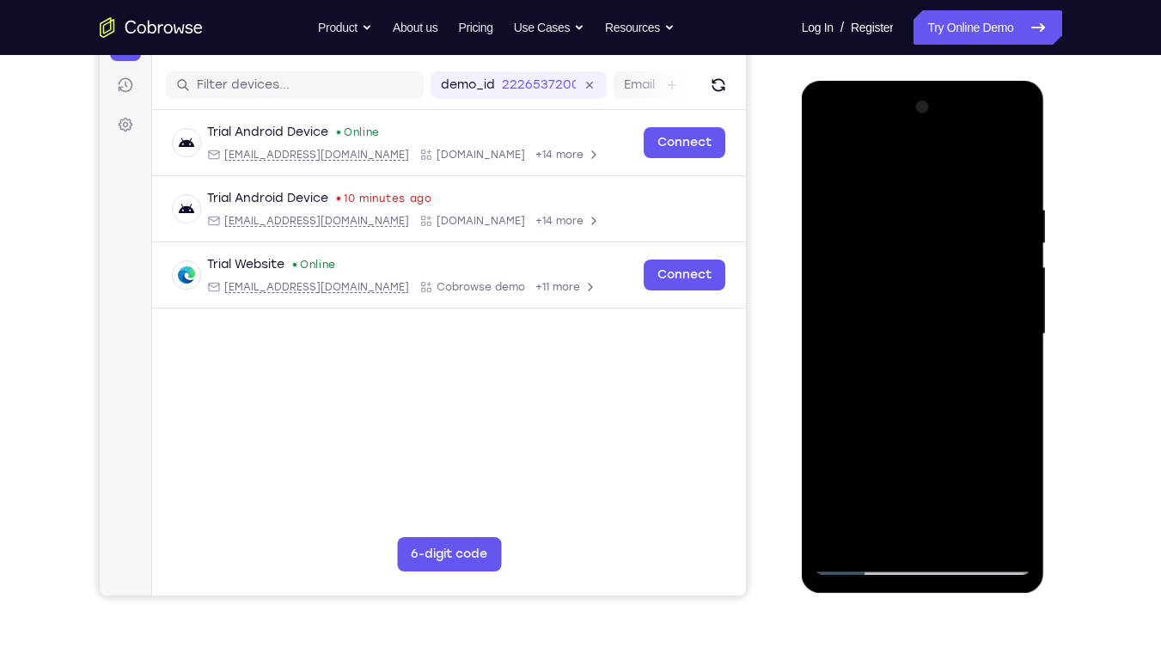
scroll to position [189, 0]
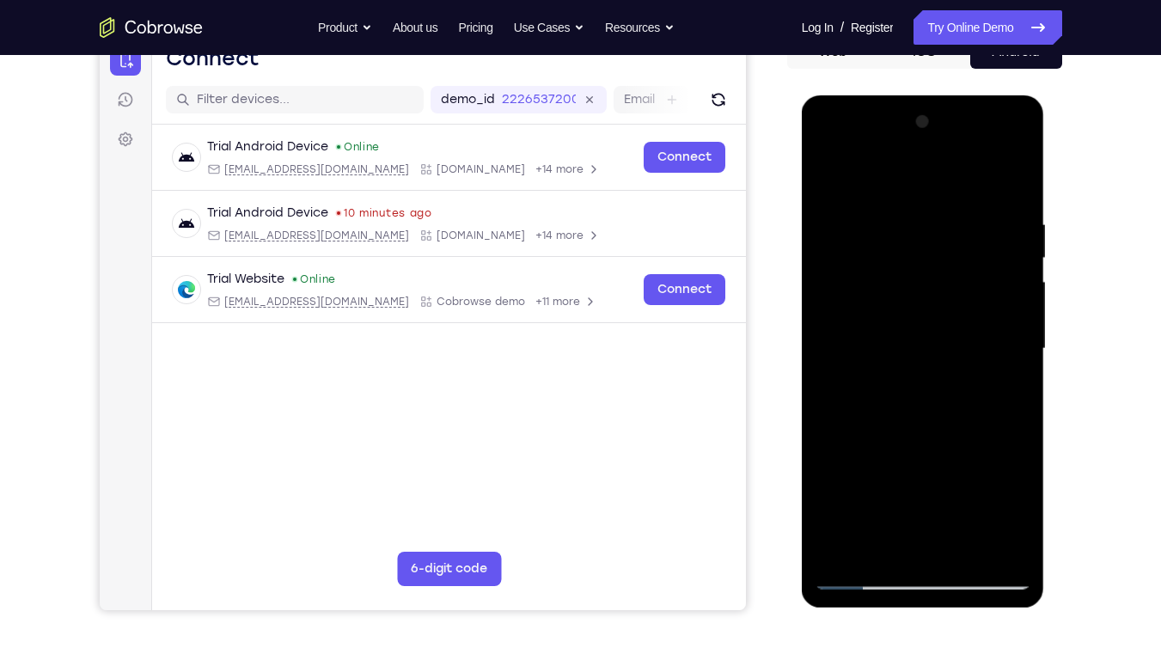
click at [831, 185] on div at bounding box center [923, 348] width 217 height 481
click at [827, 167] on div at bounding box center [923, 348] width 217 height 481
drag, startPoint x: 872, startPoint y: 236, endPoint x: 926, endPoint y: 248, distance: 54.4
click at [926, 248] on div at bounding box center [923, 348] width 217 height 481
click at [966, 475] on div at bounding box center [923, 348] width 217 height 481
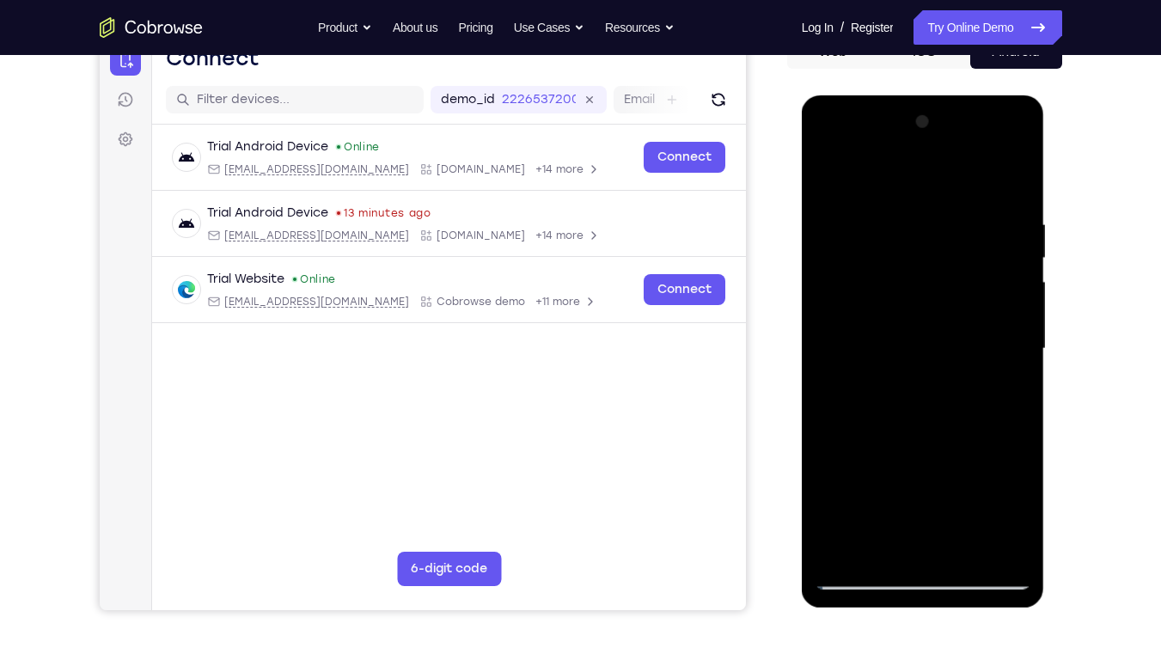
click at [921, 344] on div at bounding box center [923, 348] width 217 height 481
click at [893, 475] on div at bounding box center [923, 348] width 217 height 481
click at [902, 383] on div at bounding box center [923, 348] width 217 height 481
click at [1002, 392] on div at bounding box center [923, 348] width 217 height 481
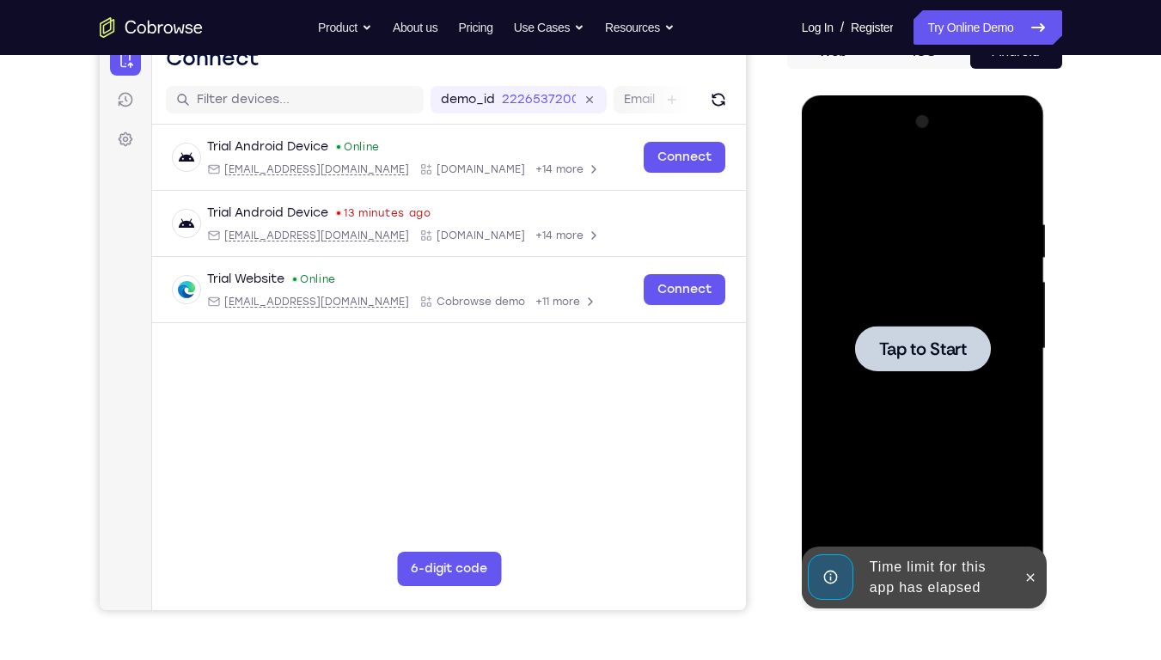
click at [916, 475] on div "Time limit for this app has elapsed" at bounding box center [938, 577] width 150 height 55
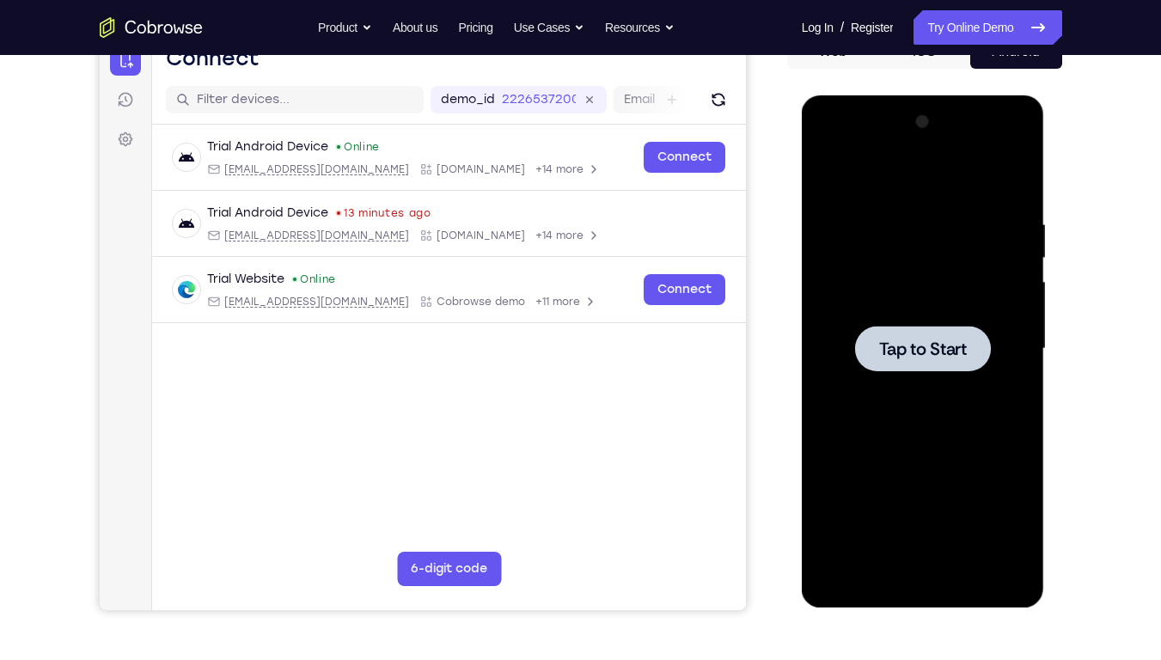
click at [908, 344] on span "Tap to Start" at bounding box center [923, 348] width 88 height 17
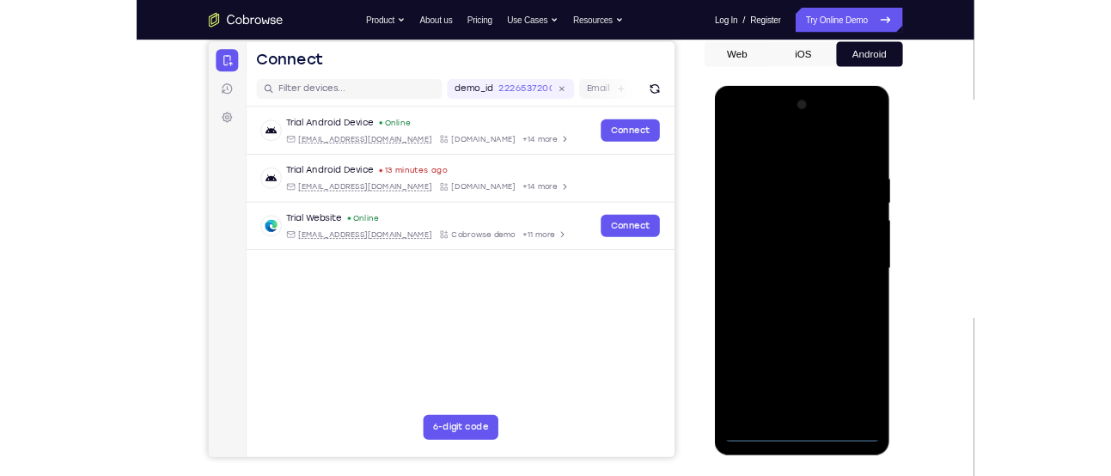
scroll to position [164, 0]
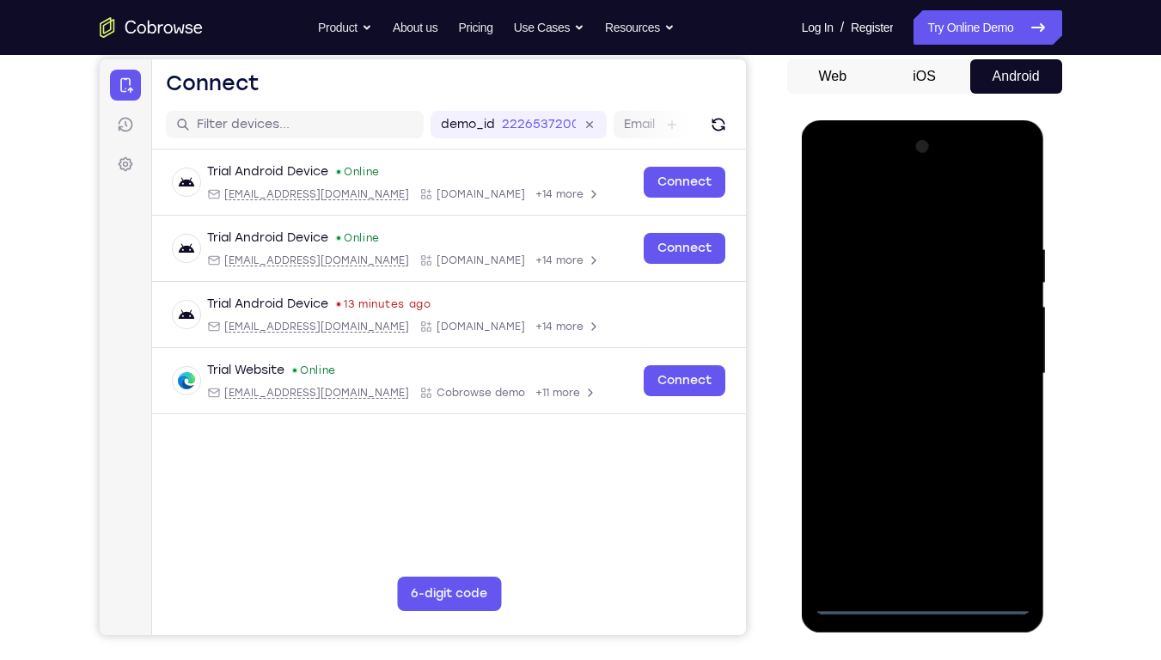
click at [984, 475] on div at bounding box center [923, 373] width 217 height 481
click at [932, 475] on div at bounding box center [923, 373] width 217 height 481
click at [1008, 475] on div at bounding box center [923, 373] width 217 height 481
click at [900, 192] on div at bounding box center [923, 373] width 217 height 481
click at [998, 365] on div at bounding box center [923, 373] width 217 height 481
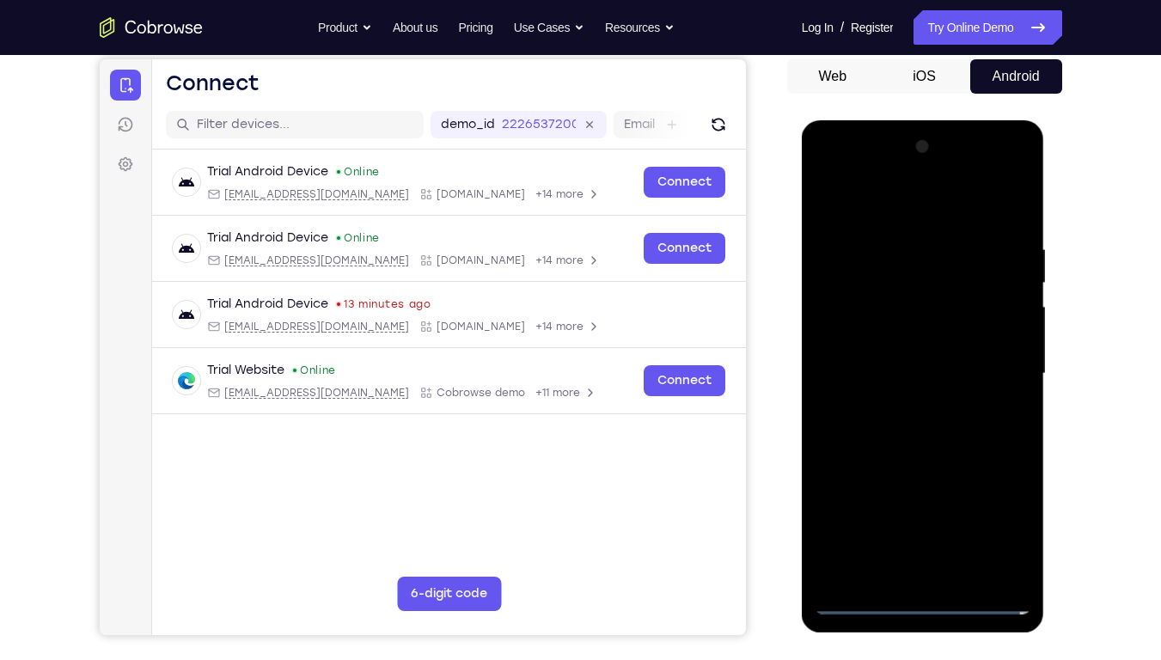
click at [1016, 174] on div at bounding box center [923, 373] width 217 height 481
click at [951, 369] on div at bounding box center [923, 373] width 217 height 481
click at [905, 405] on div at bounding box center [923, 373] width 217 height 481
click at [904, 357] on div at bounding box center [923, 373] width 217 height 481
click at [938, 329] on div at bounding box center [923, 373] width 217 height 481
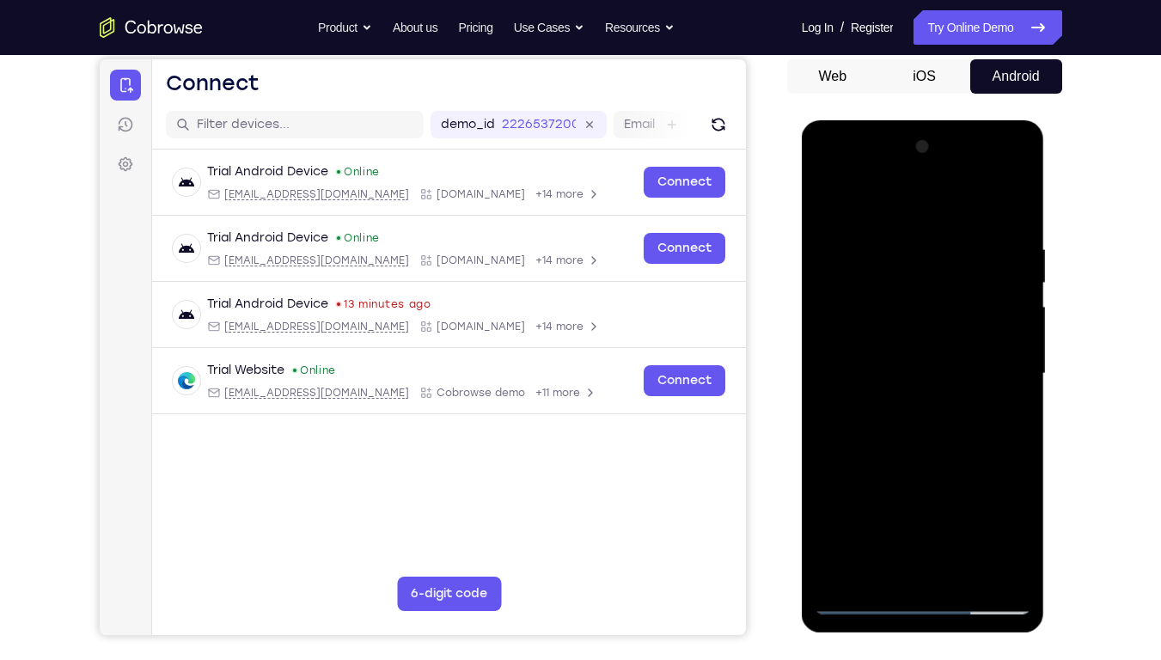
click at [935, 370] on div at bounding box center [923, 373] width 217 height 481
click at [930, 417] on div at bounding box center [923, 373] width 217 height 481
click at [921, 400] on div at bounding box center [923, 373] width 217 height 481
click at [891, 364] on div at bounding box center [923, 373] width 217 height 481
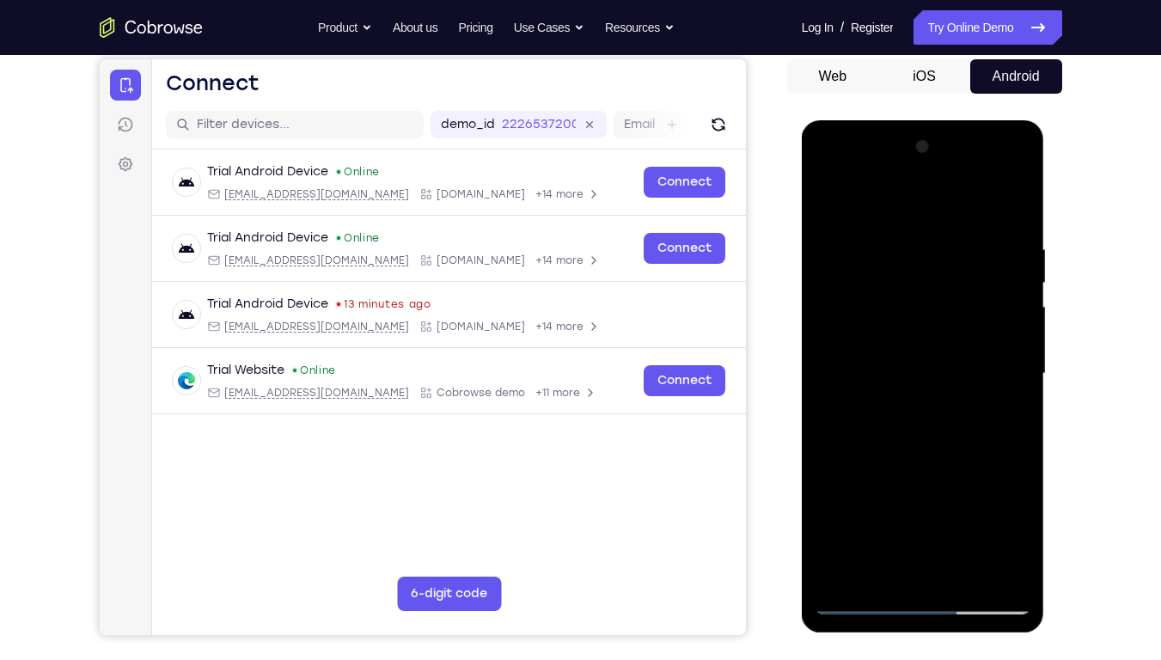
click at [899, 413] on div at bounding box center [923, 373] width 217 height 481
click at [902, 425] on div at bounding box center [923, 373] width 217 height 481
click at [917, 399] on div at bounding box center [923, 373] width 217 height 481
click at [920, 421] on div at bounding box center [923, 373] width 217 height 481
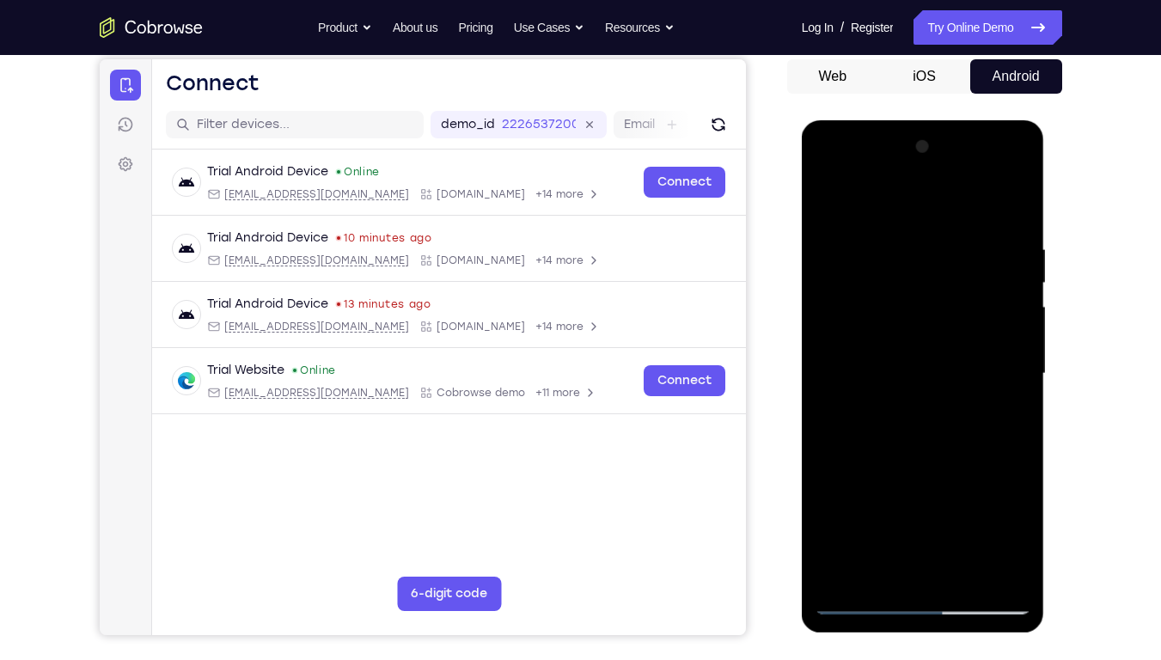
click at [911, 404] on div at bounding box center [923, 373] width 217 height 481
click at [927, 368] on div at bounding box center [923, 373] width 217 height 481
click at [921, 420] on div at bounding box center [923, 373] width 217 height 481
click at [908, 430] on div at bounding box center [923, 373] width 217 height 481
click at [919, 404] on div at bounding box center [923, 373] width 217 height 481
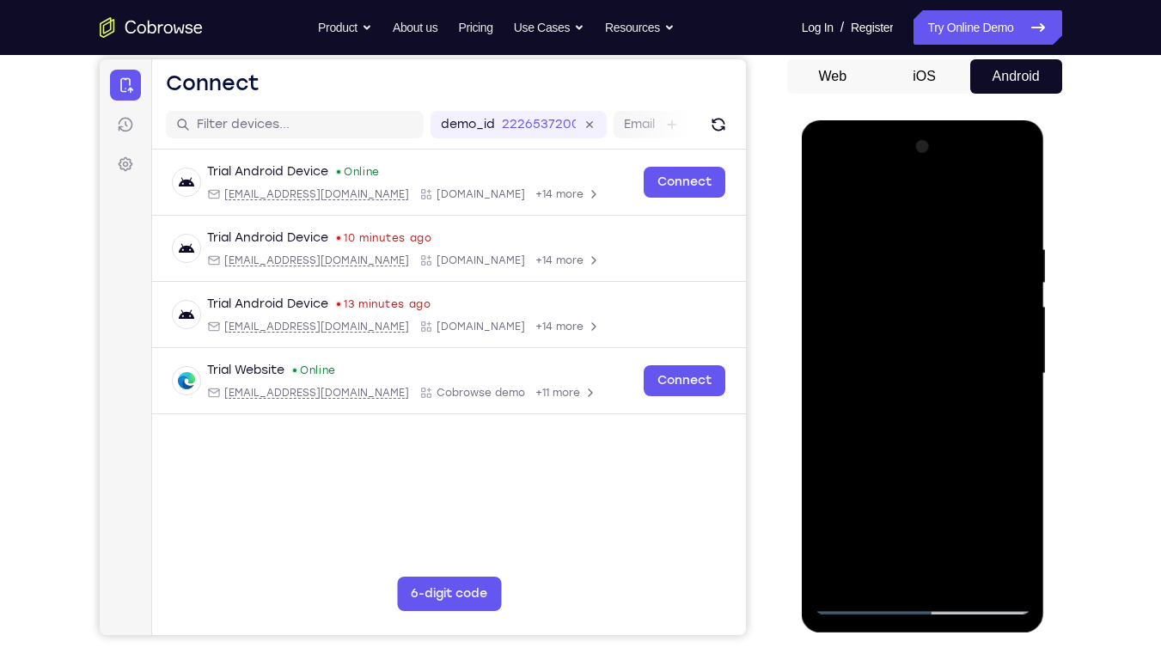
click at [919, 425] on div at bounding box center [923, 373] width 217 height 481
click at [921, 418] on div at bounding box center [923, 373] width 217 height 481
click at [941, 411] on div at bounding box center [923, 373] width 217 height 481
click at [898, 367] on div at bounding box center [923, 373] width 217 height 481
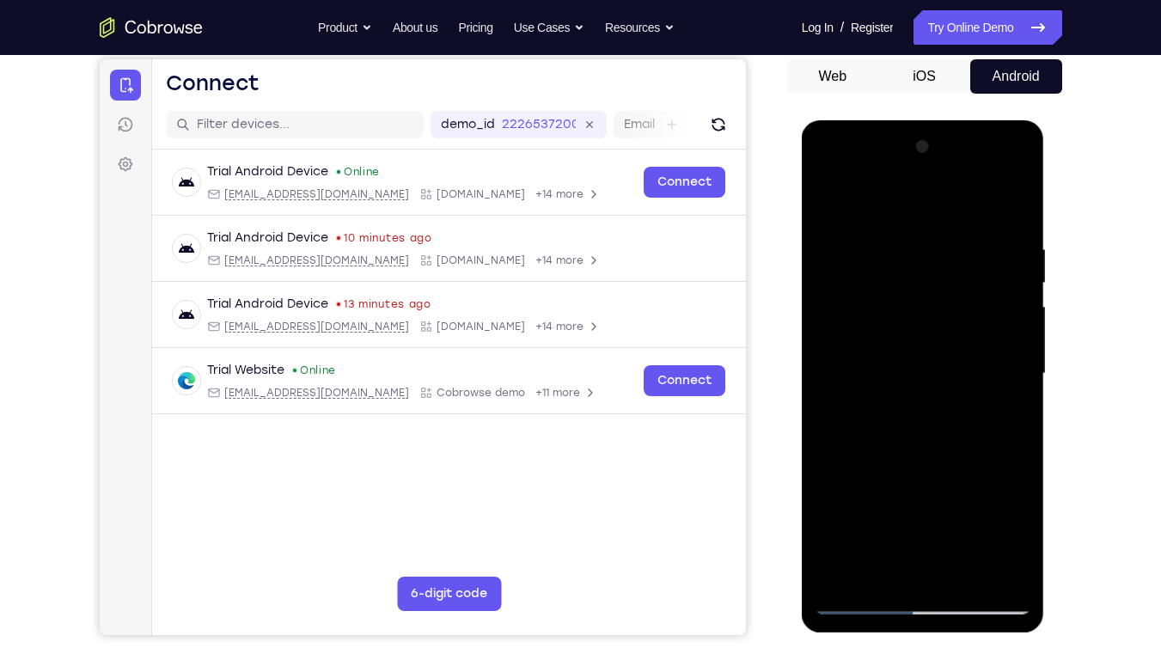
click at [896, 421] on div at bounding box center [923, 373] width 217 height 481
click at [886, 425] on div at bounding box center [923, 373] width 217 height 481
click at [895, 425] on div at bounding box center [923, 373] width 217 height 481
click at [902, 397] on div at bounding box center [923, 373] width 217 height 481
click at [912, 374] on div at bounding box center [923, 373] width 217 height 481
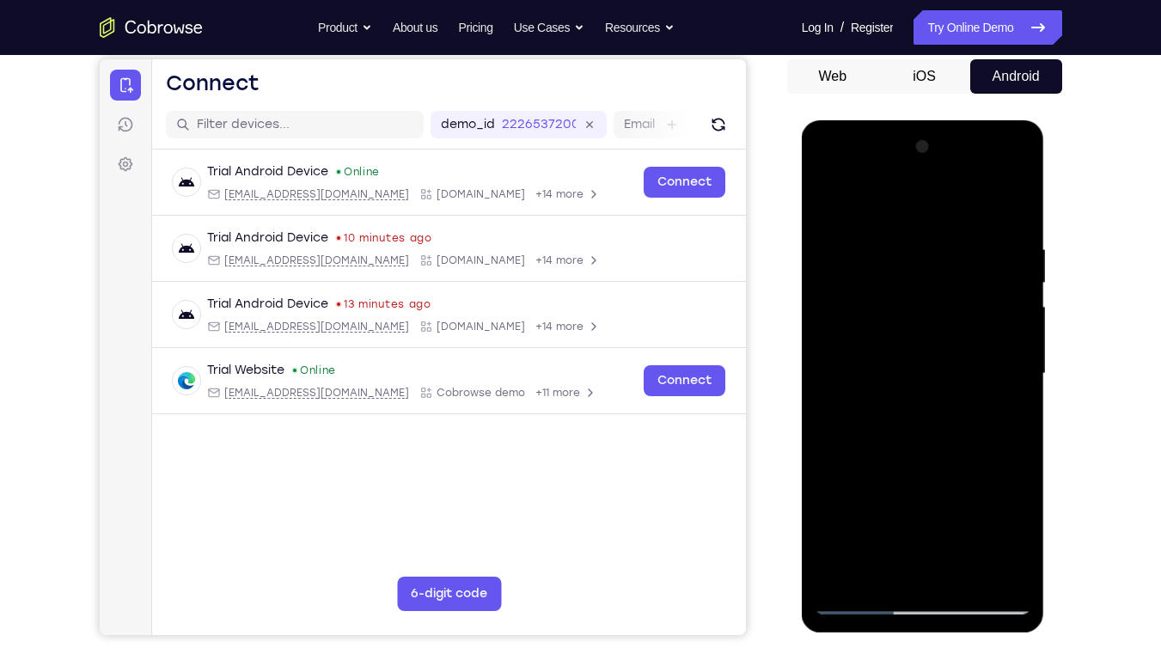
click at [923, 405] on div at bounding box center [923, 373] width 217 height 481
click at [903, 394] on div at bounding box center [923, 373] width 217 height 481
click at [909, 369] on div at bounding box center [923, 373] width 217 height 481
click at [908, 419] on div at bounding box center [923, 373] width 217 height 481
click at [907, 395] on div at bounding box center [923, 373] width 217 height 481
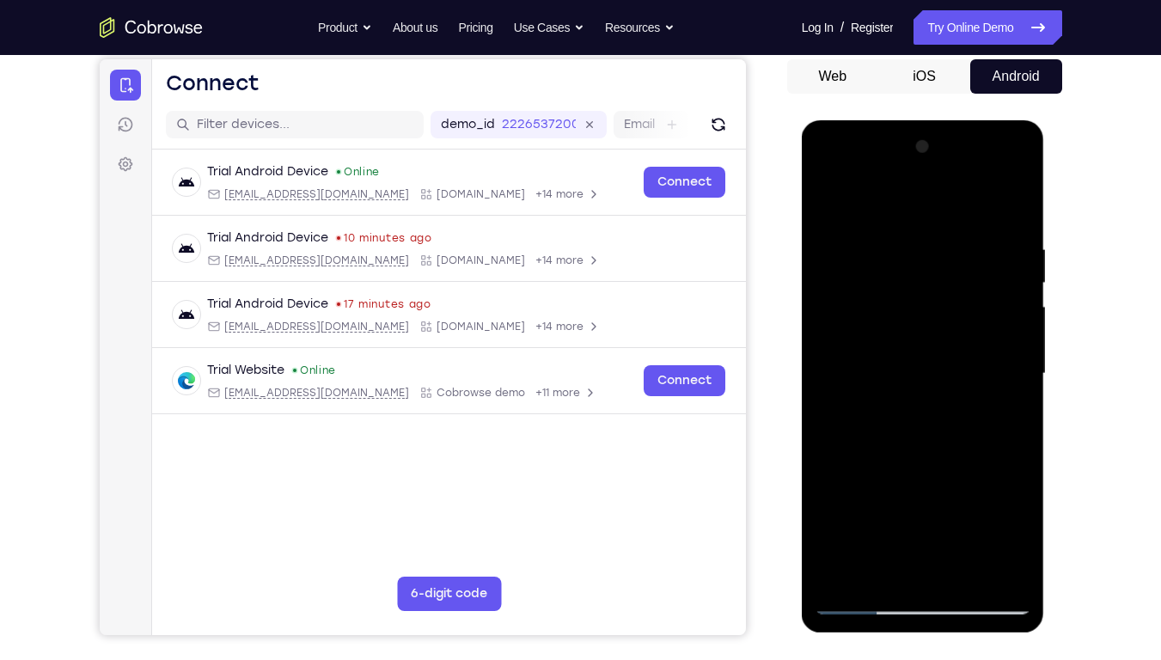
click at [929, 370] on div at bounding box center [923, 373] width 217 height 481
click at [916, 423] on div at bounding box center [923, 373] width 217 height 481
click at [899, 454] on div at bounding box center [923, 373] width 217 height 481
click at [912, 294] on div at bounding box center [923, 373] width 217 height 481
click at [916, 438] on div at bounding box center [923, 373] width 217 height 481
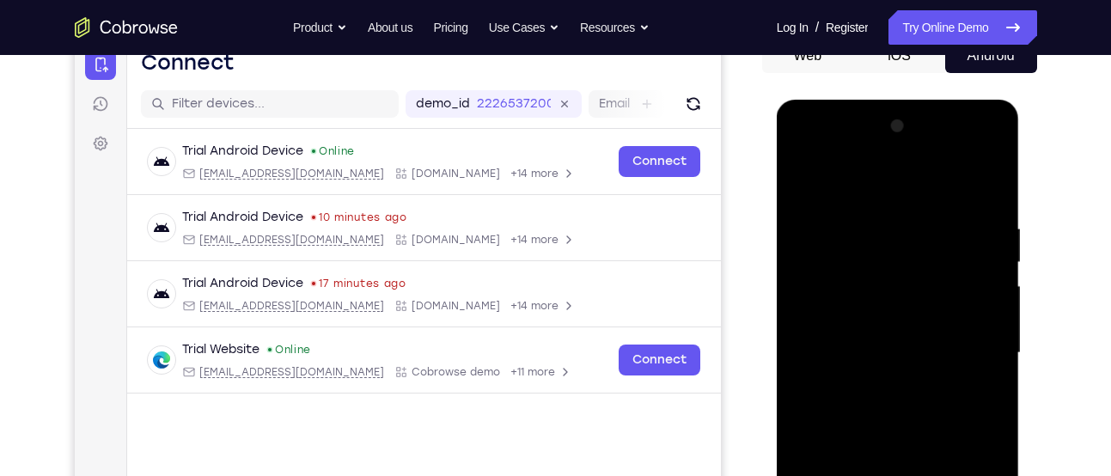
scroll to position [186, 0]
click at [831, 272] on div at bounding box center [898, 352] width 217 height 481
click at [890, 394] on div at bounding box center [898, 352] width 217 height 481
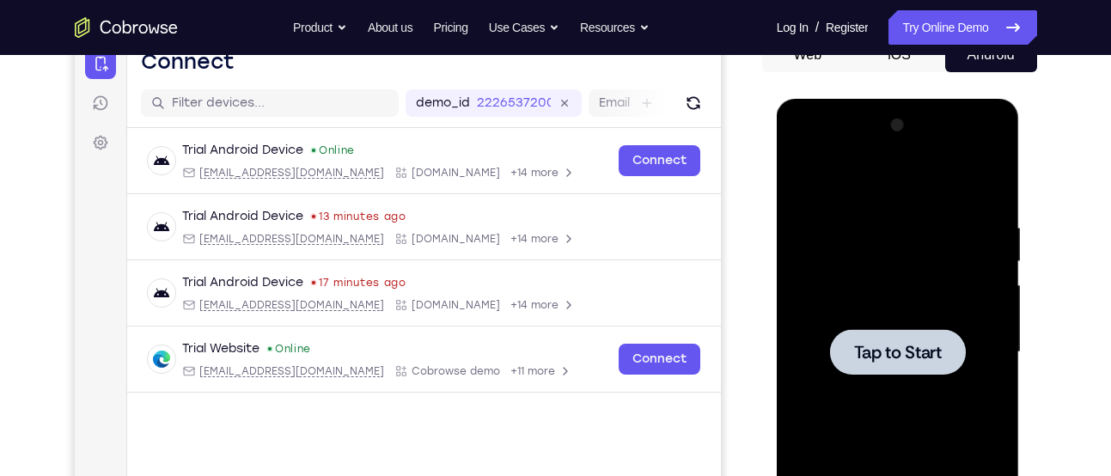
click at [887, 350] on span "Tap to Start" at bounding box center [898, 352] width 88 height 17
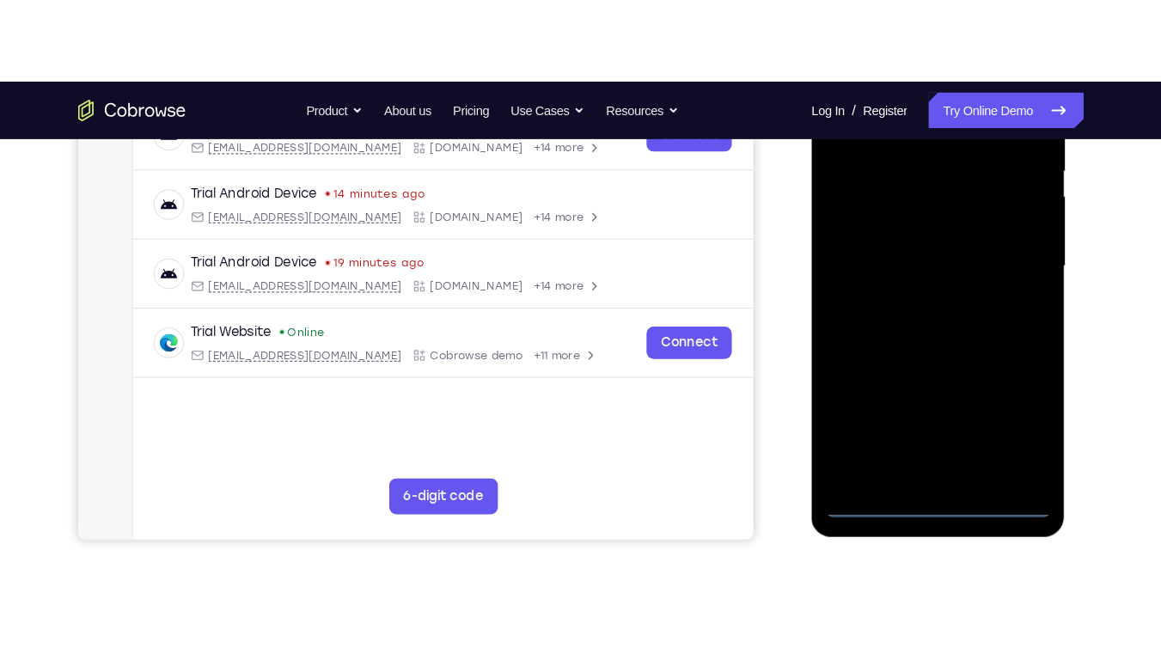
scroll to position [362, 0]
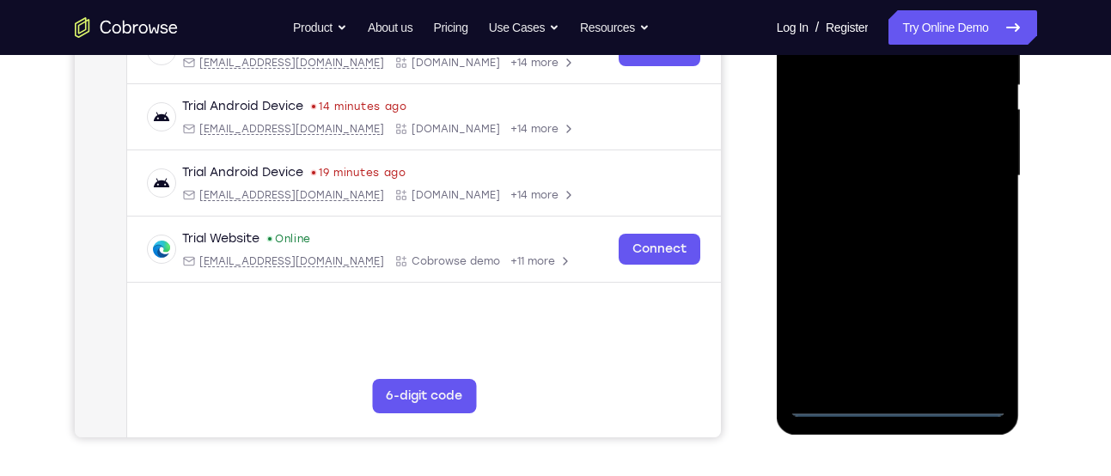
click at [898, 399] on div at bounding box center [898, 176] width 217 height 481
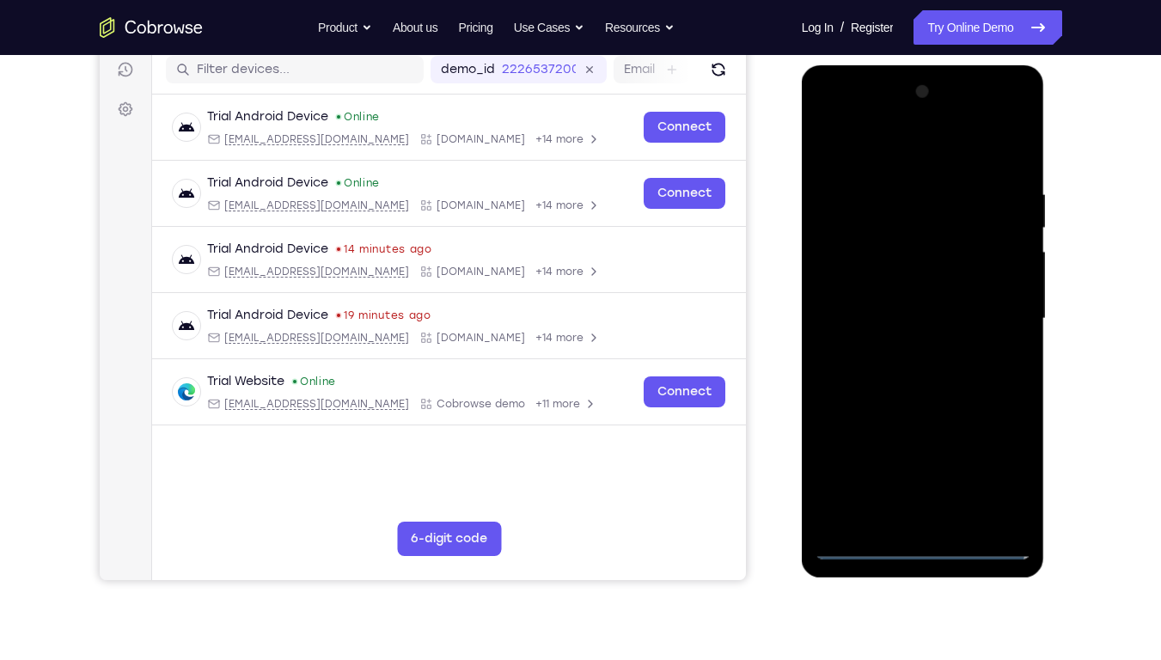
scroll to position [139, 0]
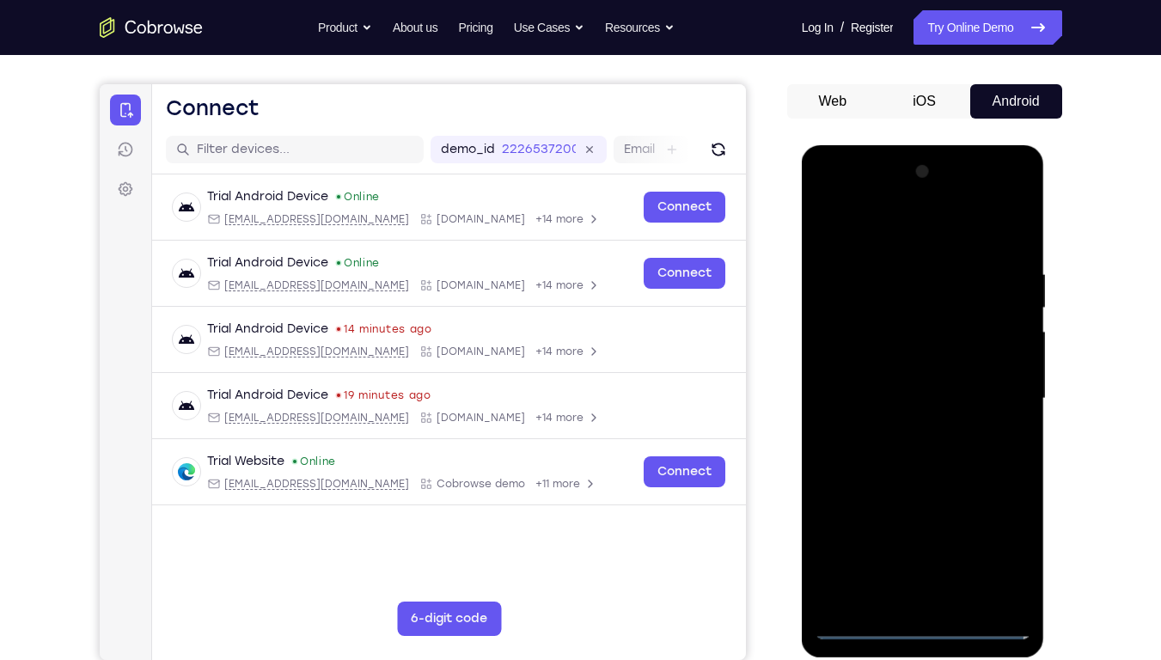
click at [997, 475] on div at bounding box center [923, 398] width 217 height 481
click at [864, 227] on div at bounding box center [923, 398] width 217 height 481
click at [992, 392] on div at bounding box center [923, 398] width 217 height 481
click at [905, 427] on div at bounding box center [923, 398] width 217 height 481
click at [970, 377] on div at bounding box center [923, 398] width 217 height 481
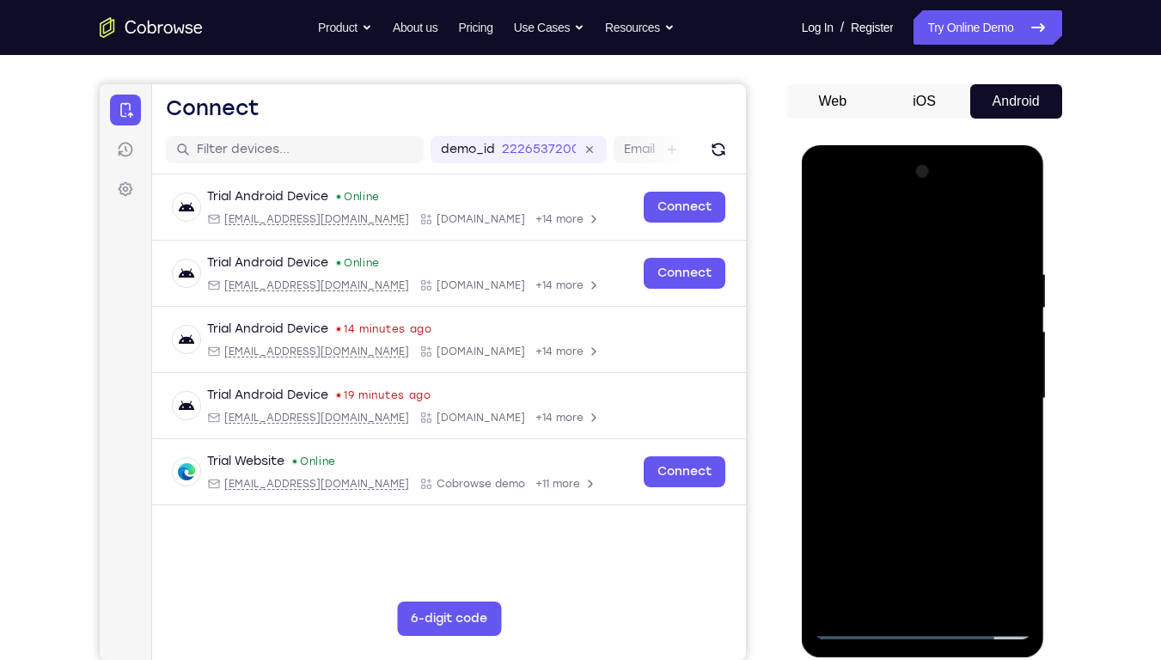
click at [962, 364] on div at bounding box center [923, 398] width 217 height 481
click at [939, 391] on div at bounding box center [923, 398] width 217 height 481
click at [916, 398] on div at bounding box center [923, 398] width 217 height 481
click at [959, 437] on div at bounding box center [923, 398] width 217 height 481
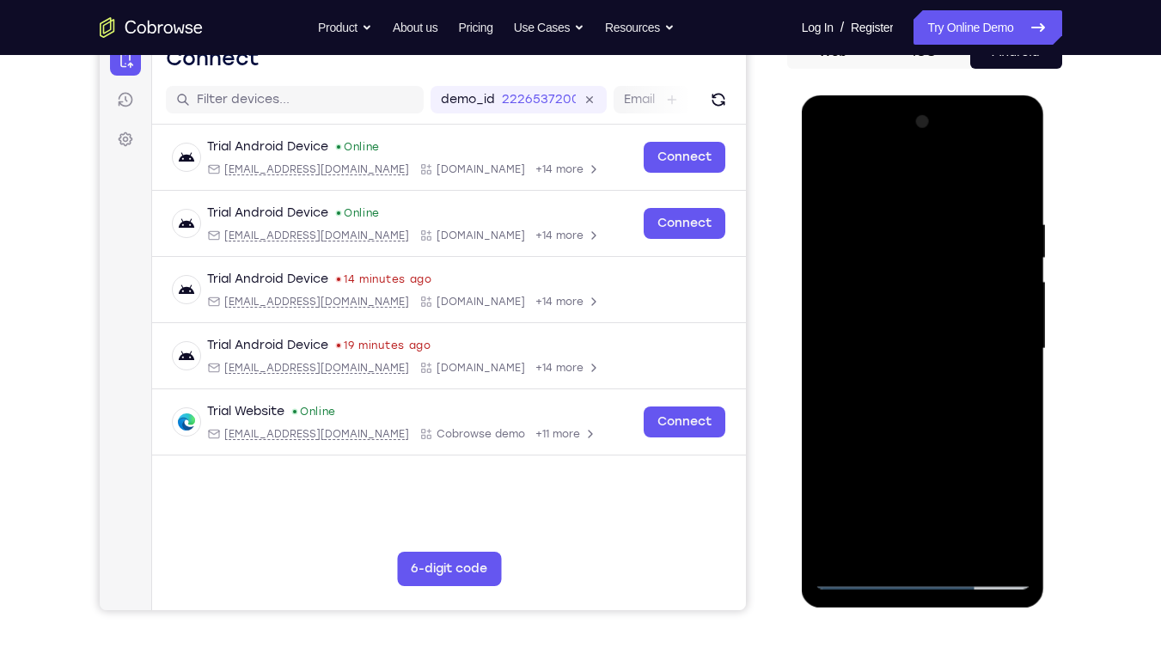
scroll to position [190, 0]
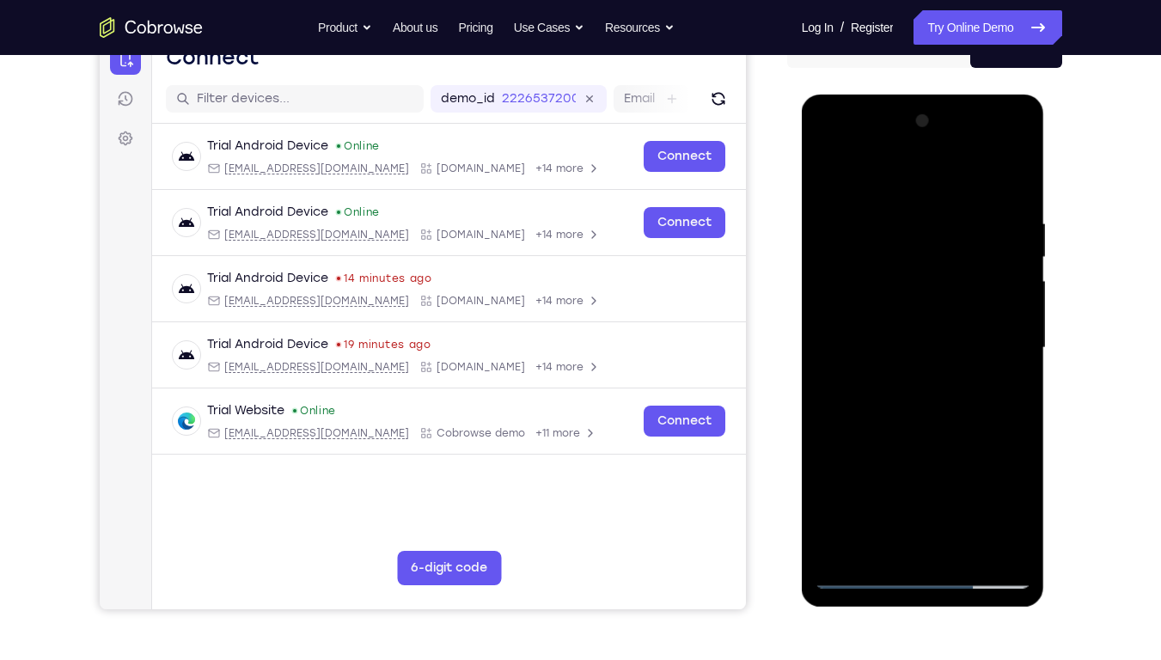
drag, startPoint x: 940, startPoint y: 344, endPoint x: 953, endPoint y: 292, distance: 53.2
click at [953, 292] on div at bounding box center [923, 347] width 217 height 481
click at [958, 475] on div at bounding box center [923, 347] width 217 height 481
click at [925, 433] on div at bounding box center [923, 347] width 217 height 481
drag, startPoint x: 911, startPoint y: 477, endPoint x: 916, endPoint y: 444, distance: 33.1
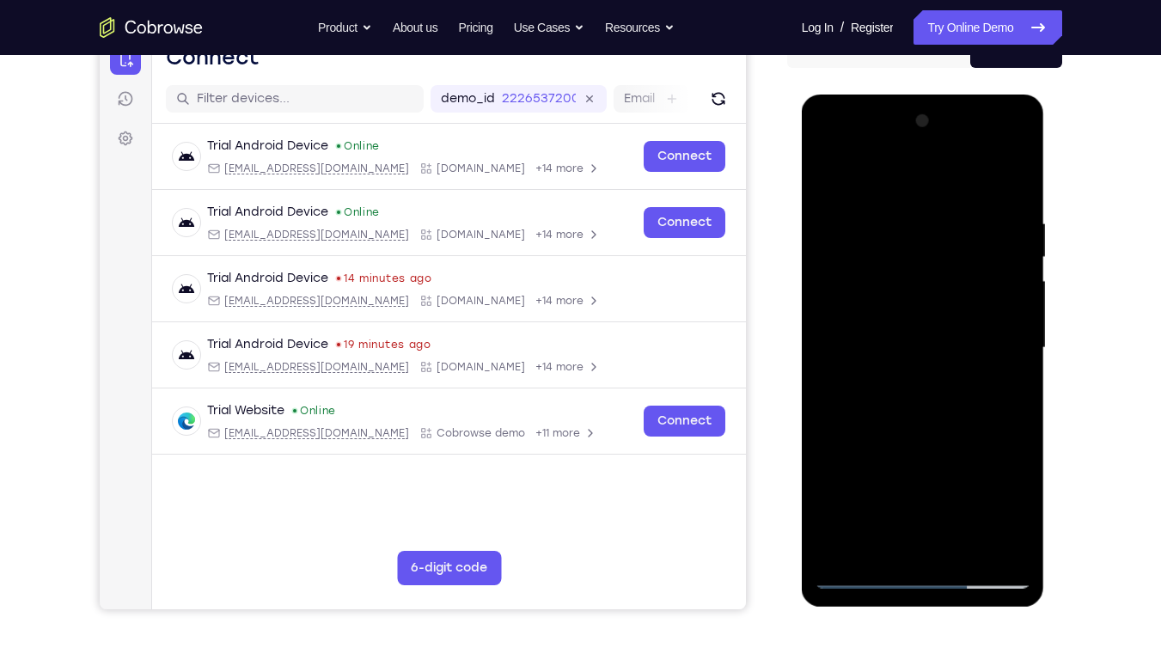
click at [916, 444] on div at bounding box center [923, 347] width 217 height 481
click at [867, 475] on div at bounding box center [923, 347] width 217 height 481
click at [994, 475] on div at bounding box center [923, 347] width 217 height 481
click at [994, 183] on div at bounding box center [923, 347] width 217 height 481
click at [859, 474] on div at bounding box center [923, 347] width 217 height 481
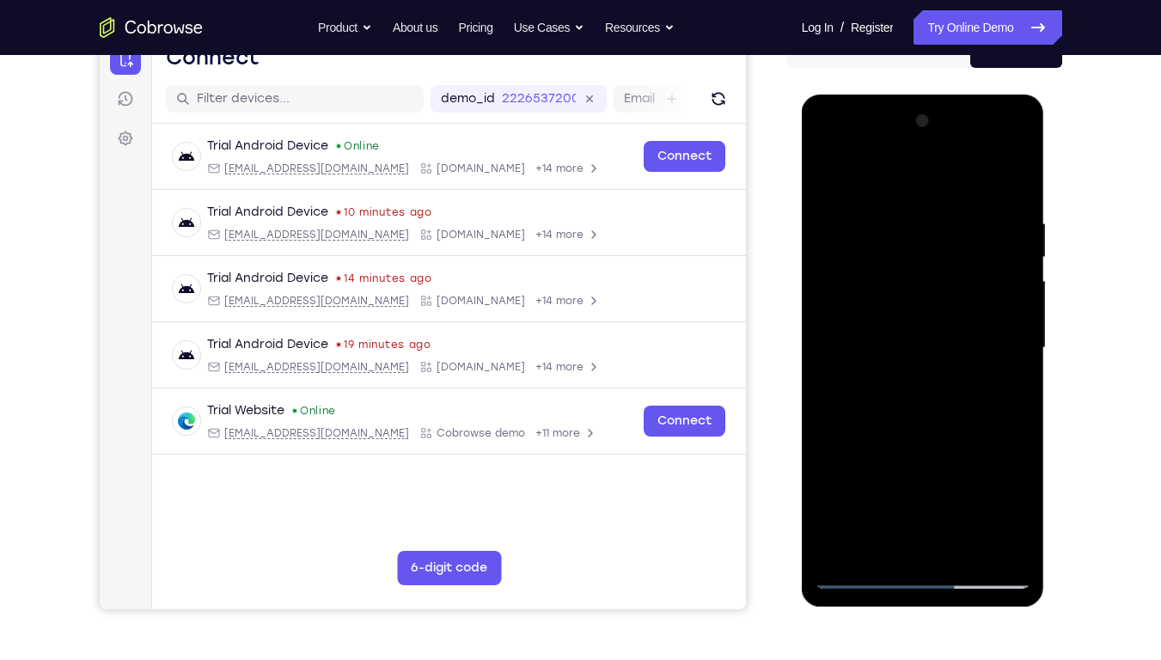
click at [1018, 326] on div at bounding box center [923, 347] width 217 height 481
click at [1016, 328] on div at bounding box center [923, 347] width 217 height 481
click at [1019, 331] on div at bounding box center [923, 347] width 217 height 481
drag, startPoint x: 912, startPoint y: 362, endPoint x: 917, endPoint y: 258, distance: 104.1
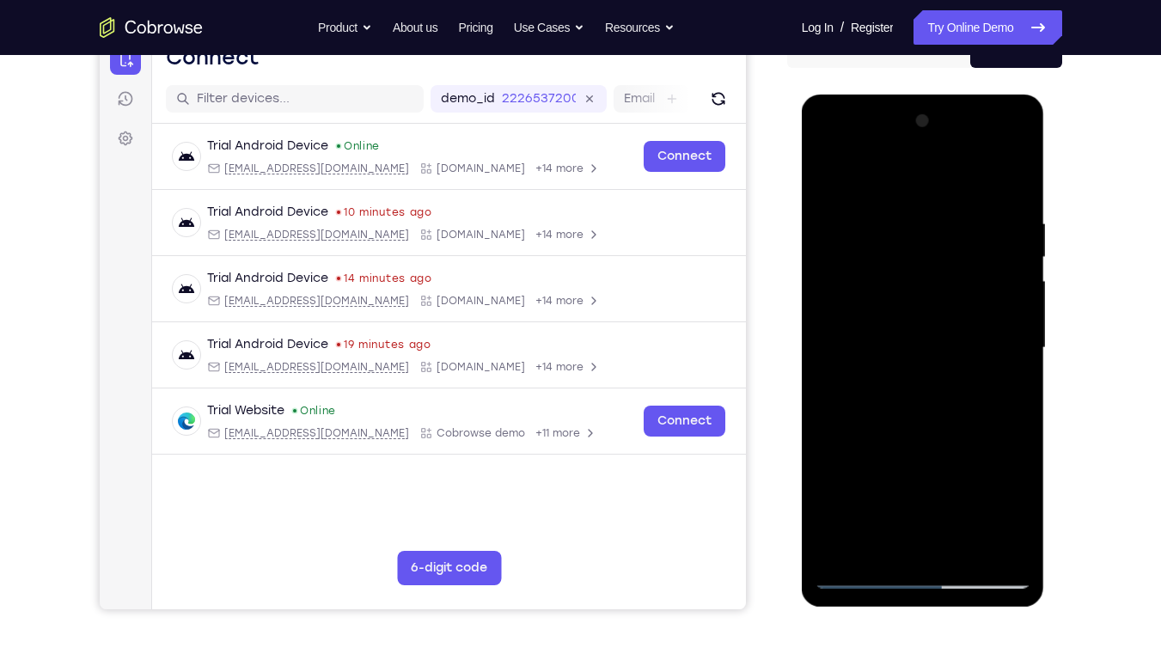
click at [917, 258] on div at bounding box center [923, 347] width 217 height 481
click at [835, 475] on div at bounding box center [923, 347] width 217 height 481
click at [1019, 168] on div at bounding box center [923, 347] width 217 height 481
click at [964, 211] on div at bounding box center [923, 347] width 217 height 481
click at [948, 203] on div at bounding box center [923, 347] width 217 height 481
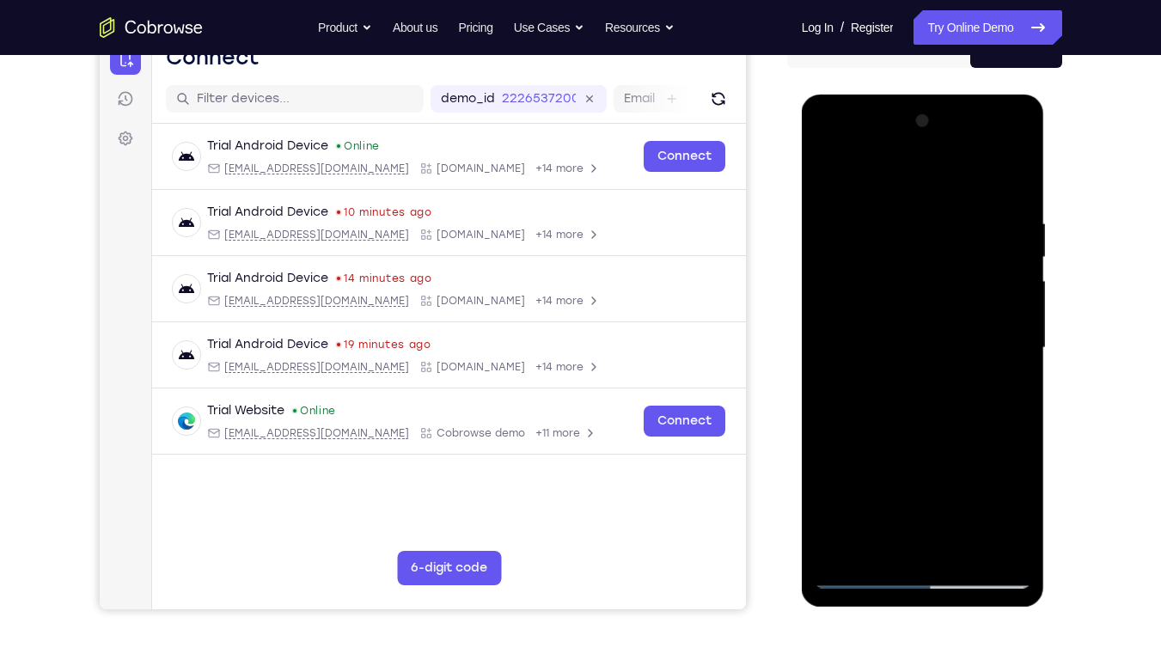
click at [952, 233] on div at bounding box center [923, 347] width 217 height 481
click at [909, 230] on div at bounding box center [923, 347] width 217 height 481
click at [831, 174] on div at bounding box center [923, 347] width 217 height 481
drag, startPoint x: 929, startPoint y: 343, endPoint x: 952, endPoint y: 211, distance: 133.5
click at [952, 211] on div at bounding box center [923, 347] width 217 height 481
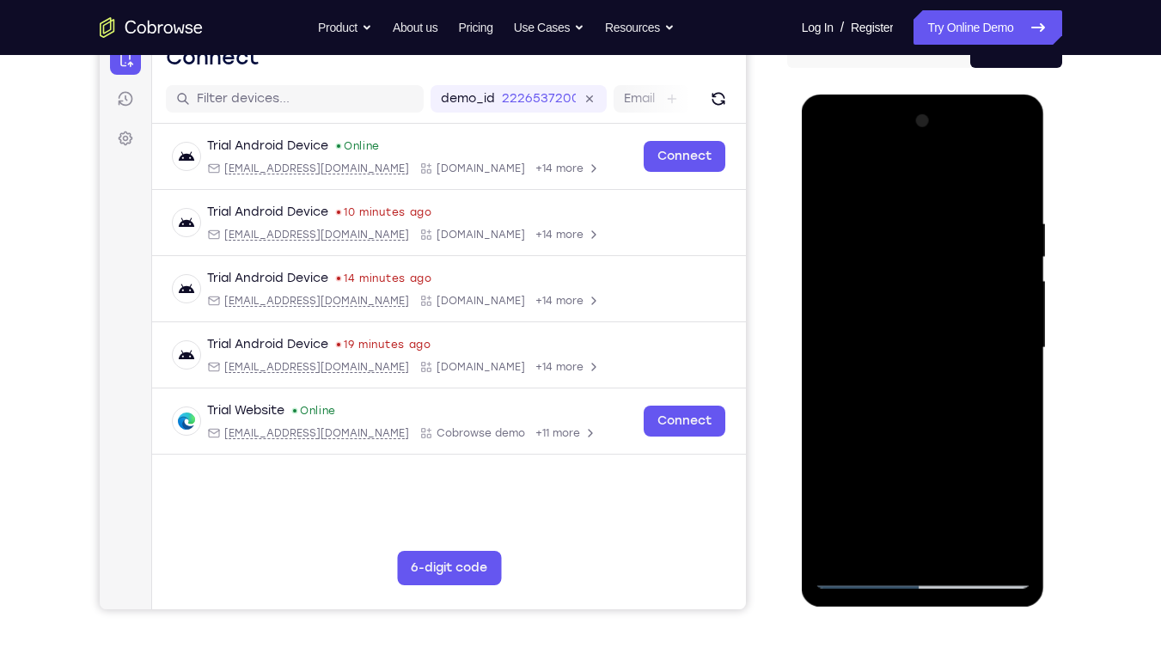
drag, startPoint x: 890, startPoint y: 422, endPoint x: 860, endPoint y: 591, distance: 171.8
click at [860, 475] on div at bounding box center [923, 351] width 243 height 512
click at [833, 179] on div at bounding box center [923, 347] width 217 height 481
drag, startPoint x: 930, startPoint y: 391, endPoint x: 987, endPoint y: 255, distance: 147.5
click at [987, 255] on div at bounding box center [923, 347] width 217 height 481
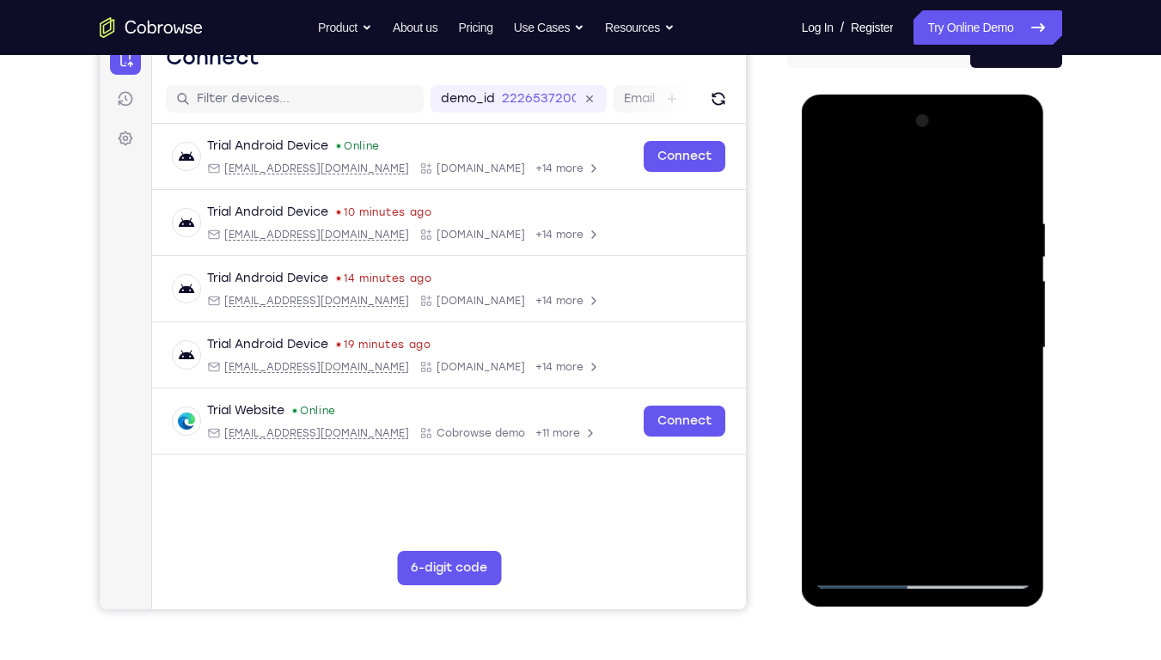
drag, startPoint x: 939, startPoint y: 389, endPoint x: 981, endPoint y: 295, distance: 103.5
click at [981, 295] on div at bounding box center [923, 347] width 217 height 481
click at [970, 320] on div at bounding box center [923, 347] width 217 height 481
drag, startPoint x: 970, startPoint y: 320, endPoint x: 987, endPoint y: 314, distance: 17.4
click at [987, 314] on div at bounding box center [923, 347] width 217 height 481
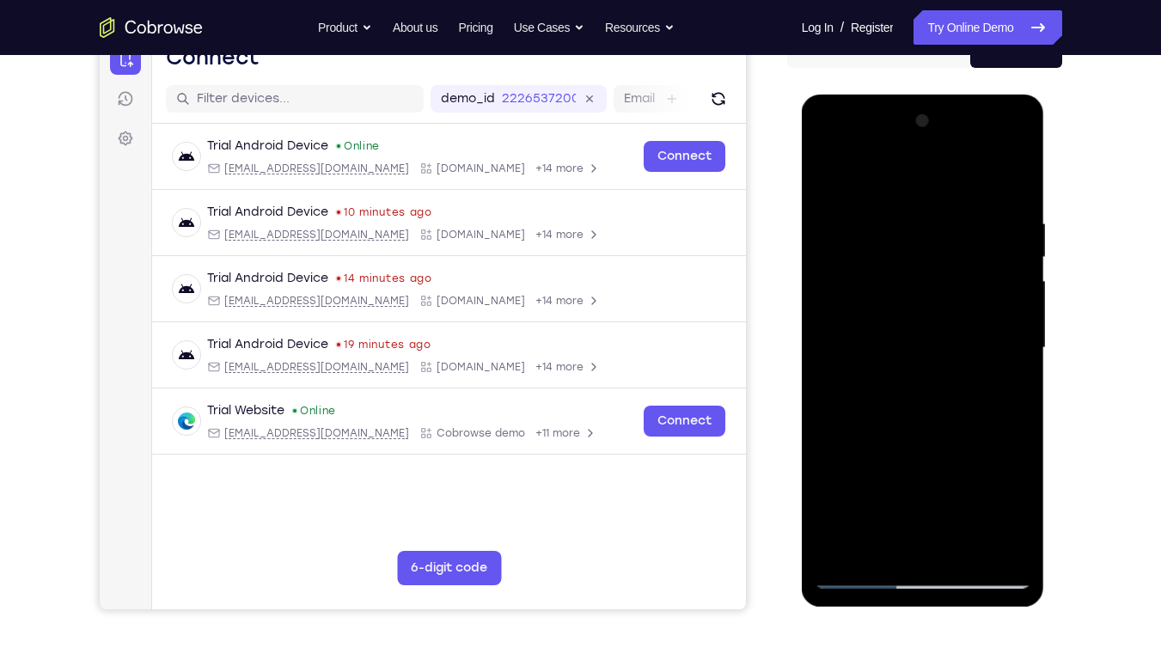
click at [837, 315] on div at bounding box center [923, 347] width 217 height 481
click at [857, 277] on div at bounding box center [923, 347] width 217 height 481
click at [828, 422] on div at bounding box center [923, 347] width 217 height 481
drag, startPoint x: 928, startPoint y: 345, endPoint x: 903, endPoint y: 513, distance: 170.3
click at [903, 475] on div at bounding box center [923, 347] width 217 height 481
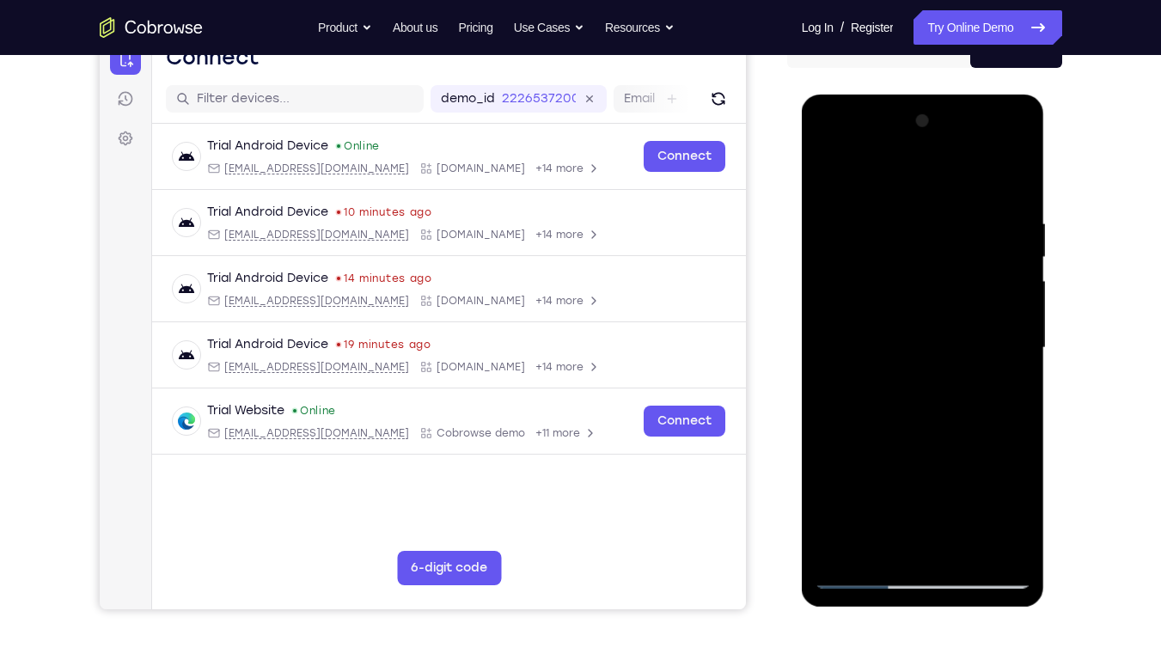
drag, startPoint x: 926, startPoint y: 349, endPoint x: 948, endPoint y: 196, distance: 154.5
click at [948, 196] on div at bounding box center [923, 347] width 217 height 481
drag, startPoint x: 887, startPoint y: 380, endPoint x: 922, endPoint y: 225, distance: 158.7
click at [922, 225] on div at bounding box center [923, 347] width 217 height 481
drag, startPoint x: 897, startPoint y: 292, endPoint x: 883, endPoint y: 416, distance: 124.5
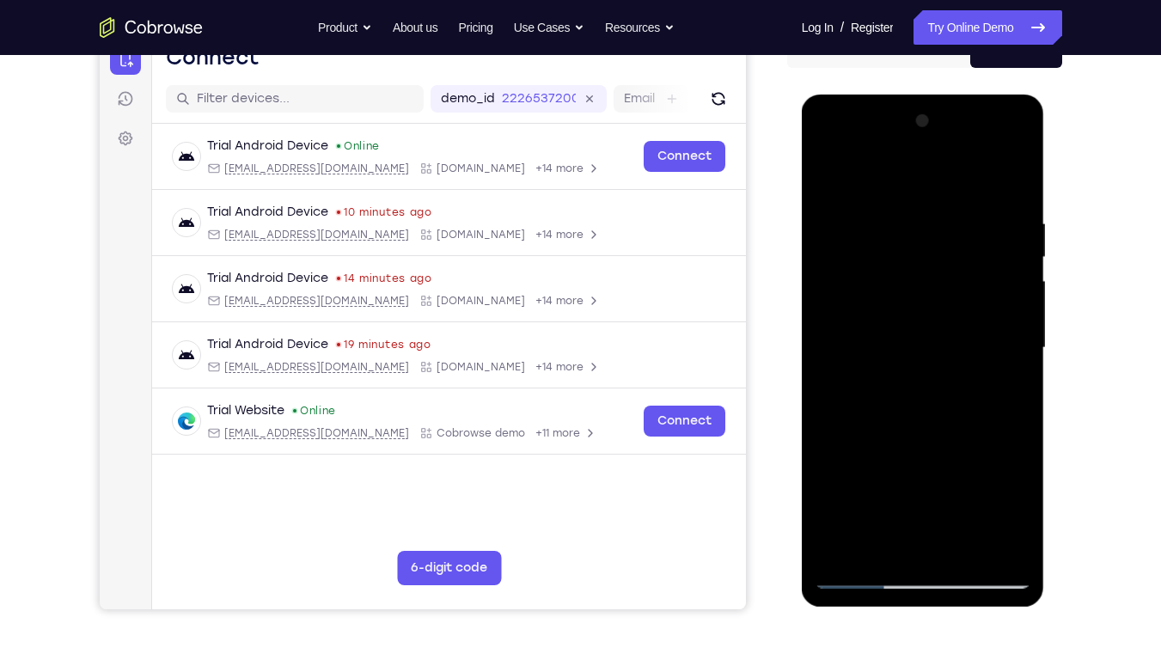
click at [883, 416] on div at bounding box center [923, 347] width 217 height 481
click at [835, 174] on div at bounding box center [923, 347] width 217 height 481
click at [833, 348] on div at bounding box center [923, 347] width 217 height 481
click at [1004, 326] on div at bounding box center [923, 347] width 217 height 481
click at [1014, 329] on div at bounding box center [923, 347] width 217 height 481
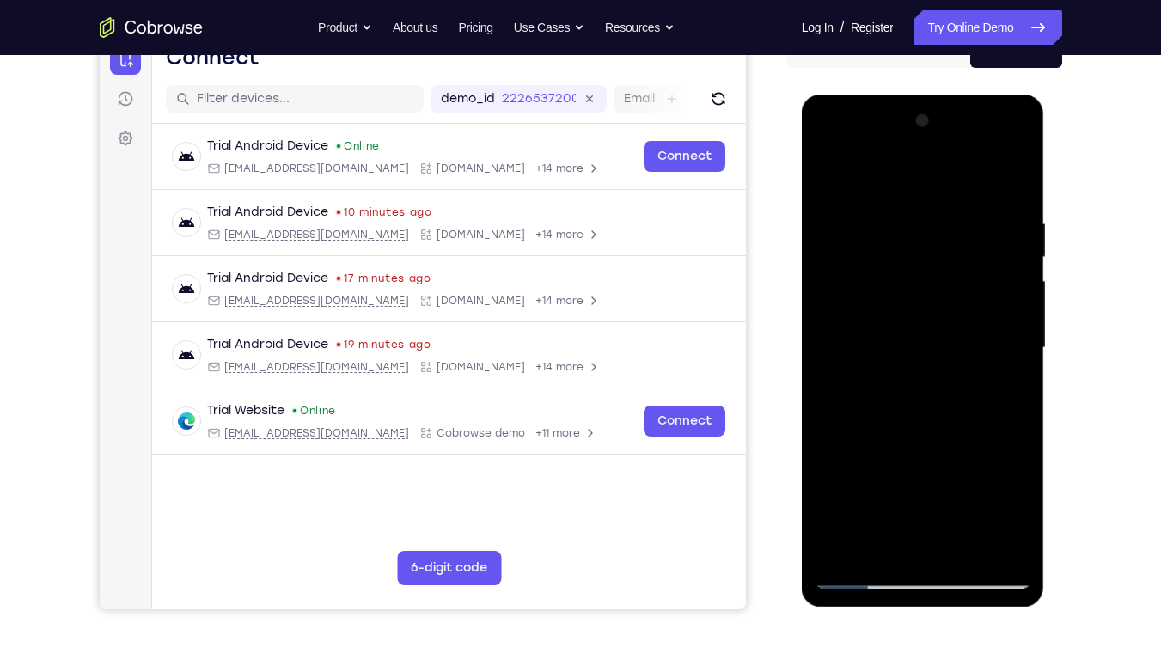
click at [975, 122] on div at bounding box center [923, 347] width 217 height 481
click at [1015, 120] on div at bounding box center [923, 347] width 217 height 481
drag, startPoint x: 952, startPoint y: 360, endPoint x: 989, endPoint y: 205, distance: 159.0
click at [989, 205] on div at bounding box center [923, 347] width 217 height 481
click at [915, 361] on div at bounding box center [923, 347] width 217 height 481
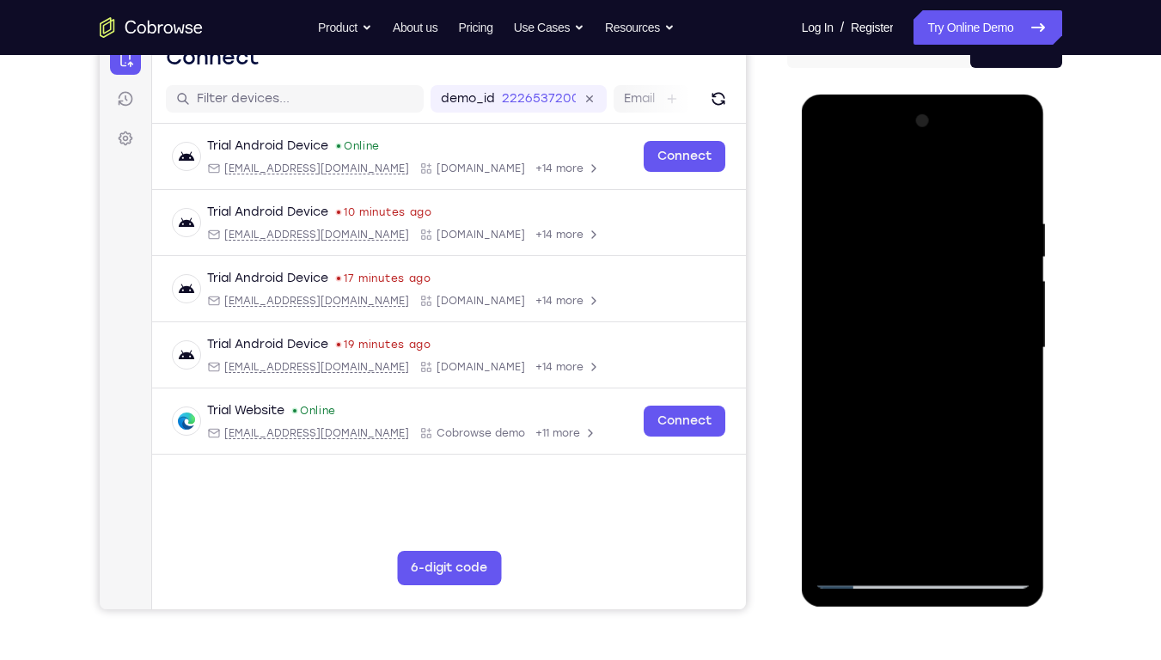
click at [835, 399] on div at bounding box center [923, 347] width 217 height 481
click at [826, 174] on div at bounding box center [923, 347] width 217 height 481
drag, startPoint x: 921, startPoint y: 280, endPoint x: 913, endPoint y: 436, distance: 155.8
click at [913, 436] on div at bounding box center [923, 347] width 217 height 481
click at [957, 235] on div at bounding box center [923, 347] width 217 height 481
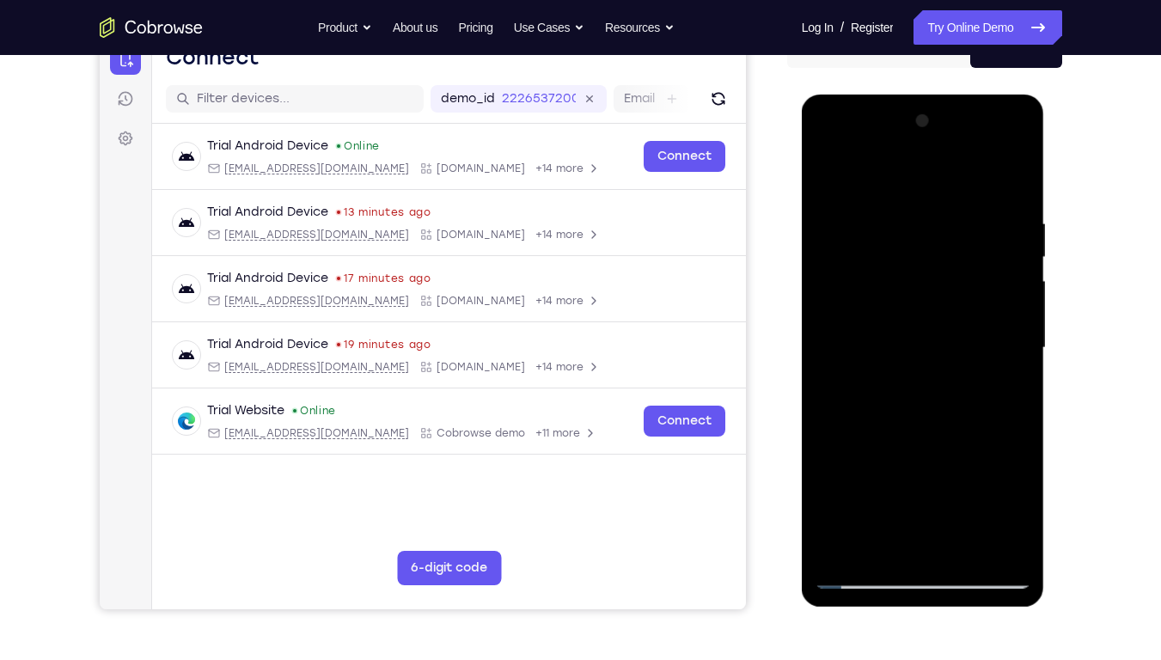
click at [829, 174] on div at bounding box center [923, 347] width 217 height 481
click at [1023, 257] on div at bounding box center [923, 347] width 217 height 481
drag, startPoint x: 897, startPoint y: 453, endPoint x: 898, endPoint y: 340, distance: 112.6
click at [898, 340] on div at bounding box center [923, 347] width 217 height 481
click at [880, 475] on div at bounding box center [923, 347] width 217 height 481
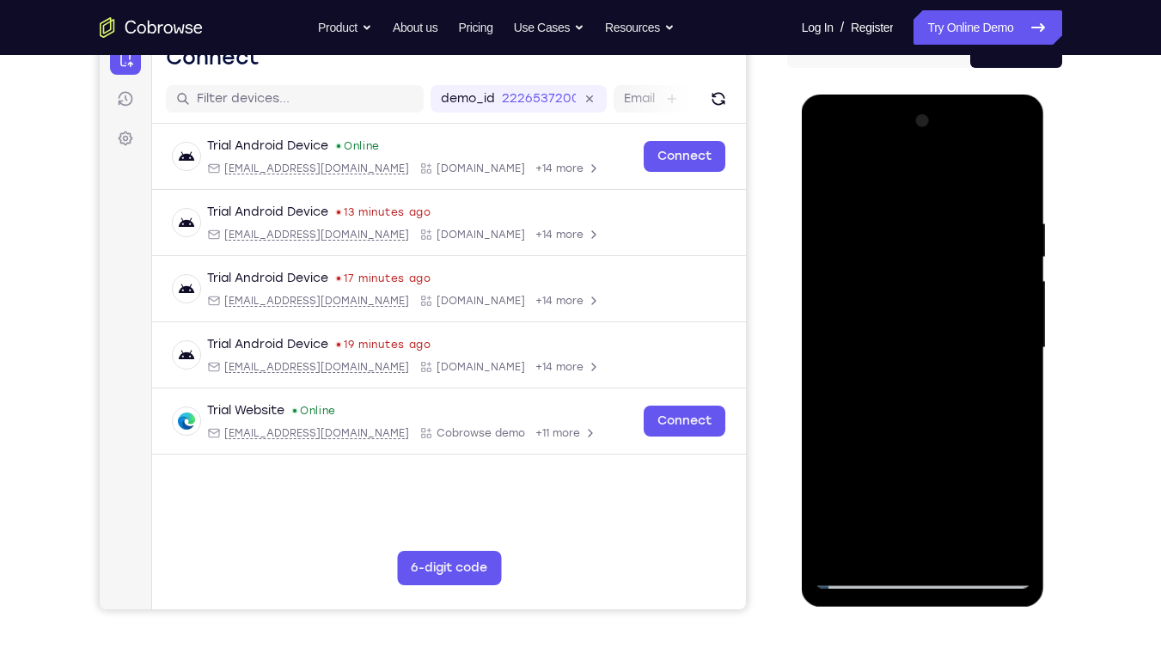
click at [1005, 385] on div at bounding box center [923, 347] width 217 height 481
click at [839, 174] on div at bounding box center [923, 347] width 217 height 481
drag, startPoint x: 932, startPoint y: 417, endPoint x: 955, endPoint y: 162, distance: 255.4
click at [955, 162] on div at bounding box center [923, 347] width 217 height 481
drag, startPoint x: 910, startPoint y: 429, endPoint x: 944, endPoint y: 267, distance: 165.0
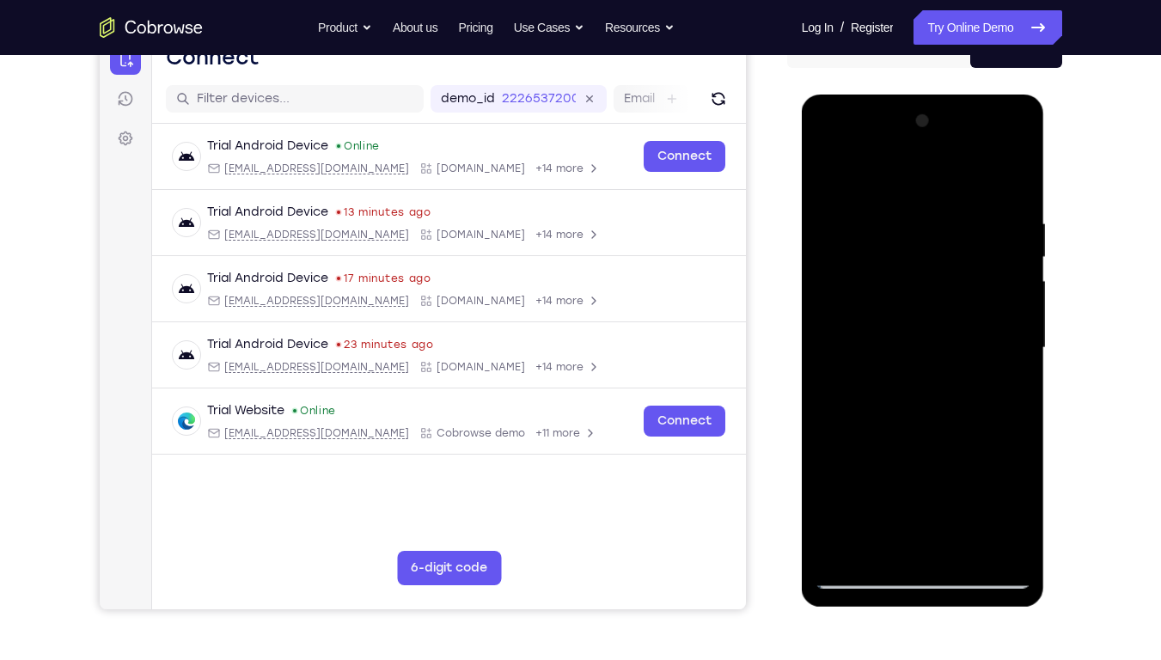
click at [944, 267] on div at bounding box center [923, 347] width 217 height 481
drag, startPoint x: 893, startPoint y: 492, endPoint x: 909, endPoint y: 435, distance: 59.9
click at [909, 435] on div at bounding box center [923, 347] width 217 height 481
click at [911, 413] on div at bounding box center [923, 347] width 217 height 481
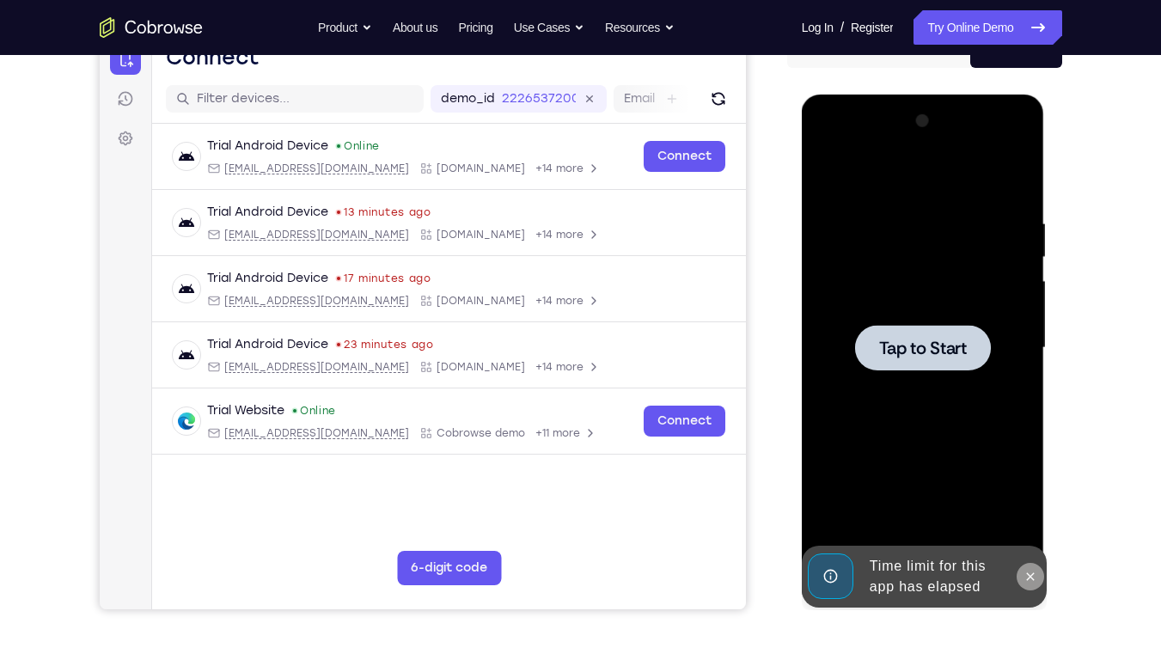
click at [1024, 475] on icon at bounding box center [1031, 577] width 14 height 14
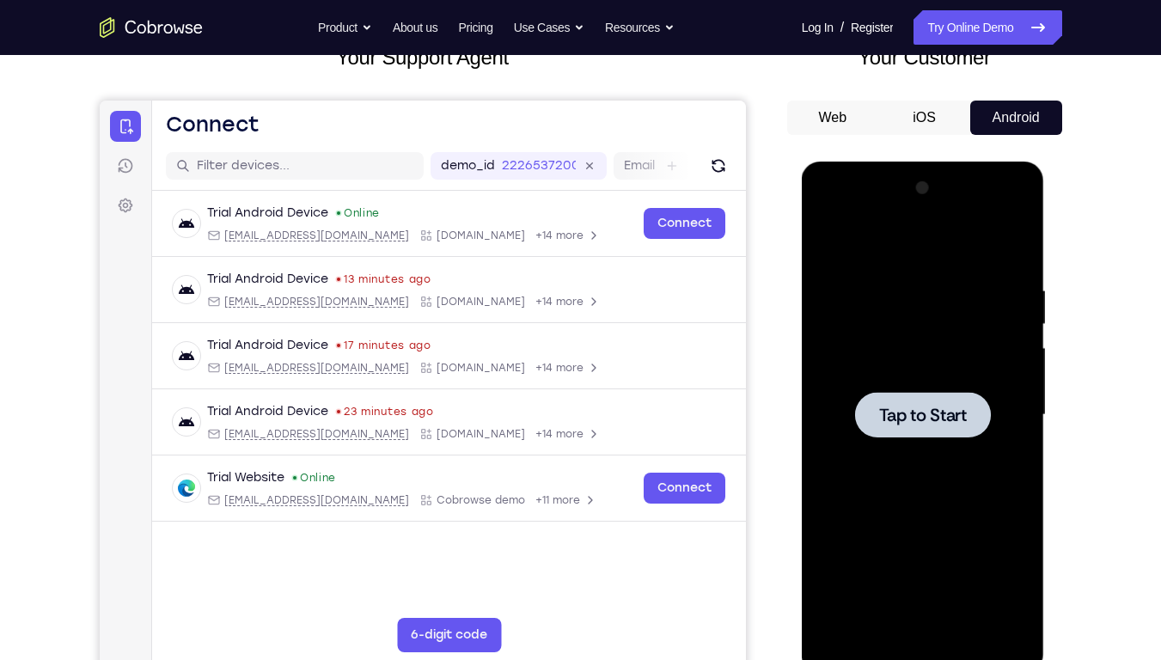
scroll to position [122, 0]
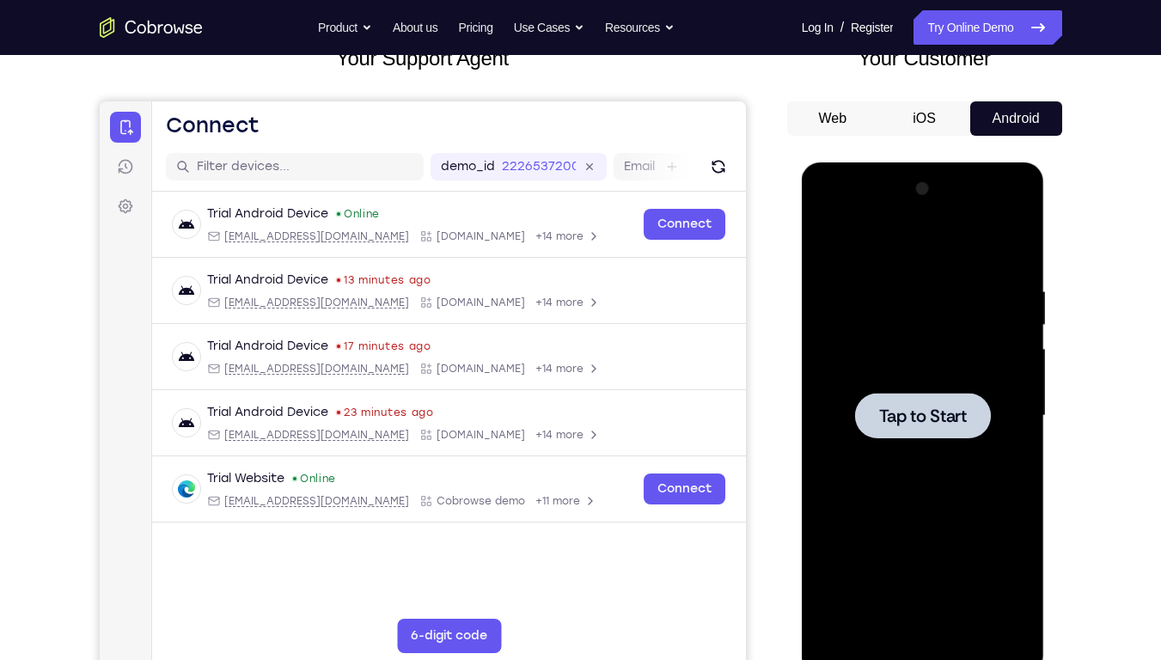
click at [957, 397] on div at bounding box center [923, 416] width 136 height 46
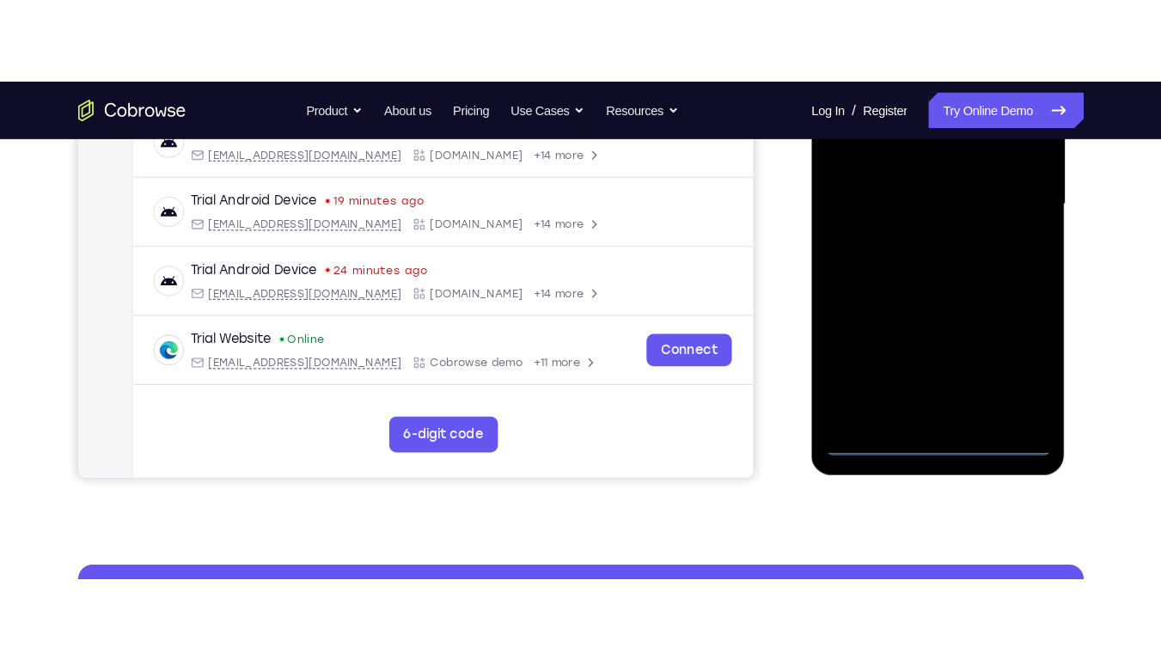
scroll to position [421, 0]
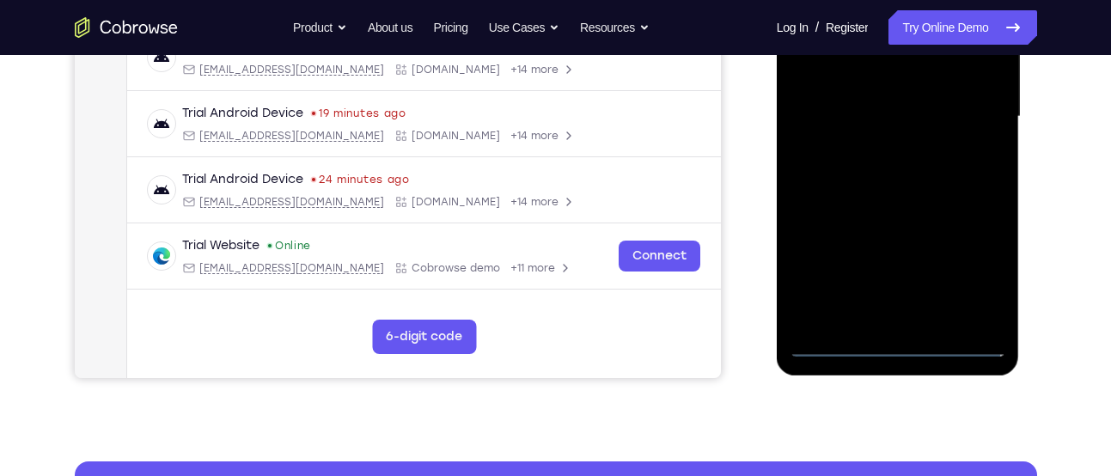
click at [904, 339] on div at bounding box center [898, 116] width 217 height 481
click at [969, 283] on div at bounding box center [898, 116] width 217 height 481
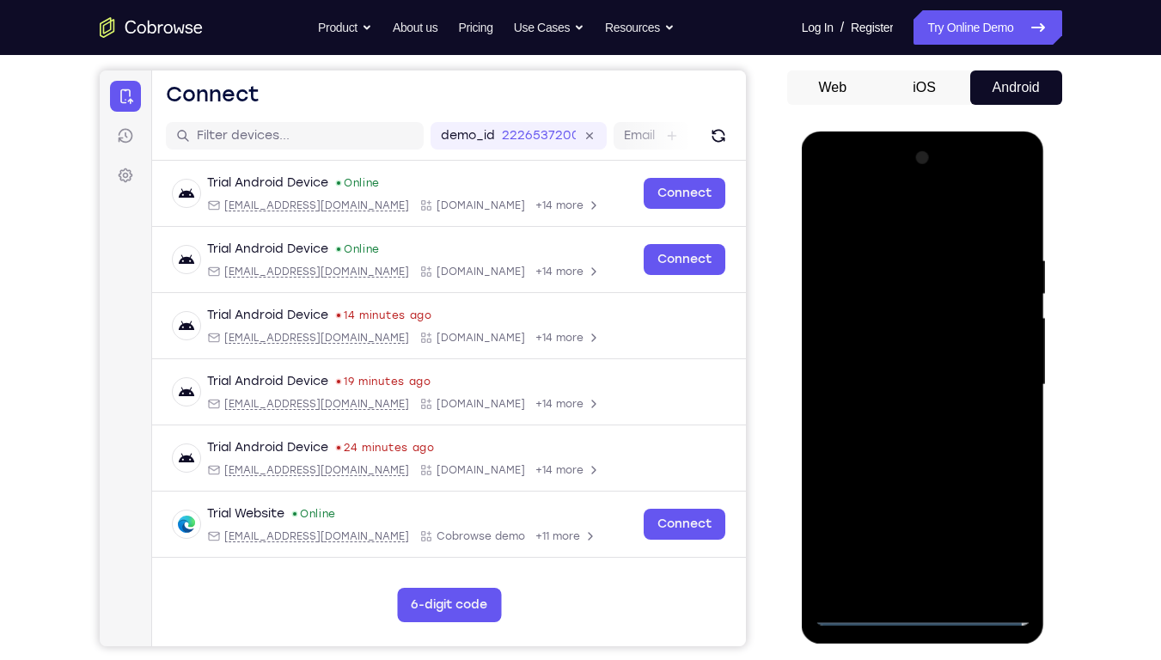
scroll to position [152, 0]
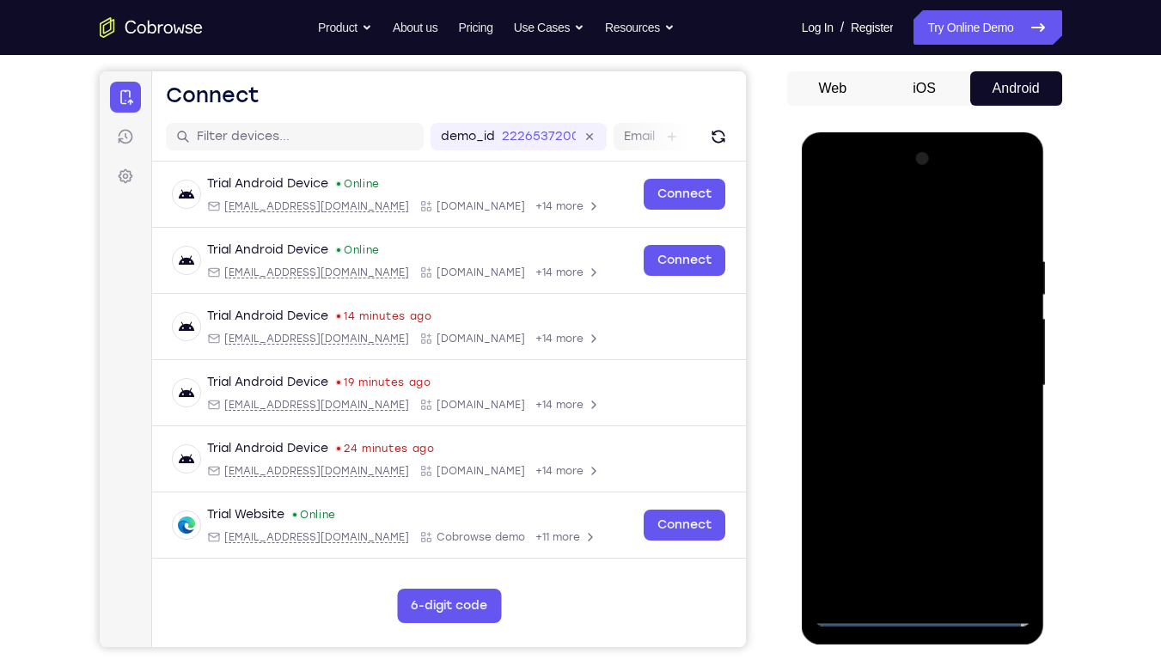
click at [891, 212] on div at bounding box center [923, 385] width 217 height 481
click at [993, 388] on div at bounding box center [923, 385] width 217 height 481
click at [908, 414] on div at bounding box center [923, 385] width 217 height 481
click at [923, 350] on div at bounding box center [923, 385] width 217 height 481
click at [925, 358] on div at bounding box center [923, 385] width 217 height 481
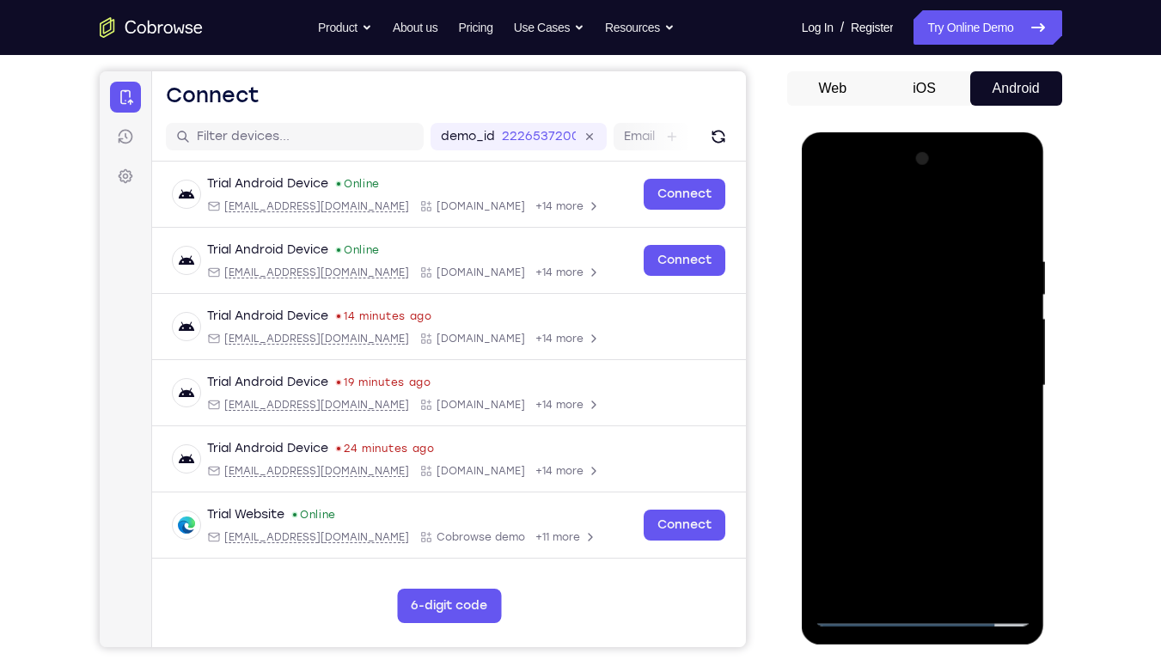
click at [926, 389] on div at bounding box center [923, 385] width 217 height 481
drag, startPoint x: 919, startPoint y: 433, endPoint x: 944, endPoint y: 412, distance: 32.9
click at [944, 412] on div at bounding box center [923, 385] width 217 height 481
click at [939, 437] on div at bounding box center [923, 385] width 217 height 481
click at [1006, 407] on div at bounding box center [923, 385] width 217 height 481
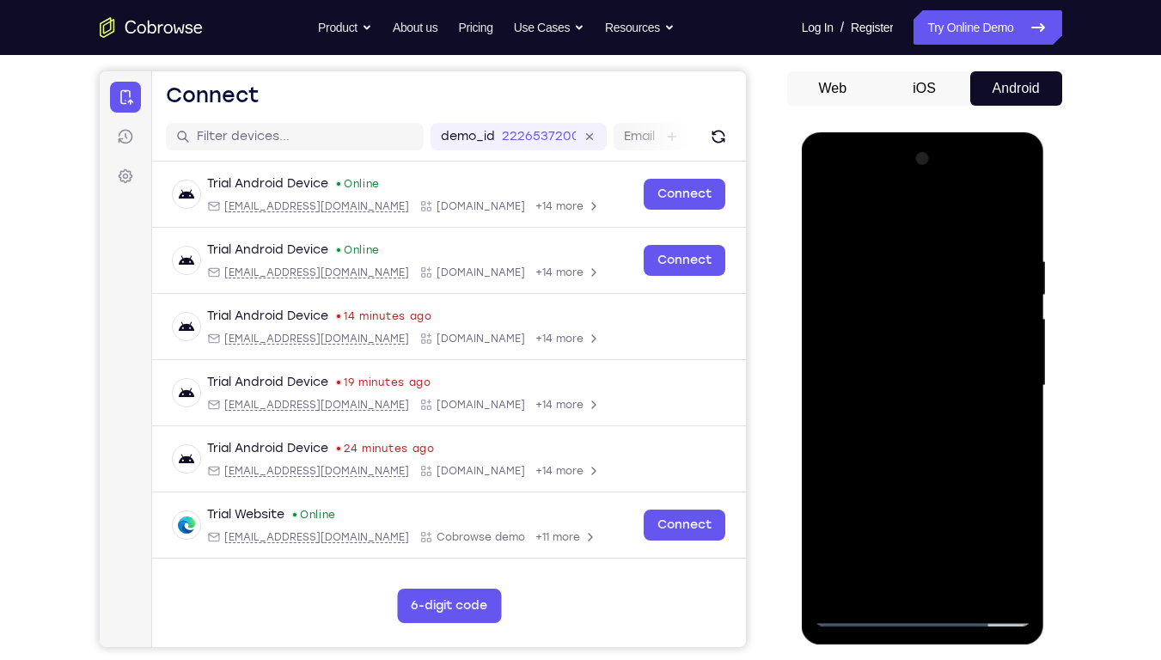
click at [864, 350] on div at bounding box center [923, 385] width 217 height 481
click at [914, 384] on div at bounding box center [923, 385] width 217 height 481
click at [918, 429] on div at bounding box center [923, 385] width 217 height 481
click at [917, 439] on div at bounding box center [923, 385] width 217 height 481
click at [921, 439] on div at bounding box center [923, 385] width 217 height 481
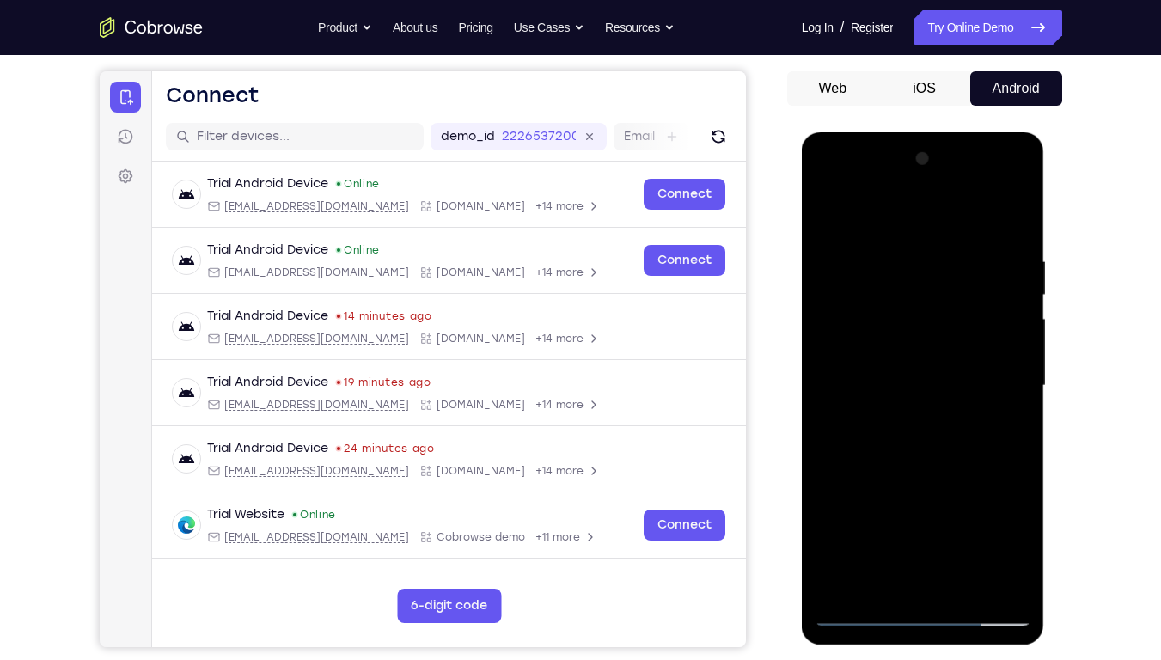
click at [921, 439] on div at bounding box center [923, 385] width 217 height 481
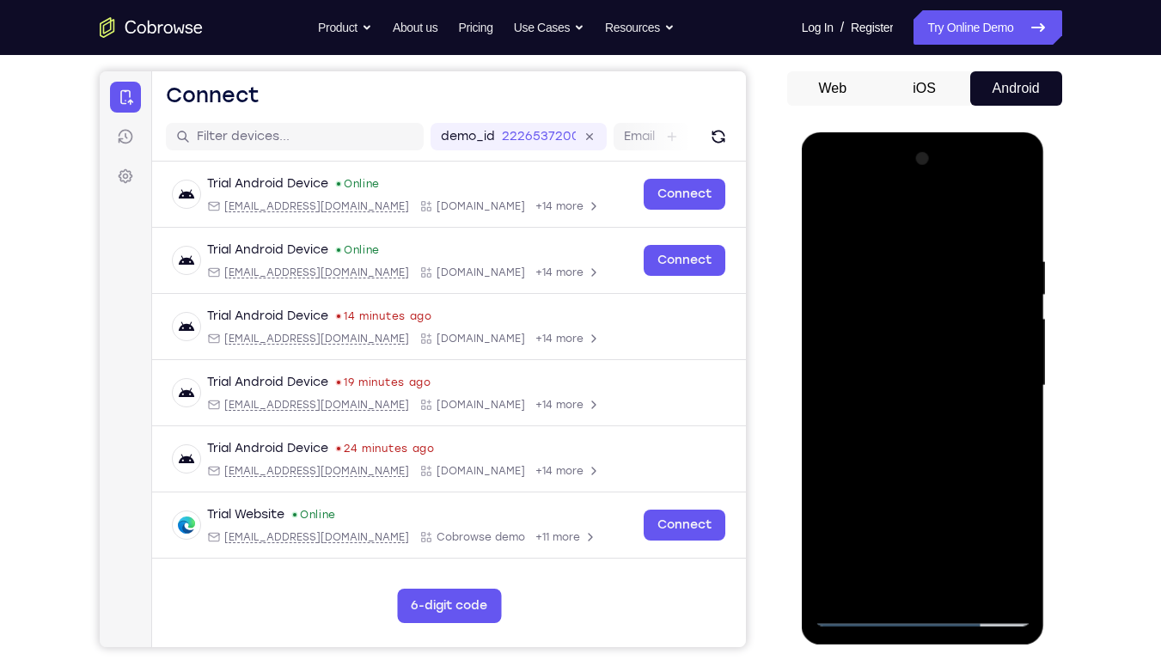
click at [922, 439] on div at bounding box center [923, 385] width 217 height 481
click at [930, 466] on div at bounding box center [923, 385] width 217 height 481
click at [888, 296] on div at bounding box center [923, 385] width 217 height 481
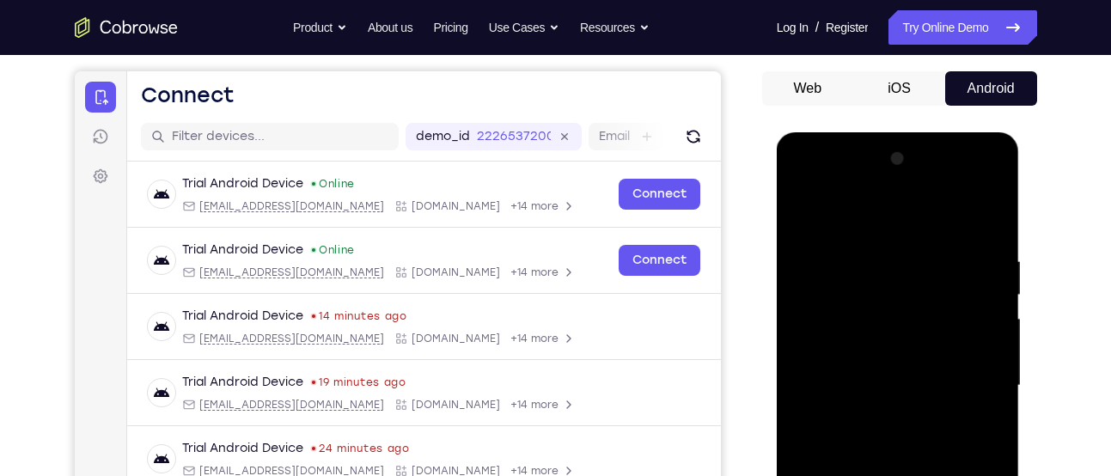
click at [845, 315] on div at bounding box center [898, 385] width 217 height 481
click at [846, 353] on div at bounding box center [898, 385] width 217 height 481
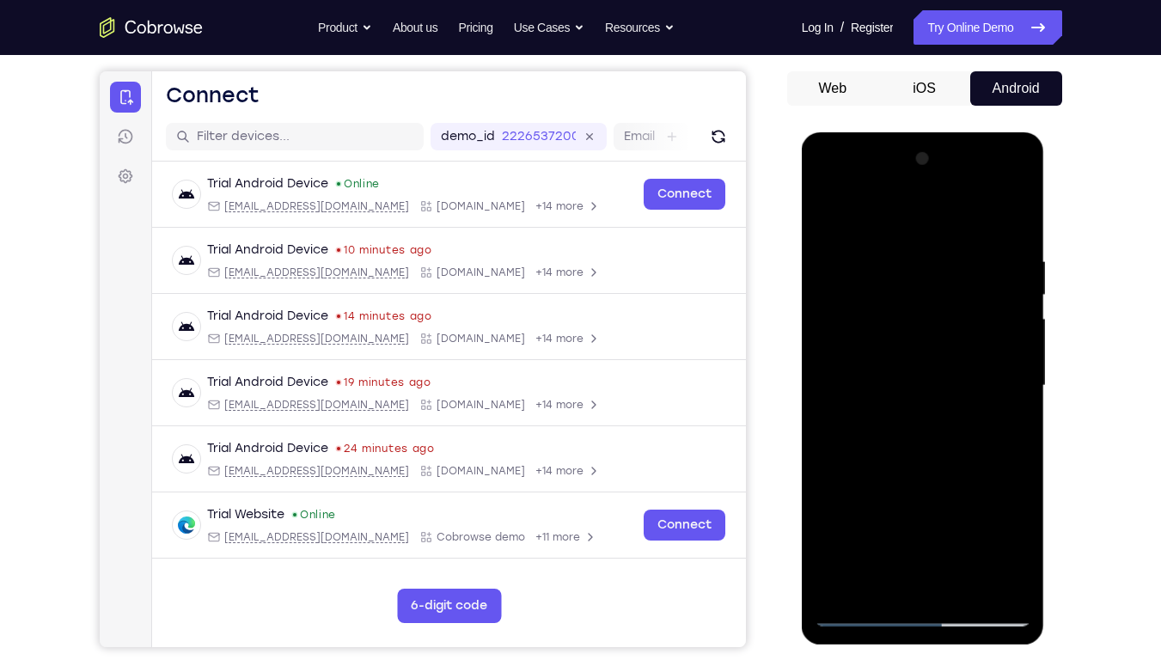
click at [920, 437] on div at bounding box center [923, 385] width 217 height 481
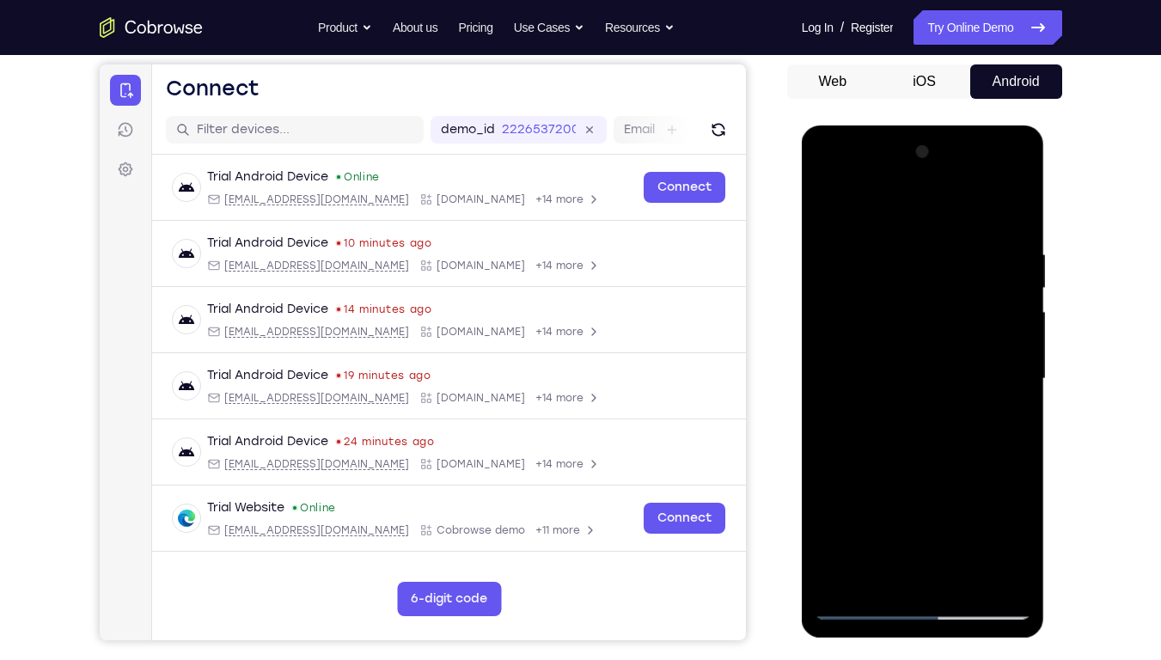
scroll to position [160, 0]
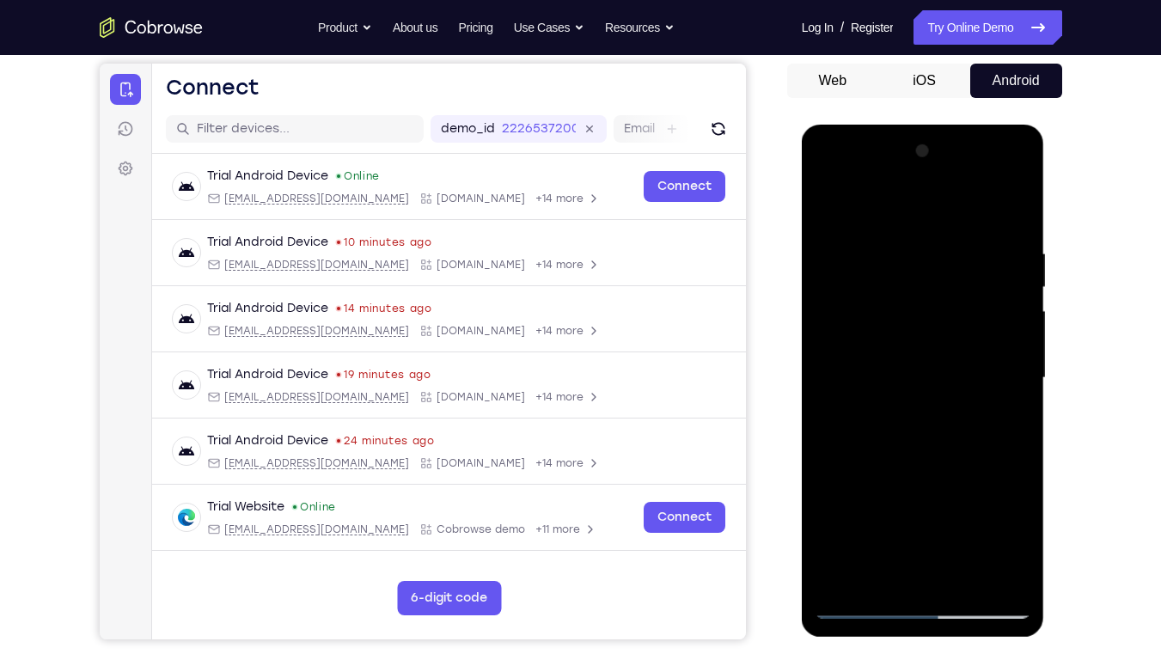
click at [926, 350] on div at bounding box center [923, 378] width 217 height 481
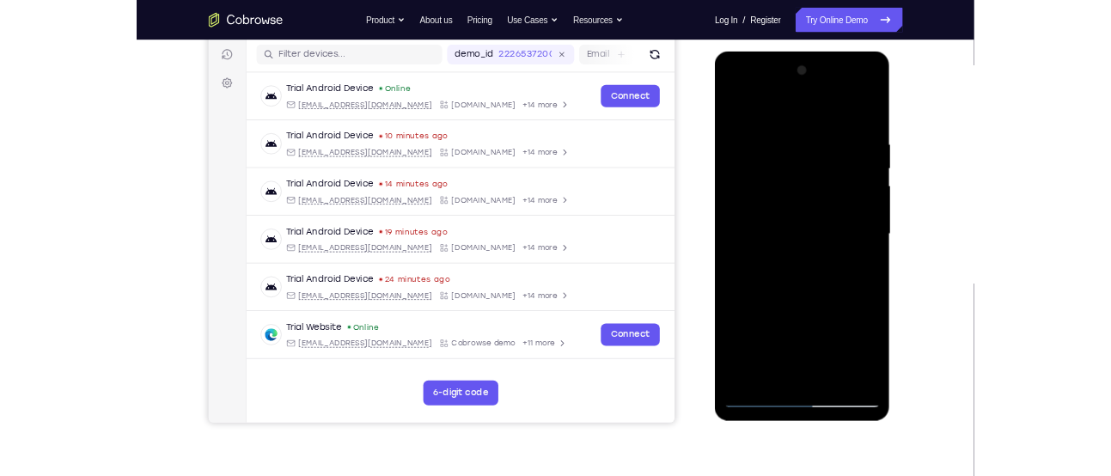
scroll to position [214, 0]
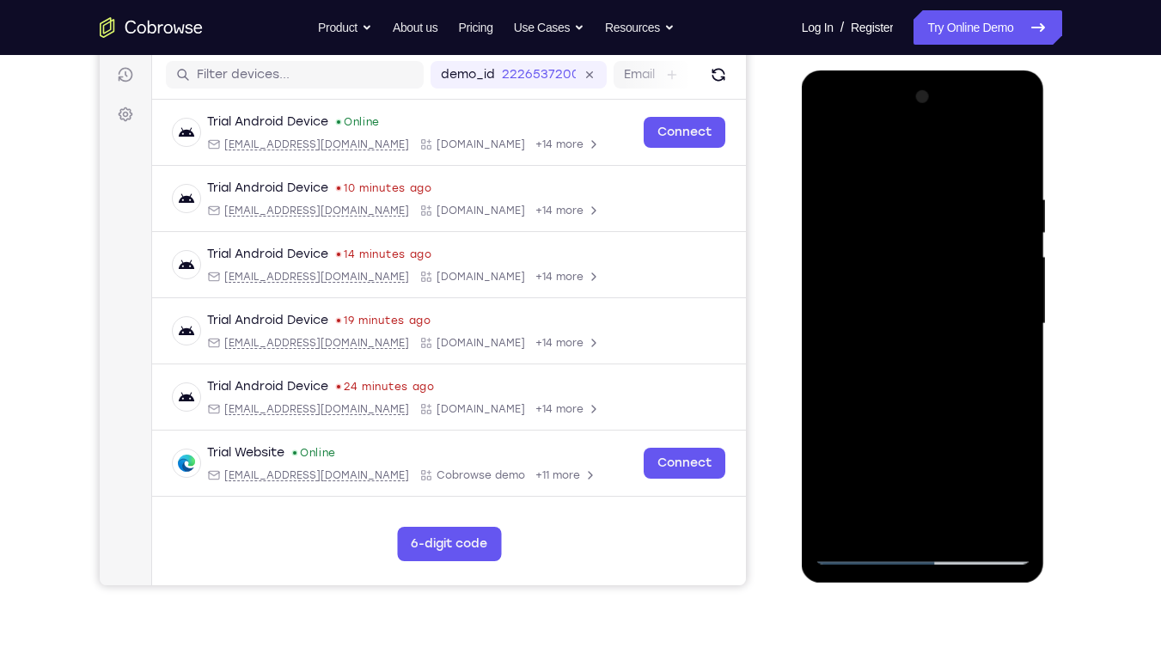
click at [960, 291] on div at bounding box center [923, 323] width 217 height 481
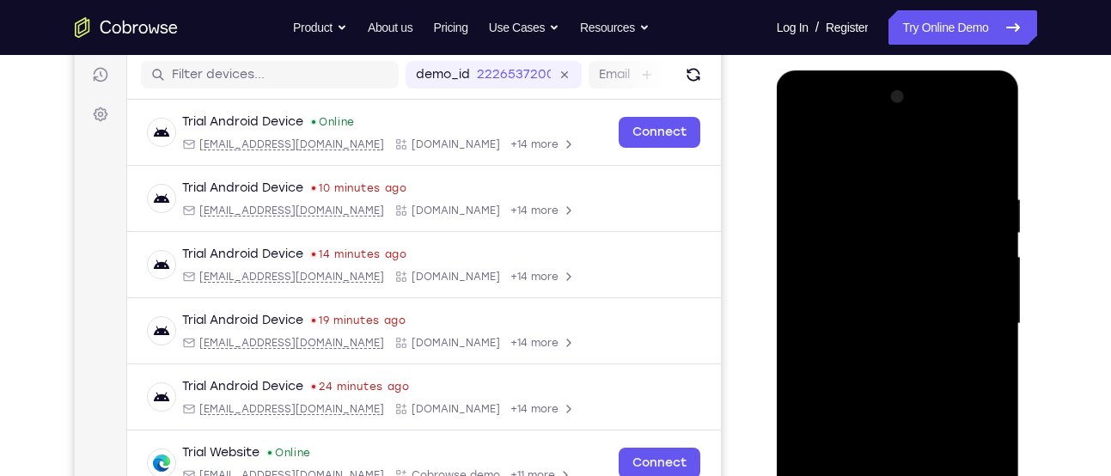
click at [834, 276] on div at bounding box center [898, 323] width 217 height 481
drag, startPoint x: 834, startPoint y: 276, endPoint x: 896, endPoint y: 265, distance: 62.9
click at [896, 265] on div at bounding box center [898, 323] width 217 height 481
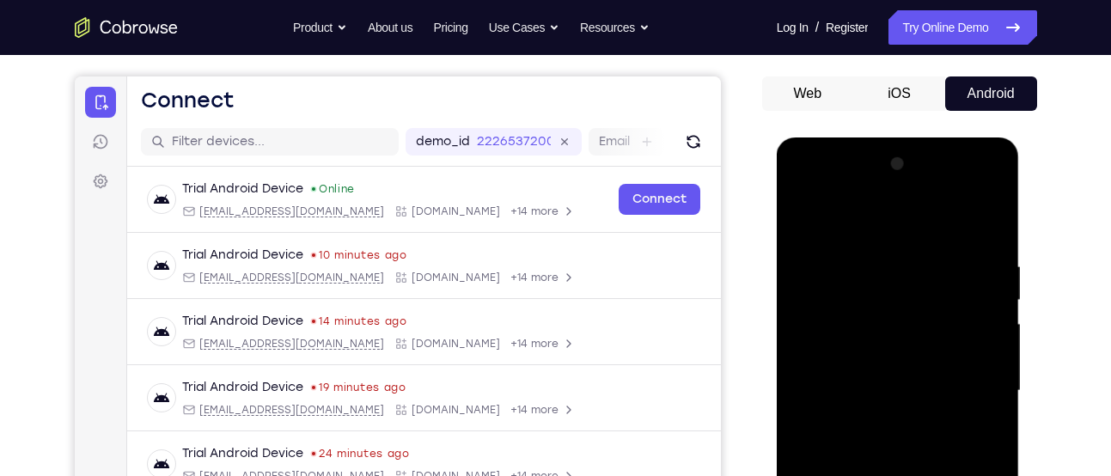
scroll to position [144, 0]
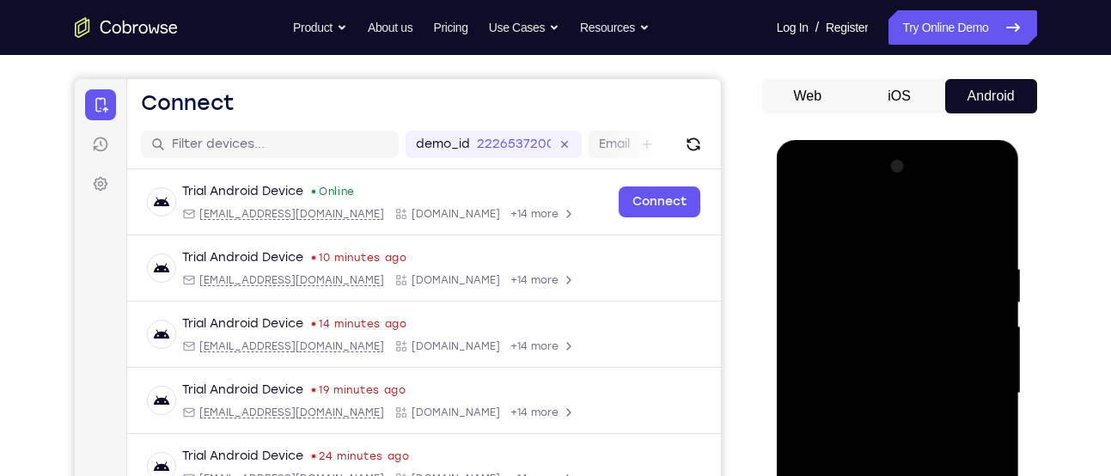
click at [803, 209] on div at bounding box center [898, 393] width 217 height 481
click at [802, 222] on div at bounding box center [898, 393] width 217 height 481
click at [878, 337] on div at bounding box center [898, 393] width 217 height 481
click at [873, 341] on div at bounding box center [898, 393] width 217 height 481
click at [849, 327] on div at bounding box center [898, 393] width 217 height 481
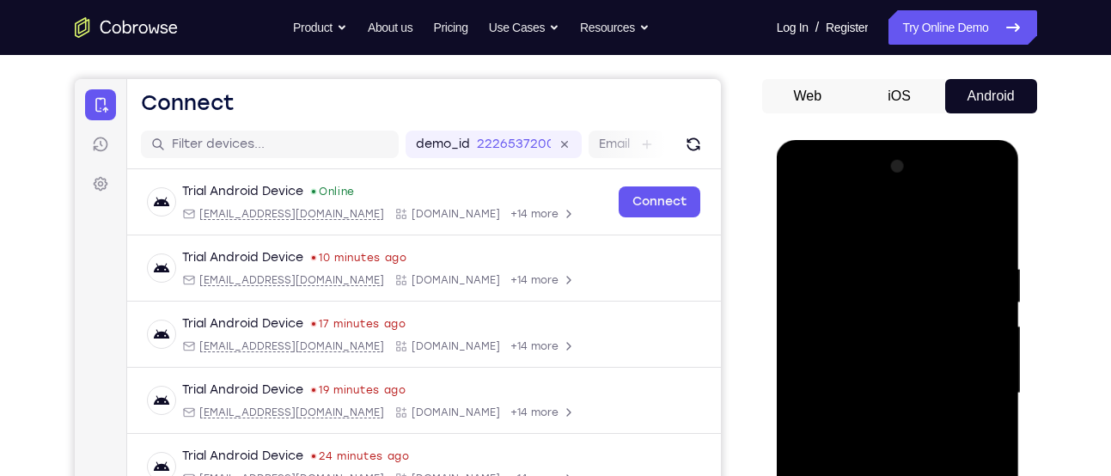
click at [847, 355] on div at bounding box center [898, 393] width 217 height 481
click at [894, 451] on div at bounding box center [898, 393] width 217 height 481
